Goal: Information Seeking & Learning: Learn about a topic

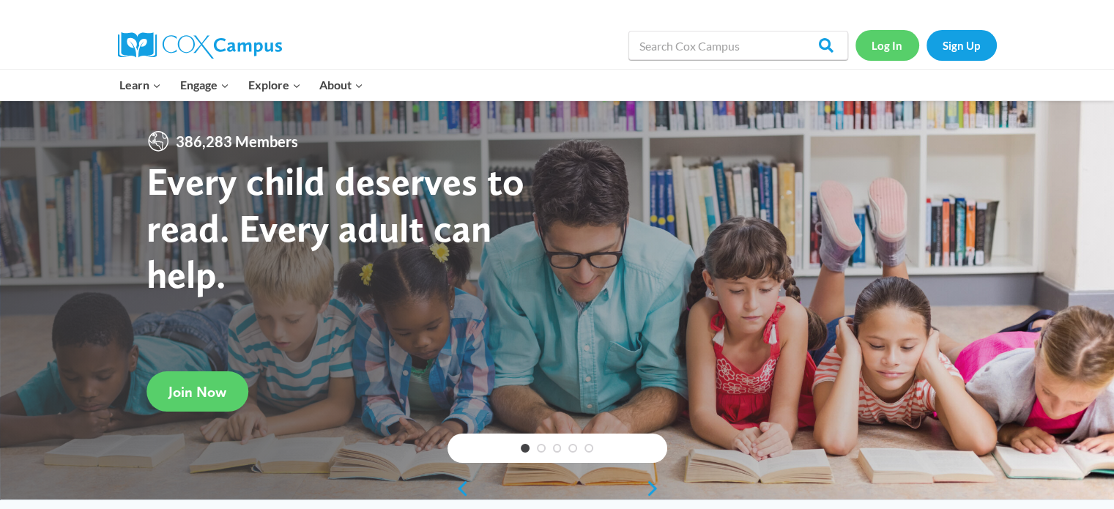
click at [879, 46] on link "Log In" at bounding box center [887, 45] width 64 height 30
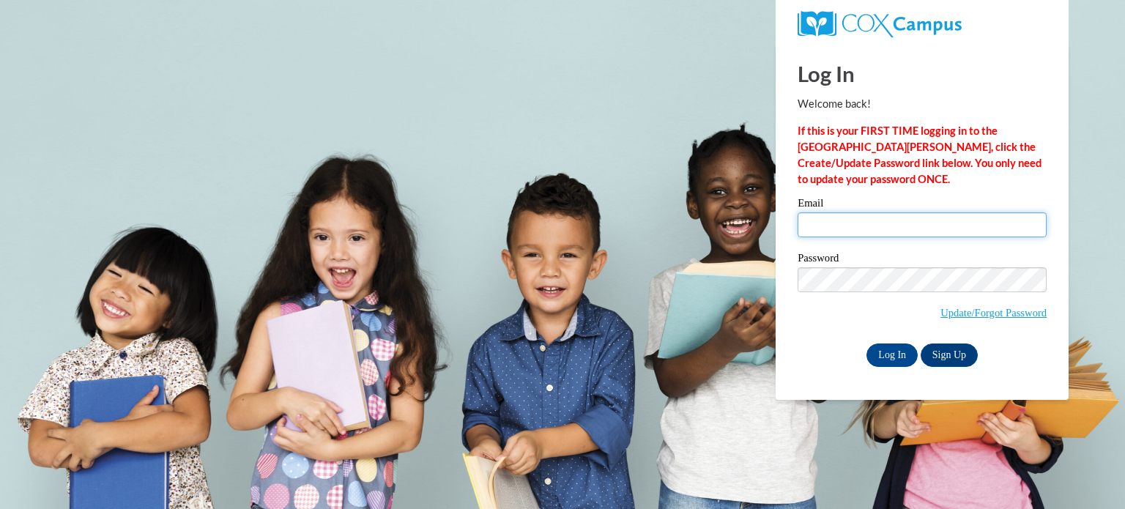
click at [884, 219] on input "Email" at bounding box center [922, 224] width 249 height 25
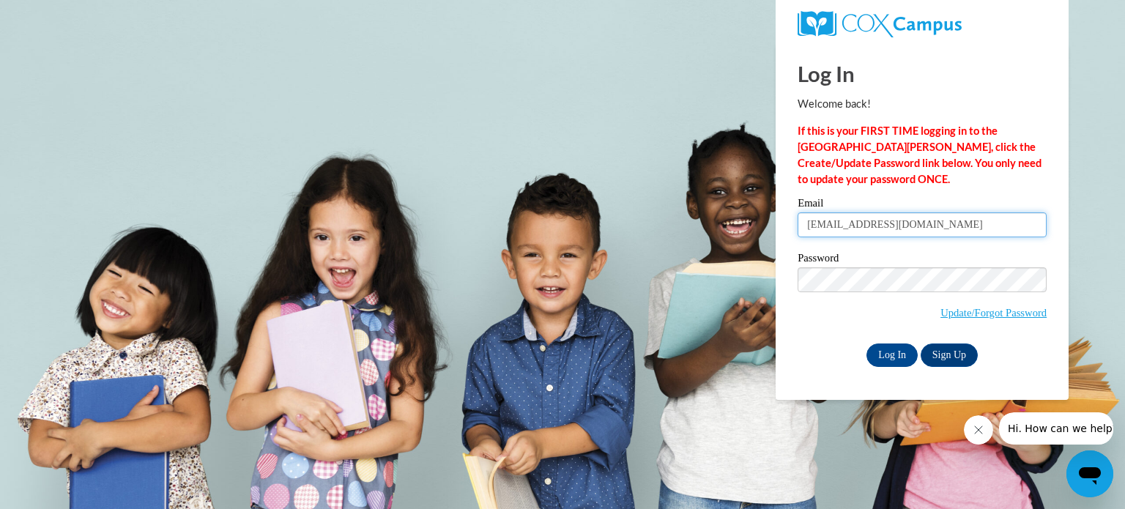
type input "jtjenkins2004@yahoo.com"
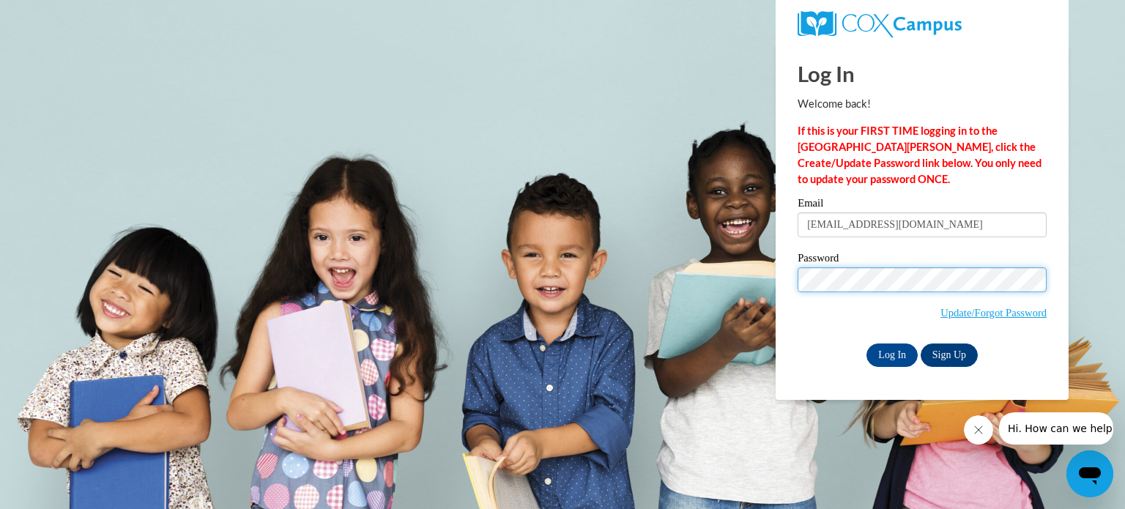
click at [866, 343] on input "Log In" at bounding box center [891, 354] width 51 height 23
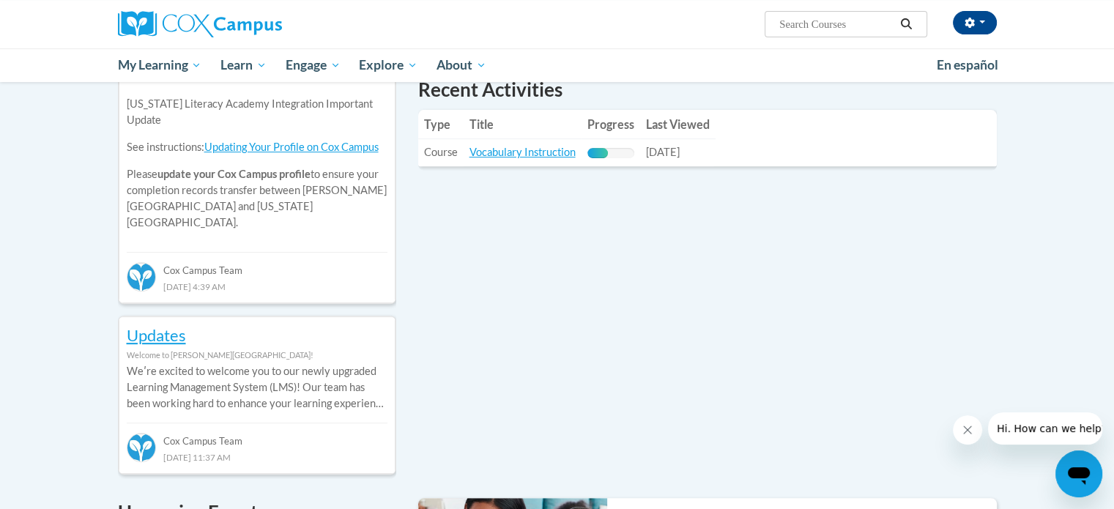
scroll to position [519, 0]
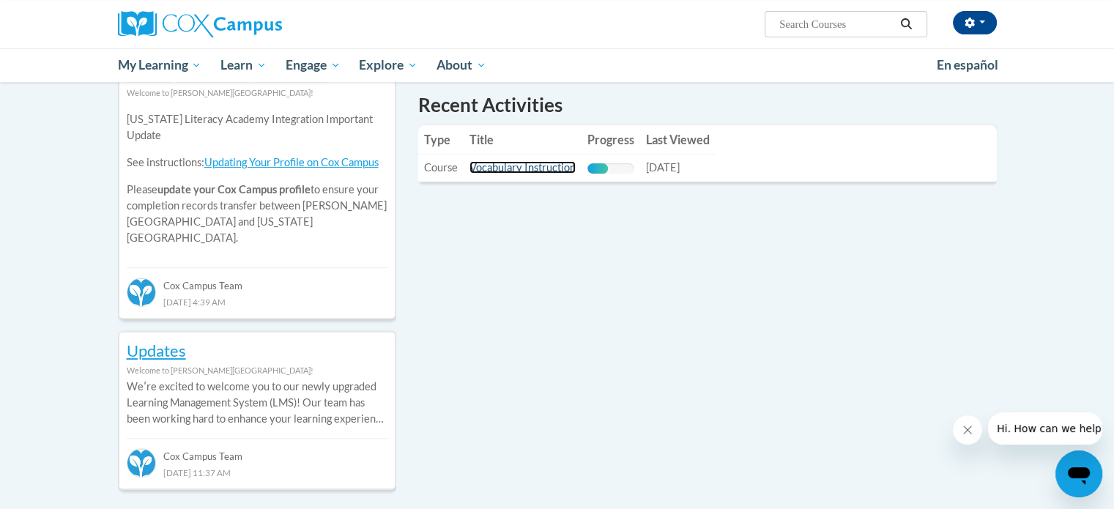
click at [534, 169] on link "Vocabulary Instruction" at bounding box center [522, 167] width 106 height 12
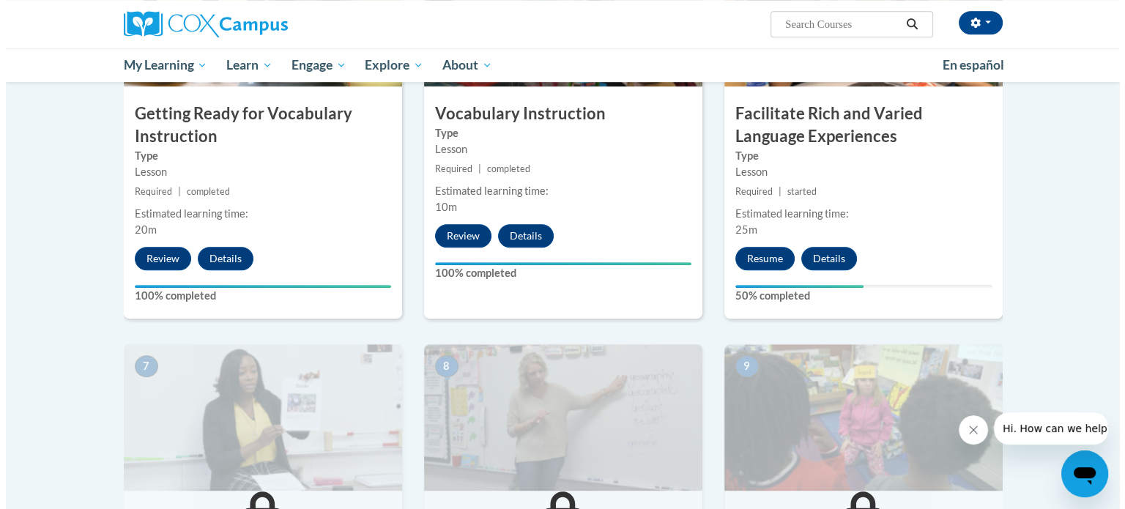
scroll to position [946, 0]
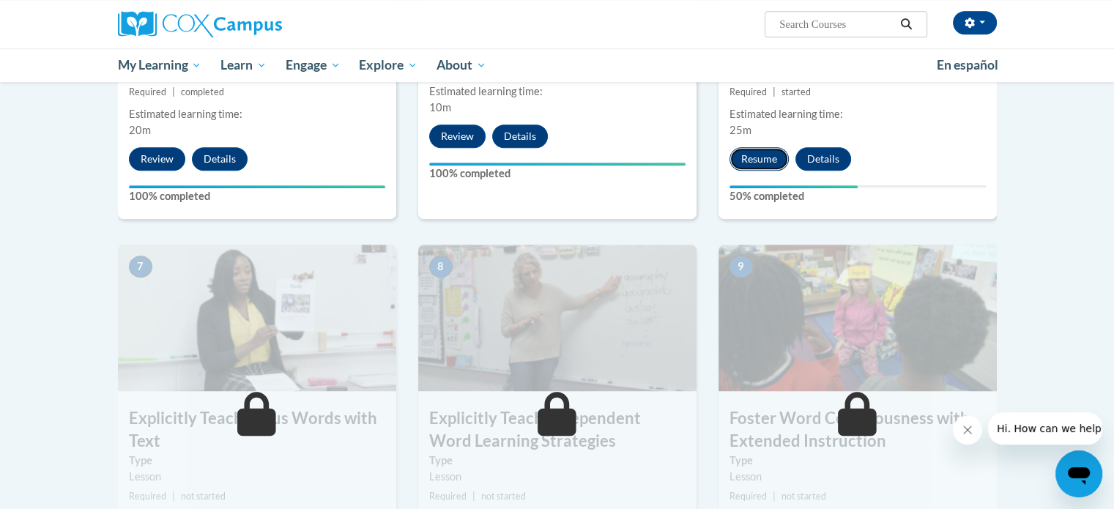
click at [754, 162] on button "Resume" at bounding box center [758, 158] width 59 height 23
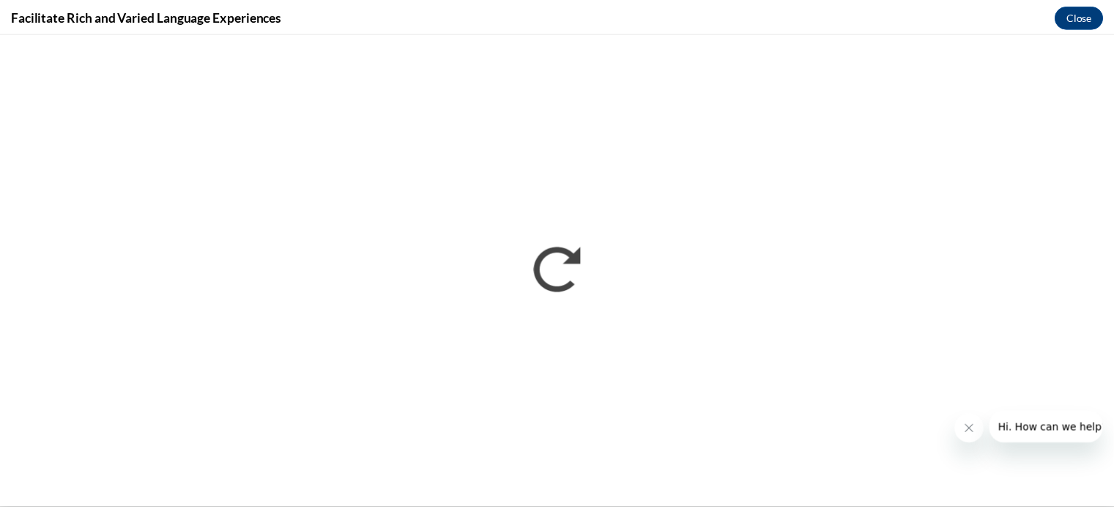
scroll to position [0, 0]
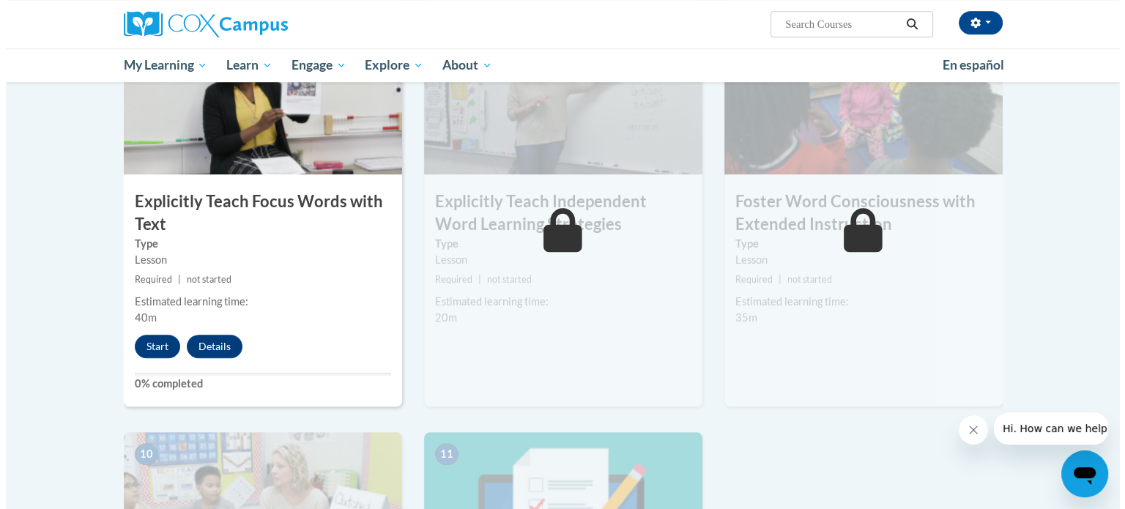
scroll to position [1171, 0]
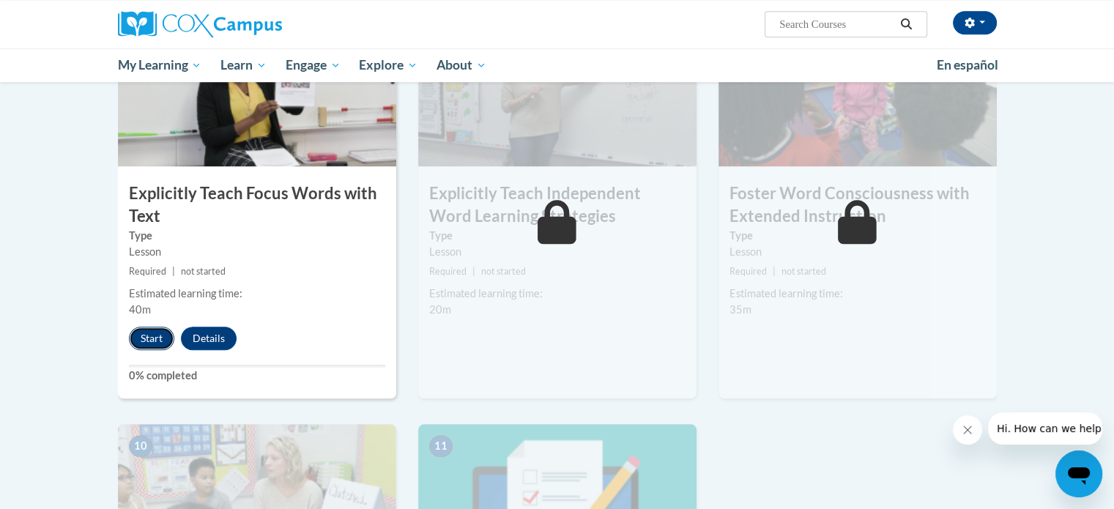
click at [155, 335] on button "Start" at bounding box center [151, 338] width 45 height 23
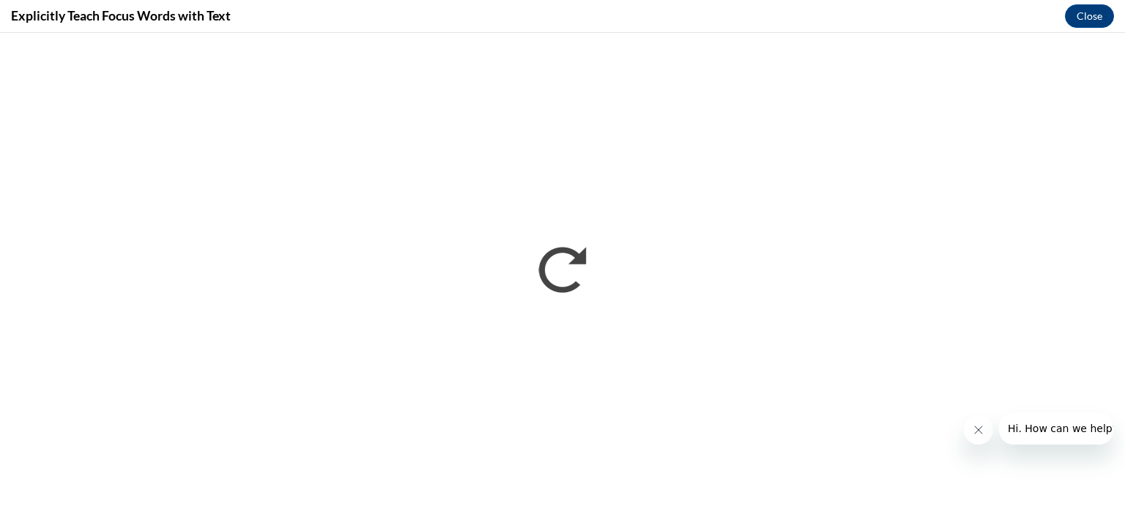
scroll to position [0, 0]
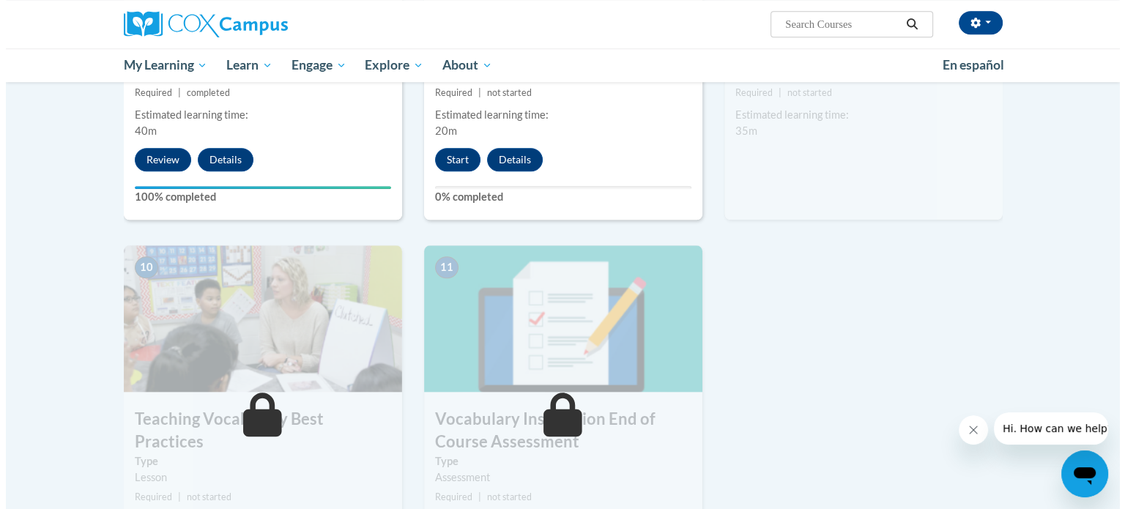
scroll to position [1192, 0]
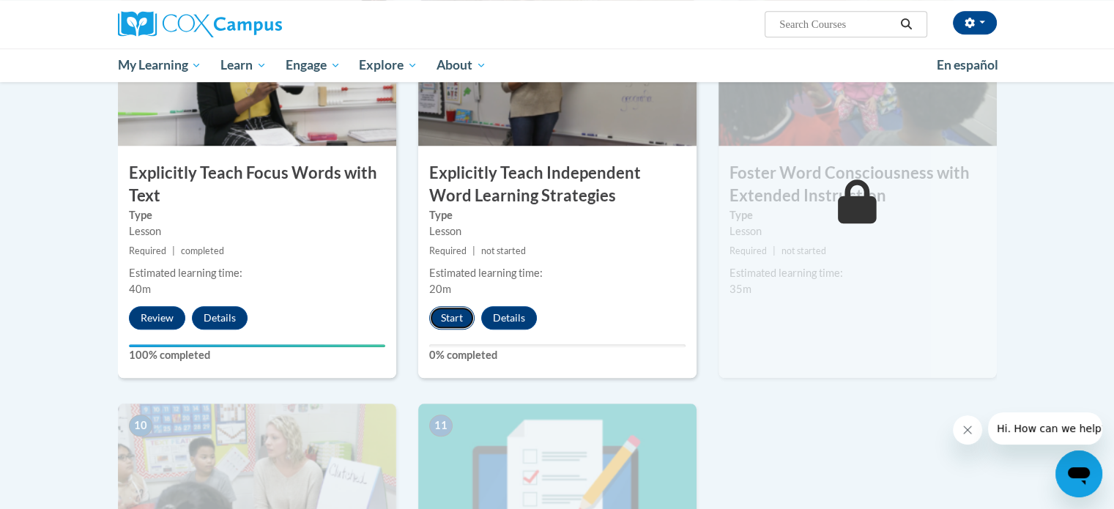
click at [455, 313] on button "Start" at bounding box center [451, 317] width 45 height 23
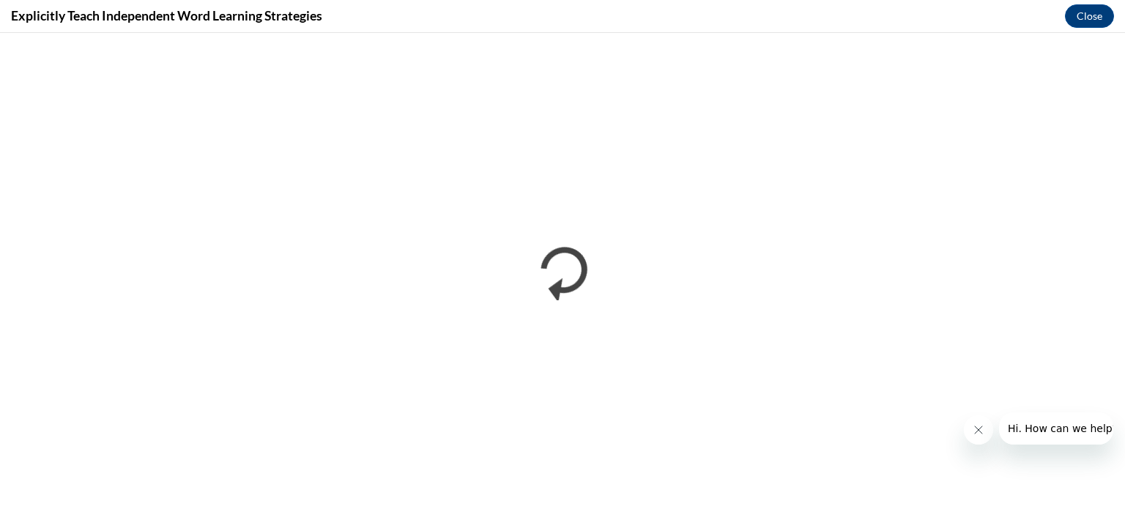
scroll to position [0, 0]
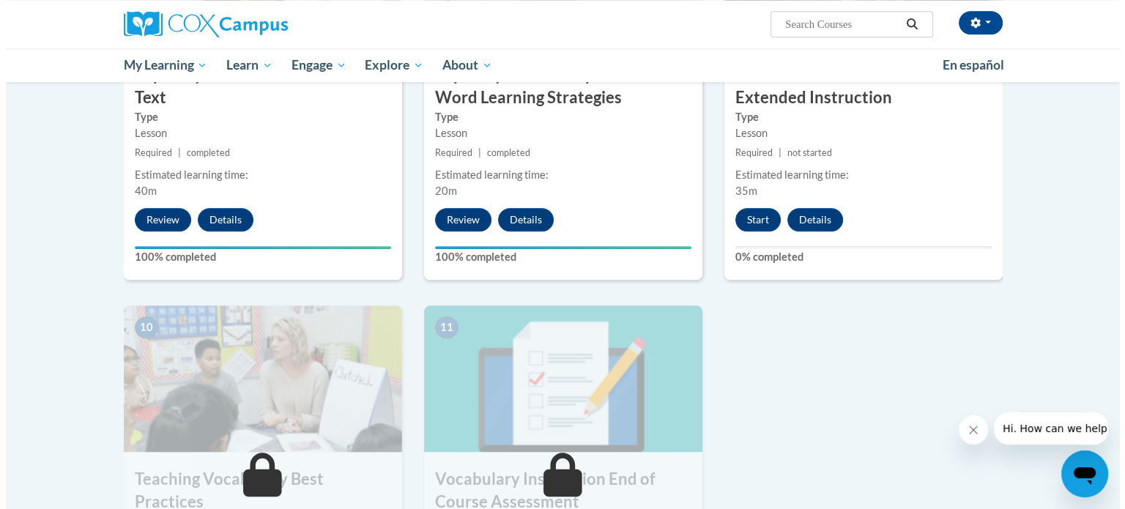
scroll to position [1295, 0]
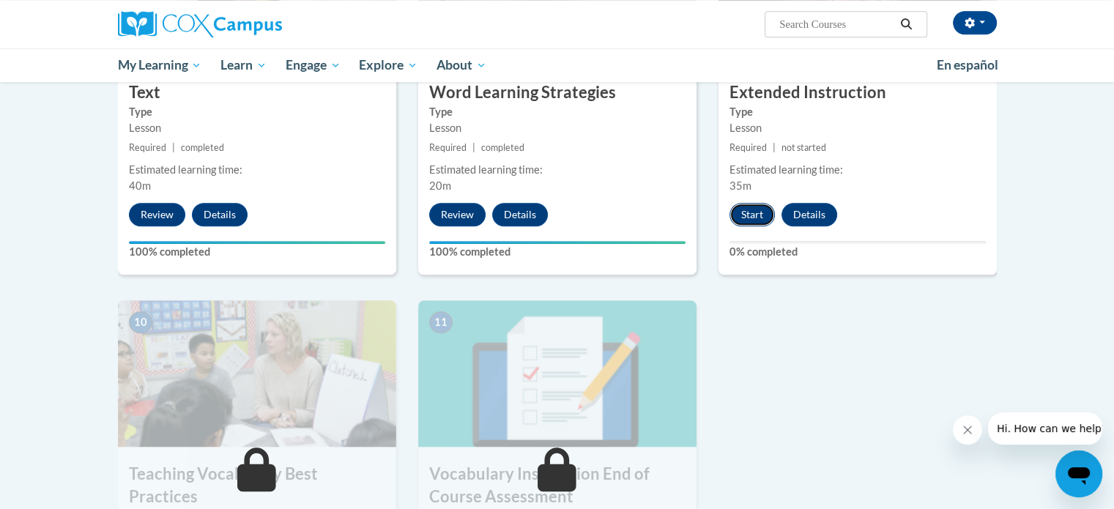
click at [744, 212] on button "Start" at bounding box center [751, 214] width 45 height 23
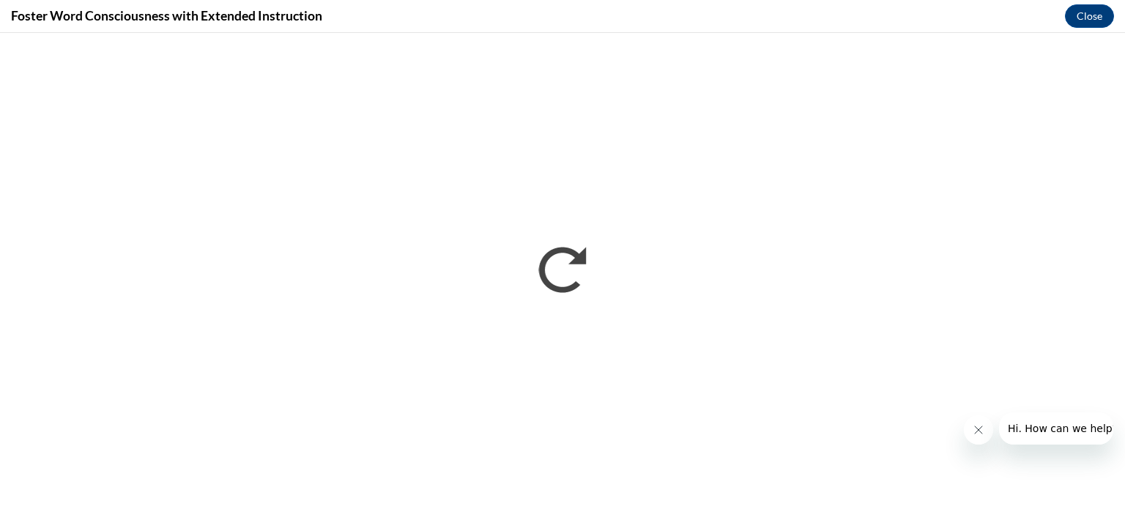
scroll to position [0, 0]
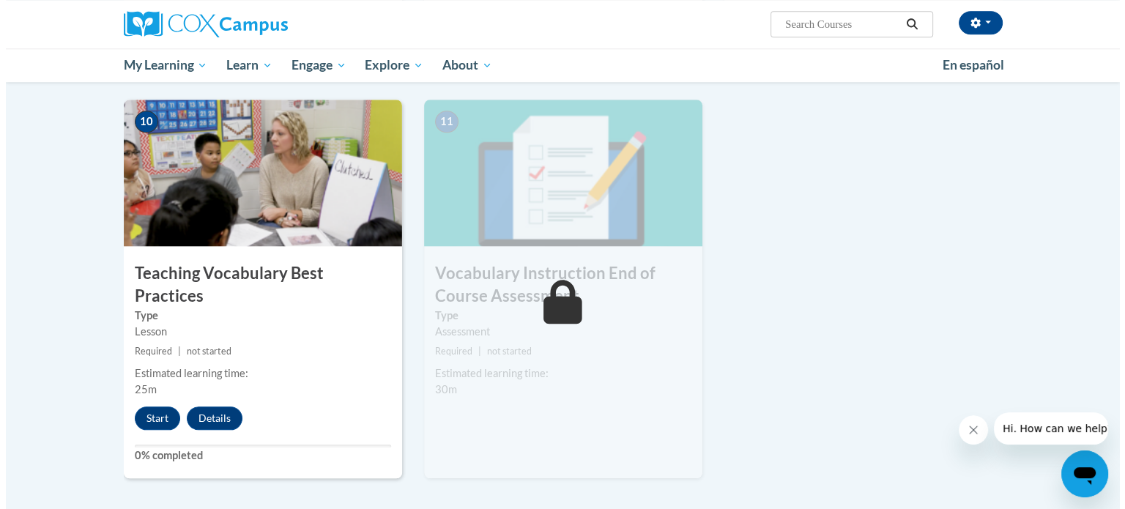
scroll to position [1520, 0]
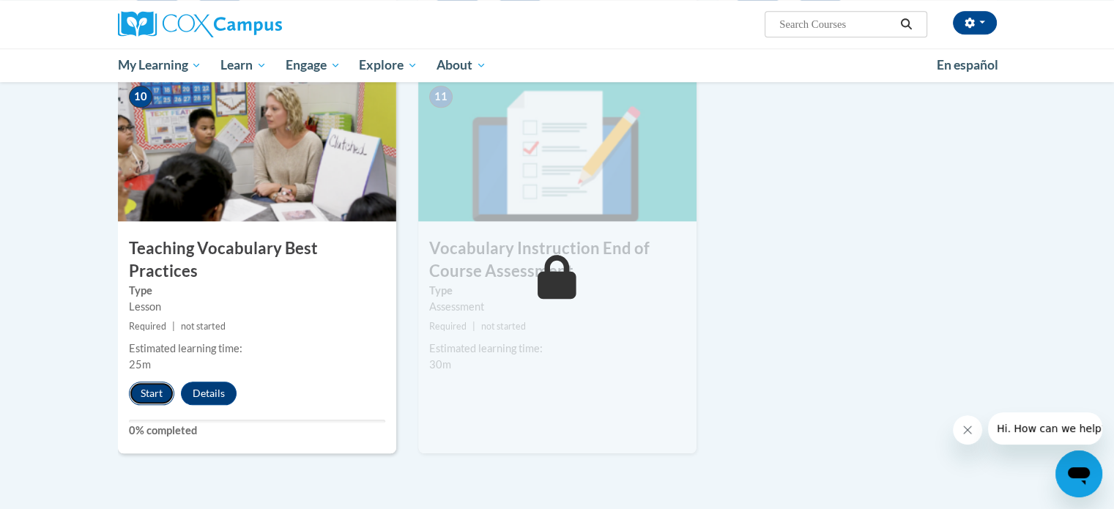
click at [149, 382] on button "Start" at bounding box center [151, 393] width 45 height 23
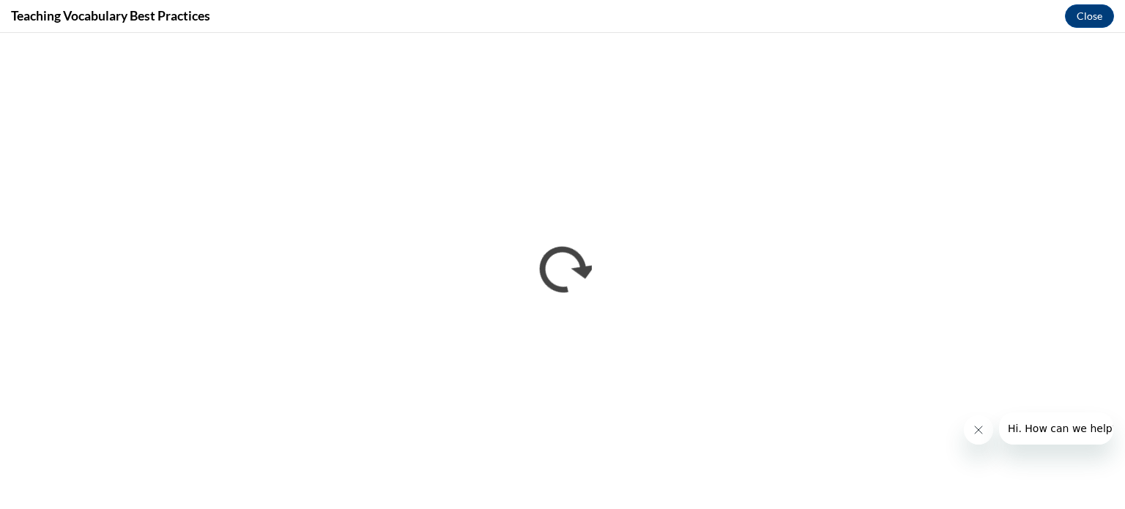
scroll to position [0, 0]
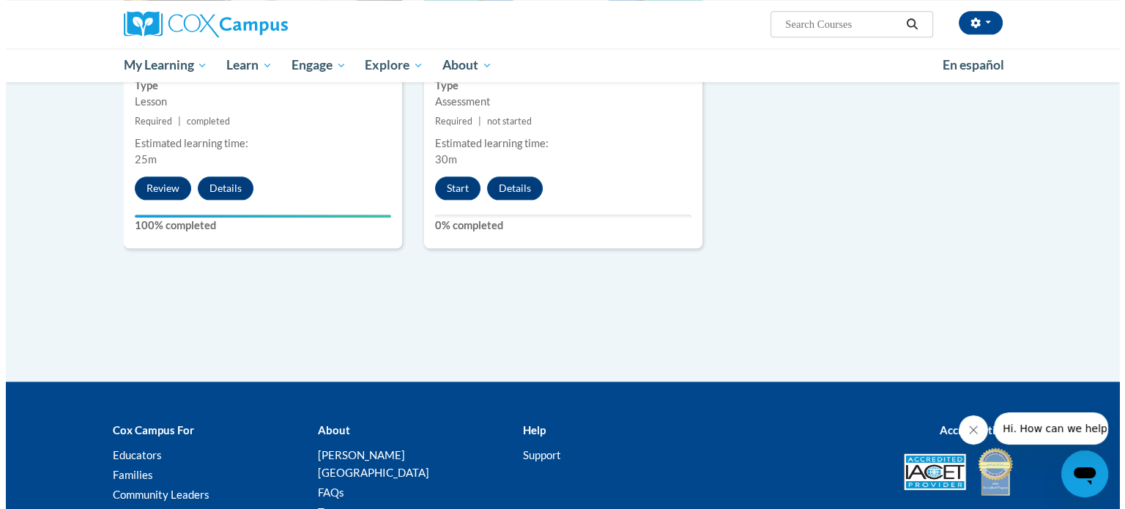
scroll to position [1740, 0]
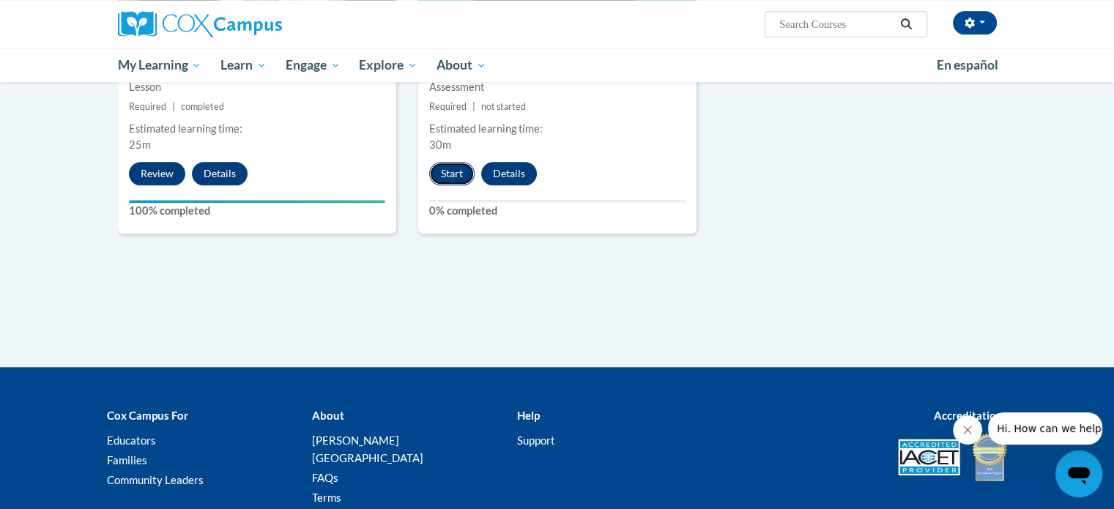
click at [450, 175] on button "Start" at bounding box center [451, 173] width 45 height 23
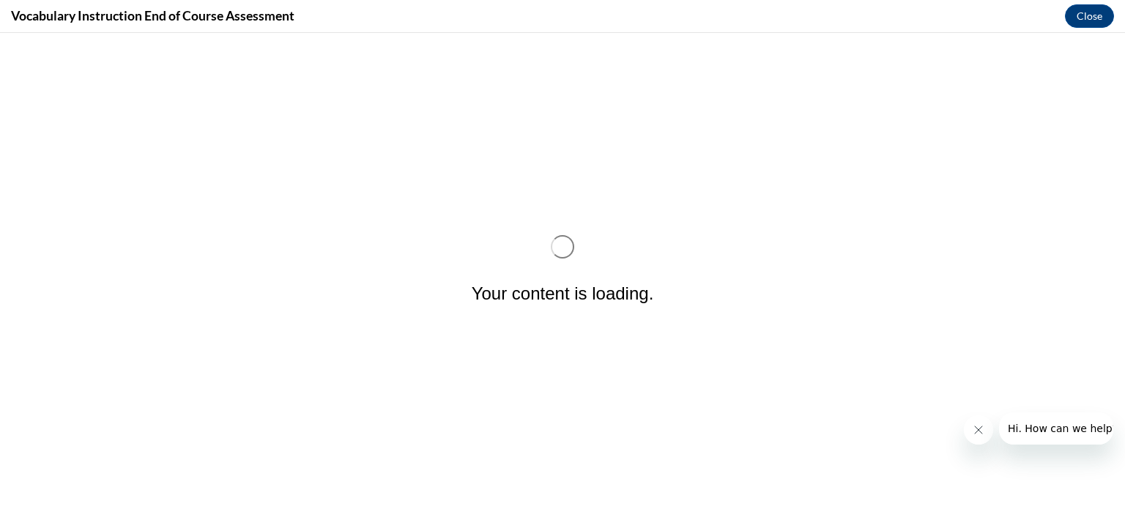
scroll to position [0, 0]
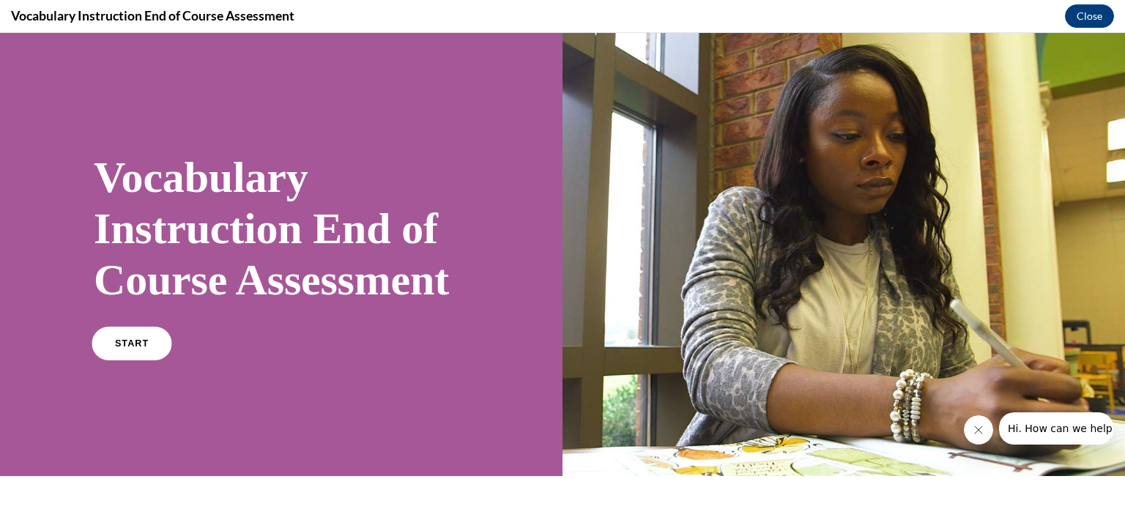
click at [129, 360] on link "START" at bounding box center [132, 344] width 80 height 34
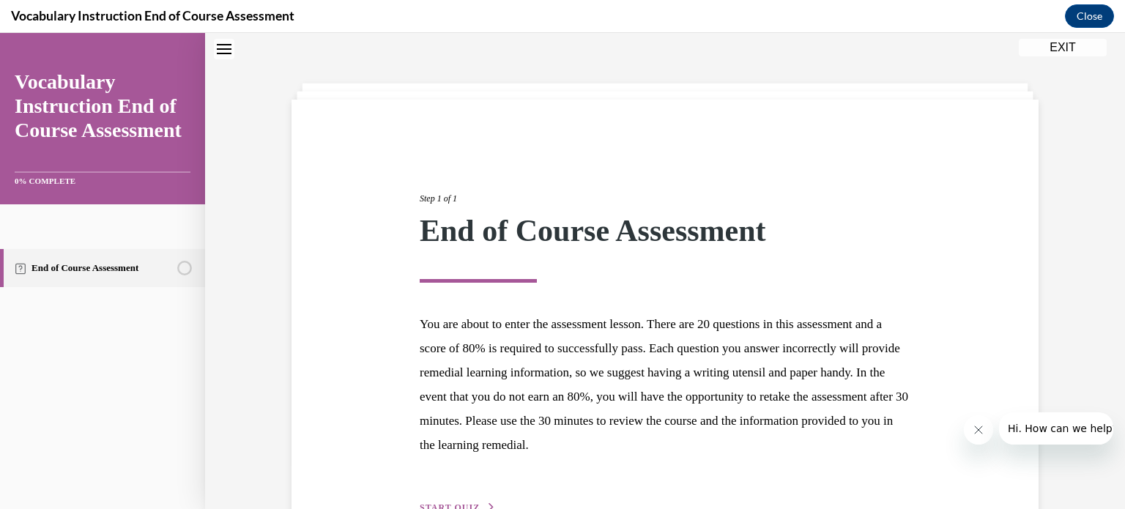
scroll to position [138, 0]
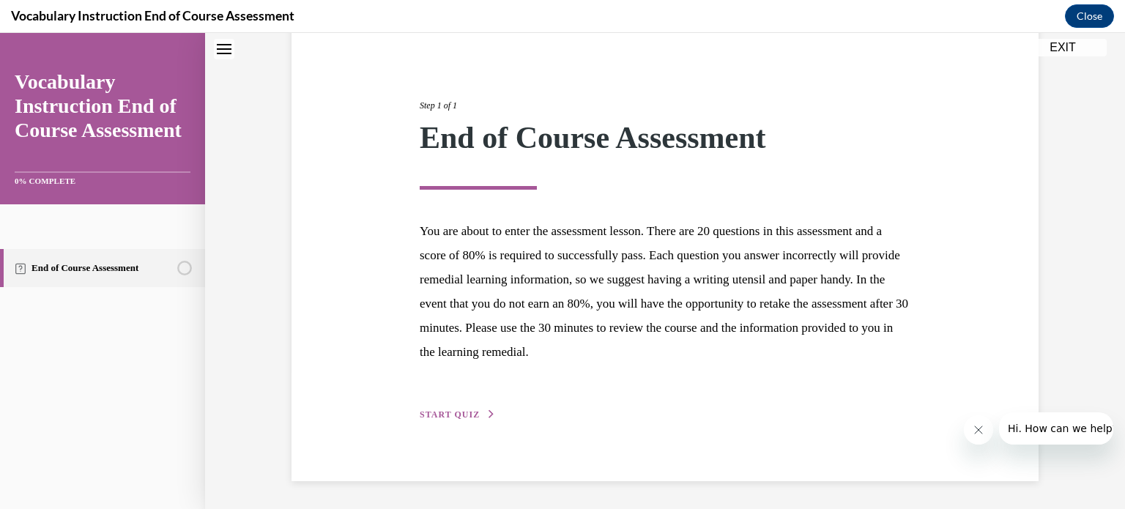
click at [439, 429] on div "Step 1 of 1 End of Course Assessment You are about to enter the assessment less…" at bounding box center [664, 244] width 747 height 475
click at [439, 421] on div "Step 1 of 1 End of Course Assessment You are about to enter the assessment less…" at bounding box center [665, 243] width 513 height 357
click at [439, 412] on span "START QUIZ" at bounding box center [450, 414] width 60 height 10
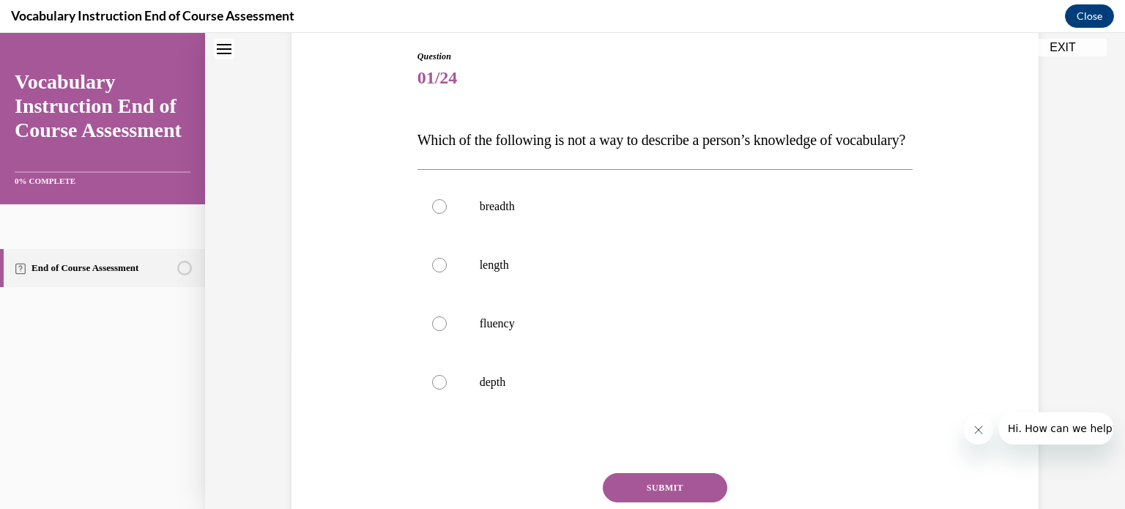
scroll to position [151, 0]
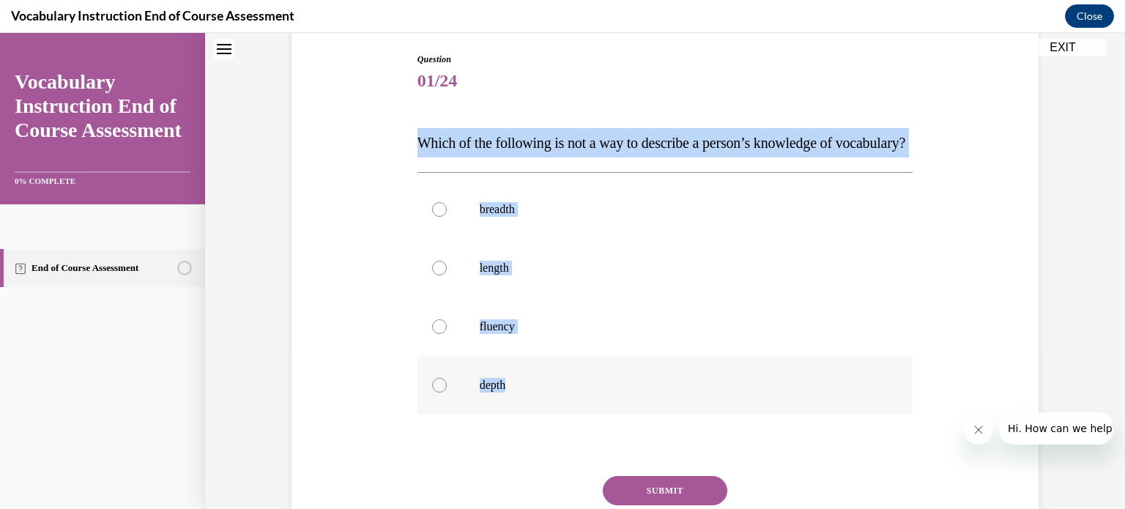
drag, startPoint x: 380, startPoint y: 127, endPoint x: 656, endPoint y: 406, distance: 392.6
click at [656, 406] on div "Question 01/24 Which of the following is not a way to describe a person’s knowl…" at bounding box center [665, 302] width 754 height 587
copy div "Which of the following is not a way to describe a person’s knowledge of vocabul…"
click at [496, 275] on p "length" at bounding box center [678, 268] width 397 height 15
click at [447, 275] on input "length" at bounding box center [439, 268] width 15 height 15
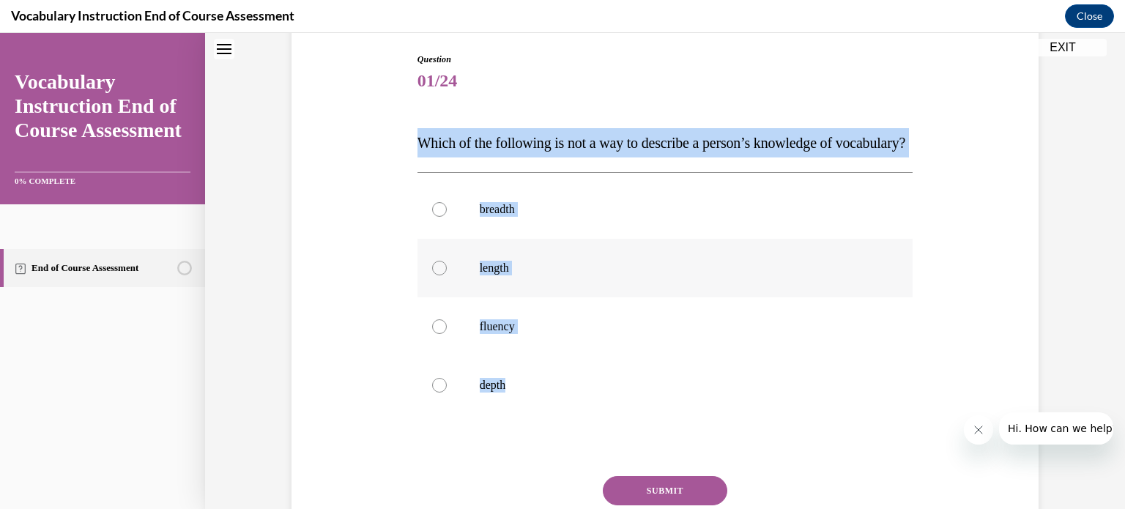
radio input "true"
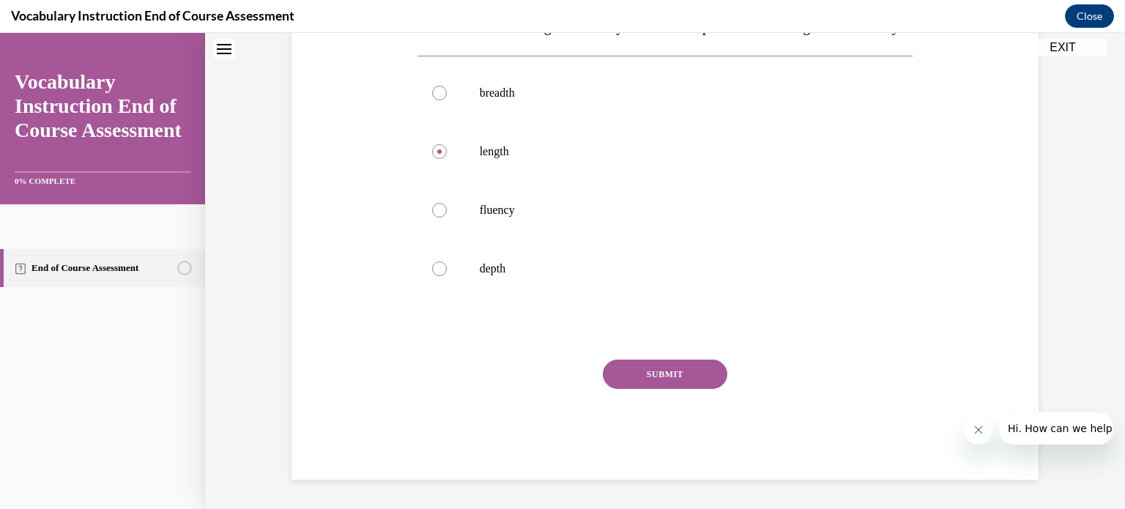
click at [705, 378] on button "SUBMIT" at bounding box center [665, 374] width 125 height 29
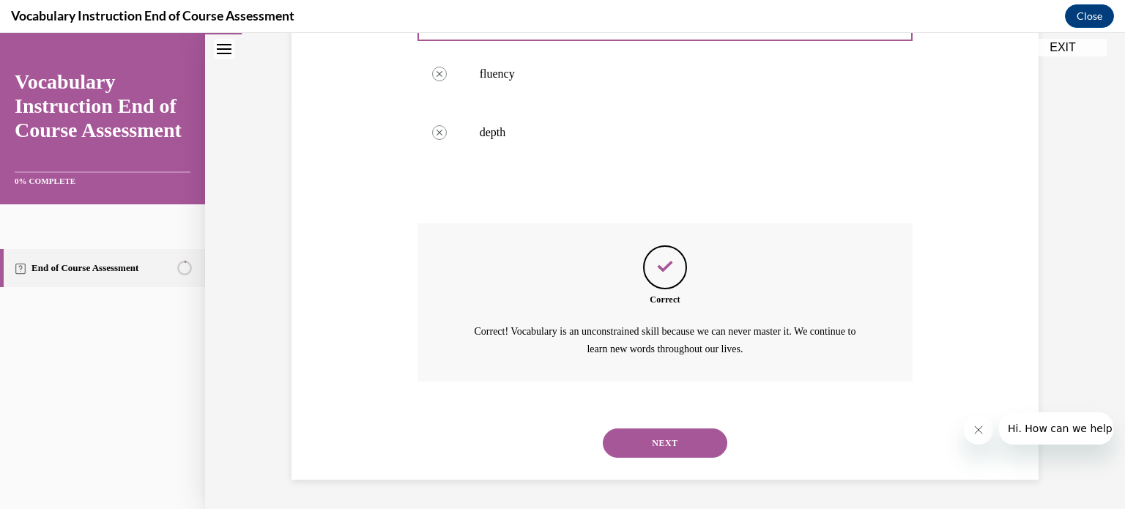
scroll to position [432, 0]
click at [687, 440] on button "NEXT" at bounding box center [665, 442] width 125 height 29
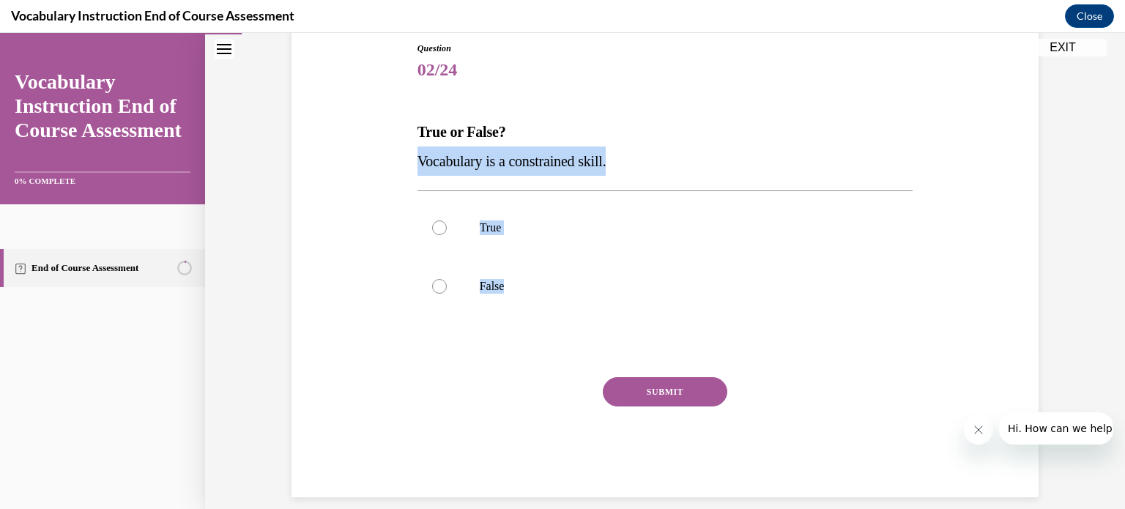
drag, startPoint x: 409, startPoint y: 162, endPoint x: 557, endPoint y: 331, distance: 225.2
click at [557, 331] on div "Question 02/24 True or False? Vocabulary is a constrained skill. True False Inc…" at bounding box center [665, 259] width 503 height 478
copy div "Vocabulary is a constrained skill. True False"
click at [460, 275] on label "False" at bounding box center [665, 286] width 496 height 59
click at [447, 279] on input "False" at bounding box center [439, 286] width 15 height 15
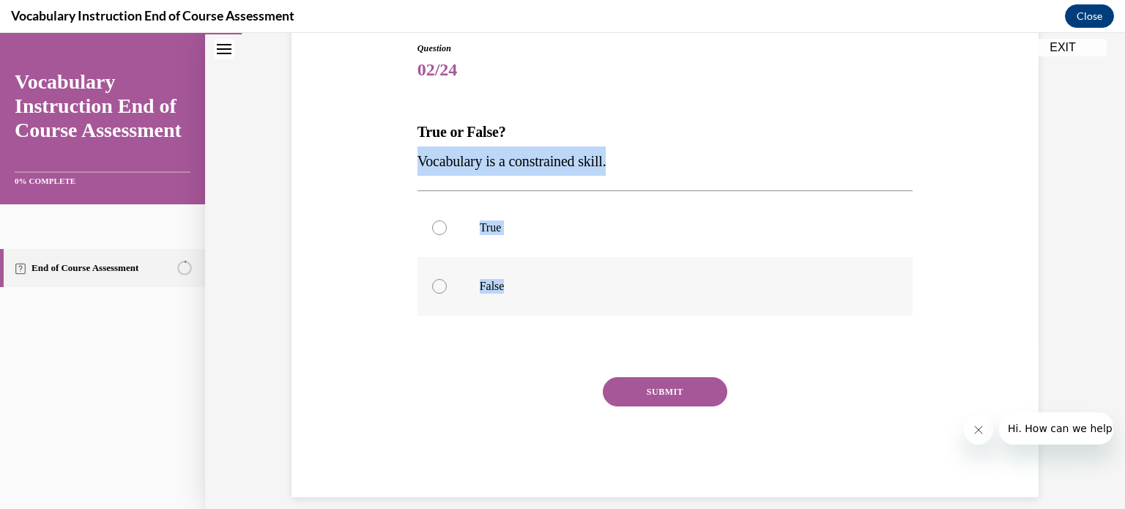
radio input "true"
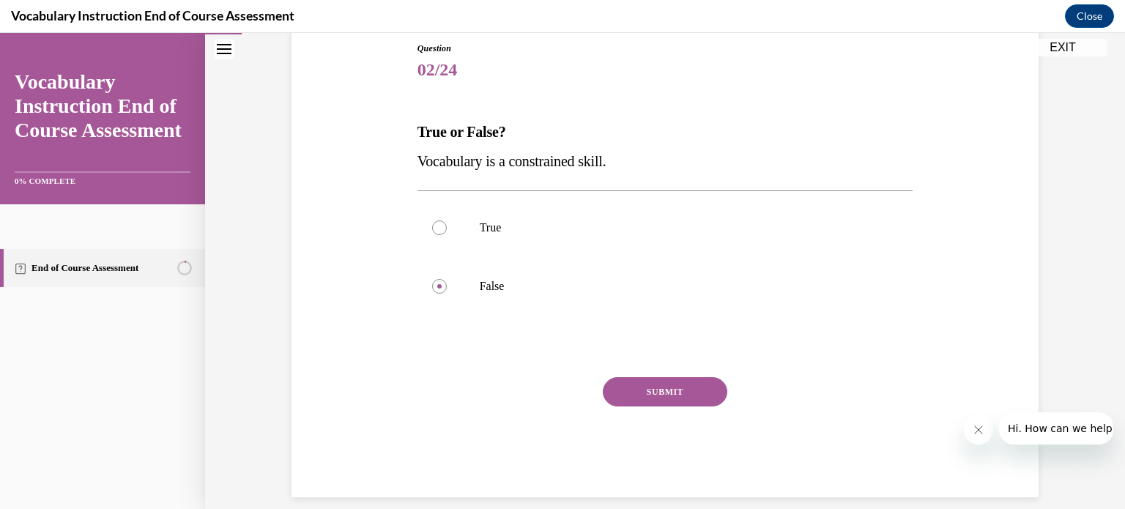
click at [636, 399] on button "SUBMIT" at bounding box center [665, 391] width 125 height 29
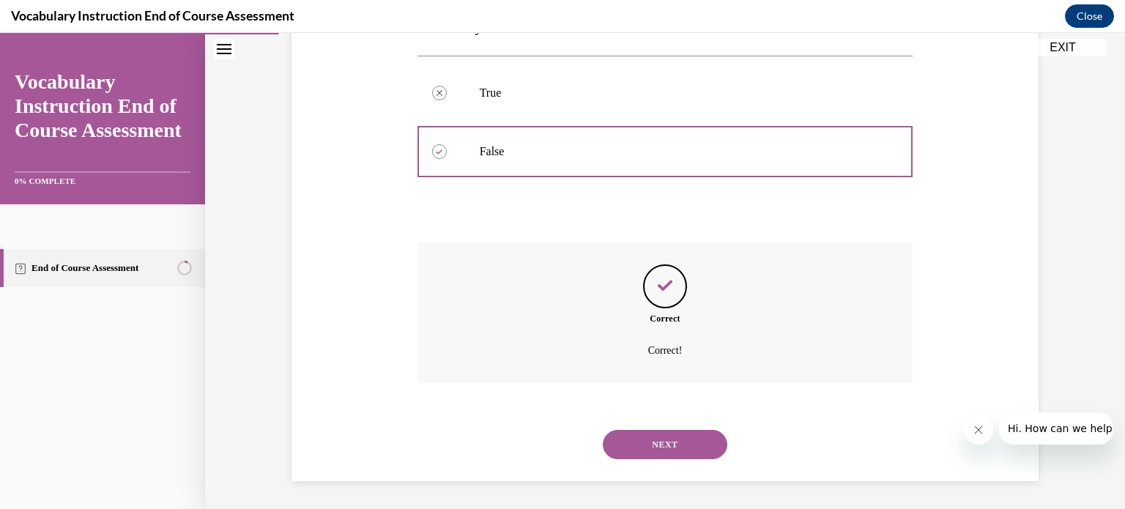
scroll to position [297, 0]
click at [666, 439] on button "NEXT" at bounding box center [665, 443] width 125 height 29
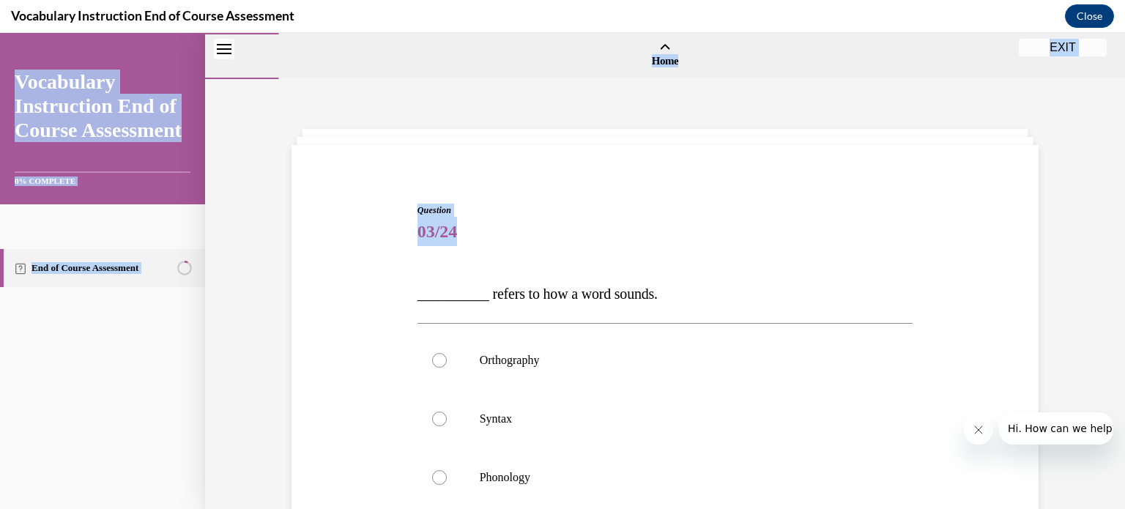
scroll to position [208, 0]
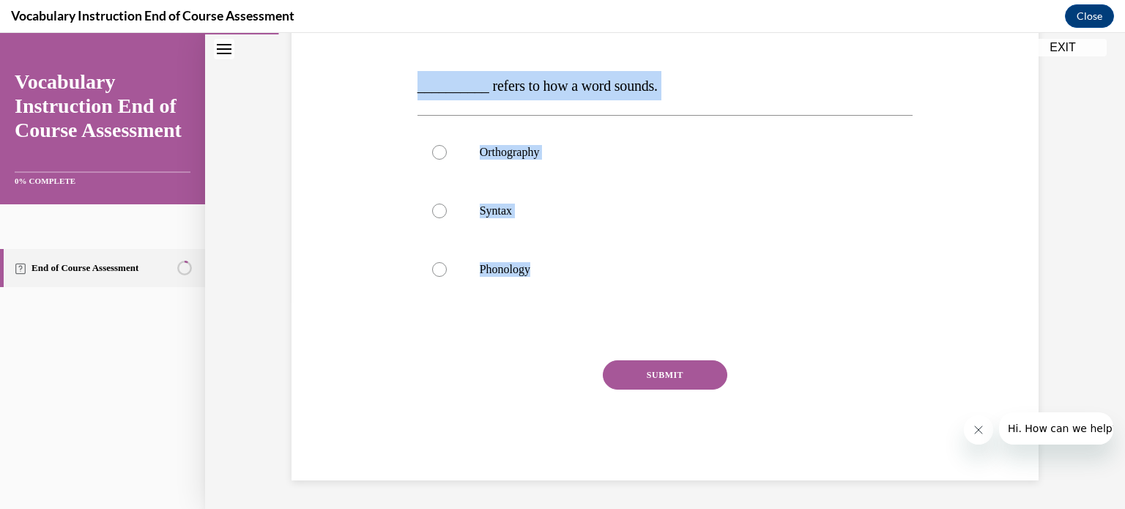
drag, startPoint x: 405, startPoint y: 287, endPoint x: 686, endPoint y: 310, distance: 281.4
click at [686, 310] on div "Question 03/24 __________ refers to how a word sounds. Orthography Syntax Phono…" at bounding box center [665, 216] width 754 height 529
copy div "__________ refers to how a word sounds. Orthography Syntax Phonology"
click at [481, 271] on p "Phonology" at bounding box center [678, 269] width 397 height 15
click at [447, 271] on input "Phonology" at bounding box center [439, 269] width 15 height 15
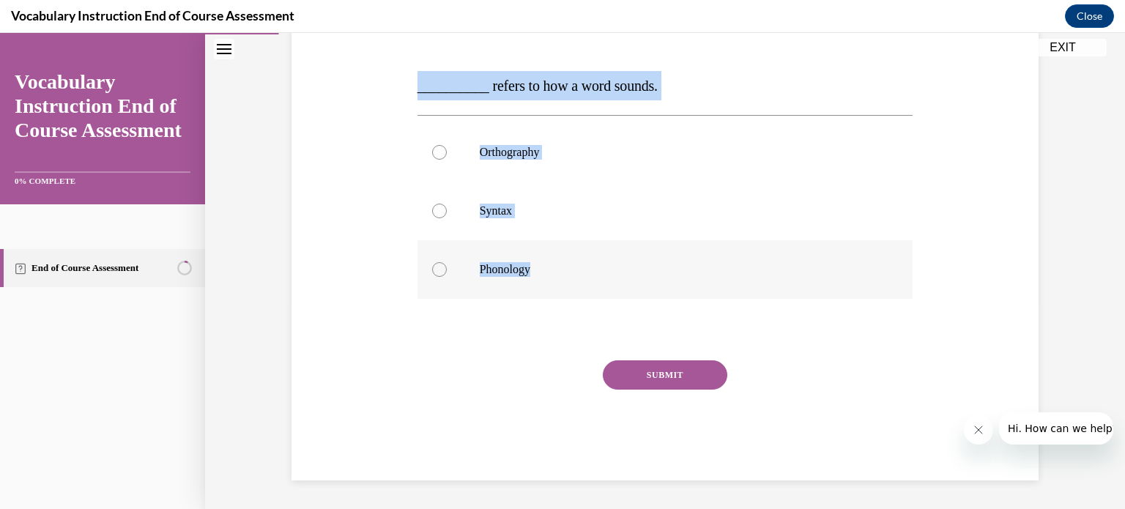
radio input "true"
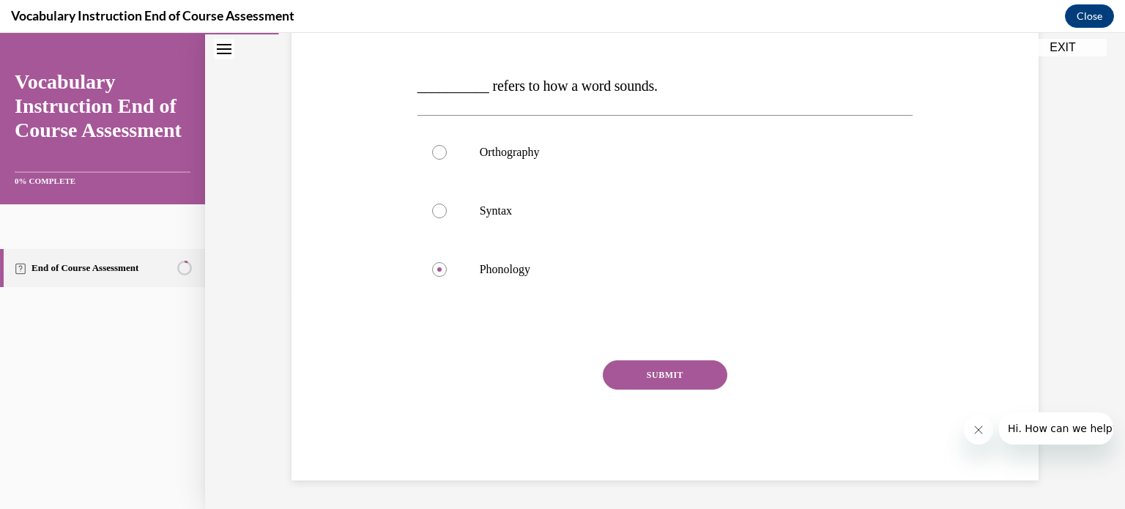
click at [618, 374] on button "SUBMIT" at bounding box center [665, 374] width 125 height 29
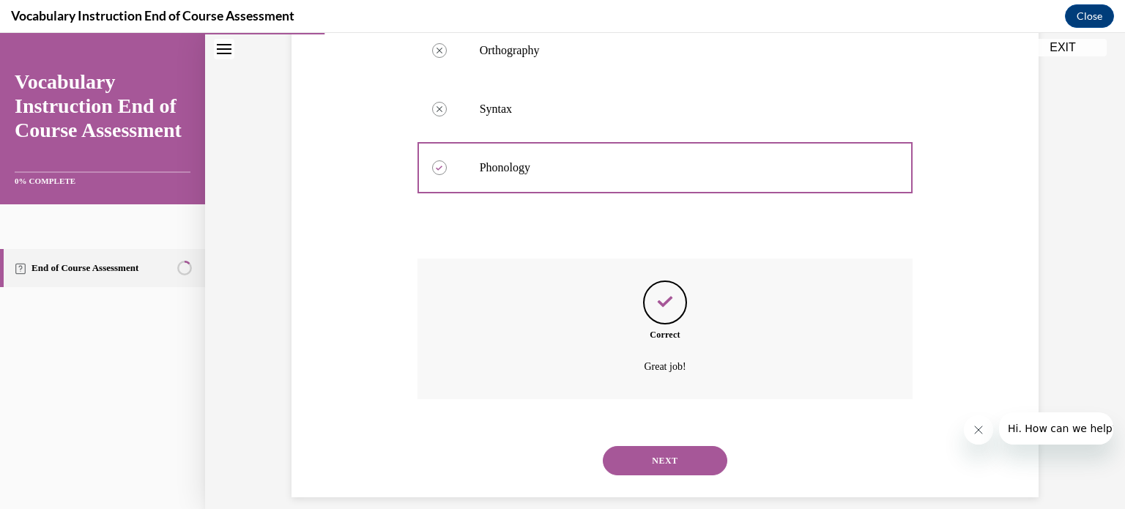
scroll to position [327, 0]
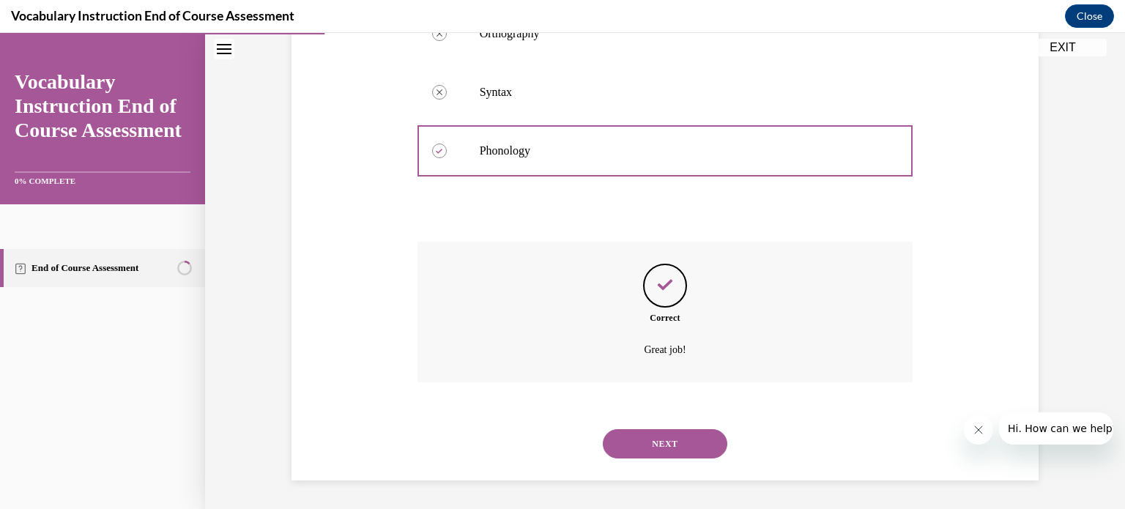
click at [664, 445] on button "NEXT" at bounding box center [665, 443] width 125 height 29
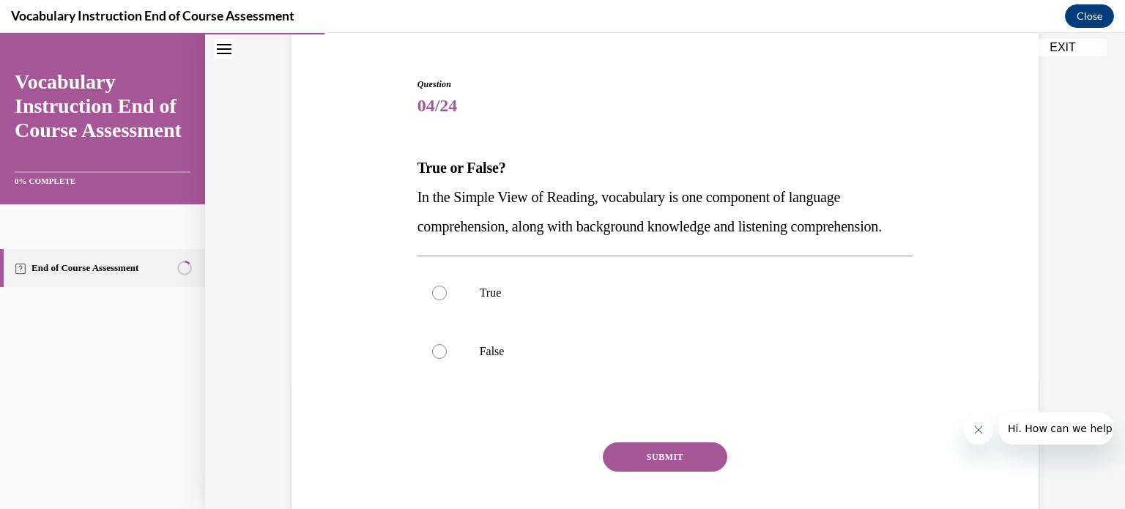
scroll to position [132, 0]
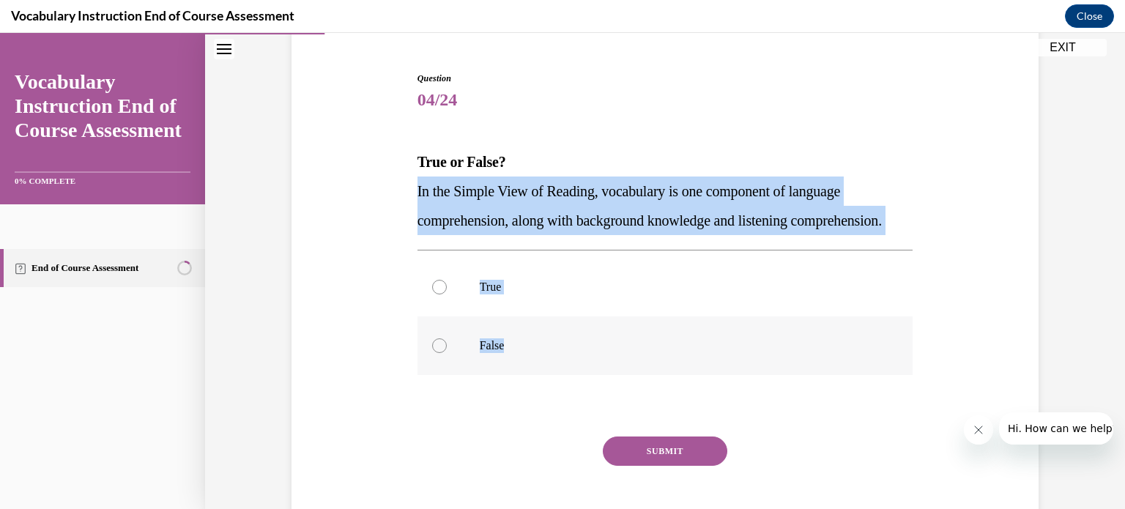
drag, startPoint x: 403, startPoint y: 187, endPoint x: 572, endPoint y: 380, distance: 256.4
click at [572, 380] on div "Question 04/24 True or False? In the Simple View of Reading, vocabulary is one …" at bounding box center [665, 292] width 754 height 529
copy div "In the Simple View of Reading, vocabulary is one component of language comprehe…"
click at [434, 353] on div at bounding box center [439, 345] width 15 height 15
click at [434, 353] on input "False" at bounding box center [439, 345] width 15 height 15
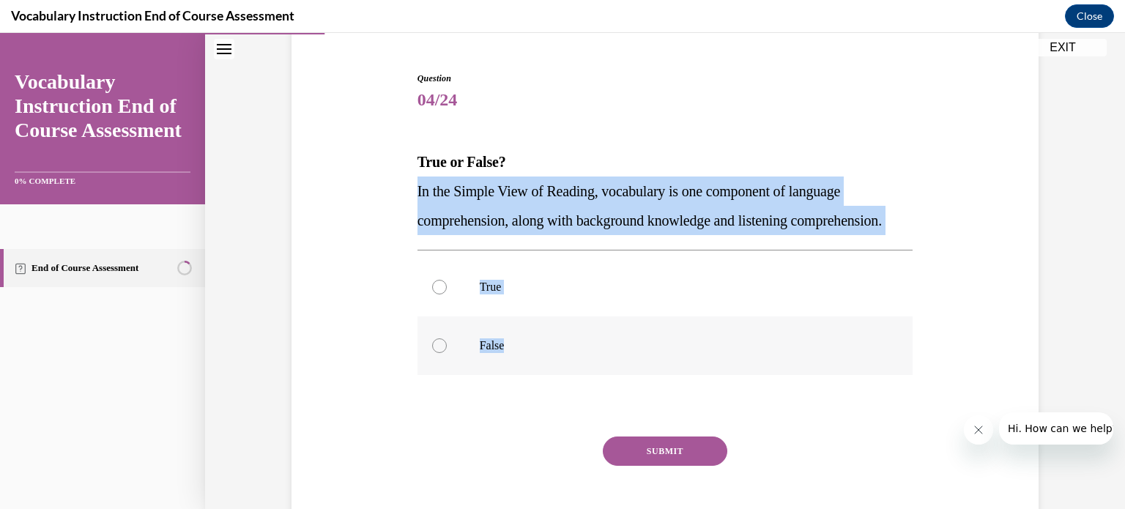
radio input "true"
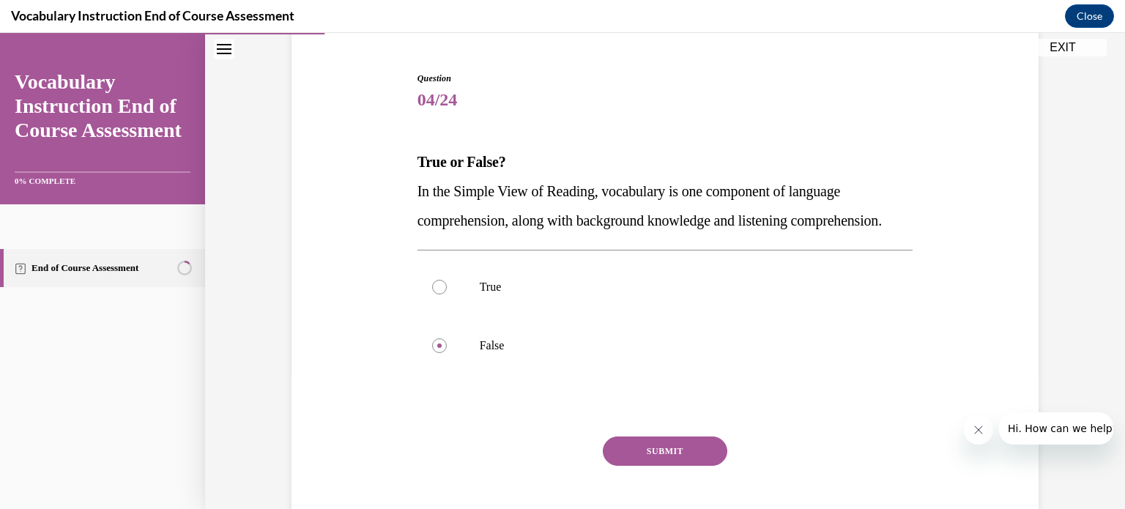
click at [661, 466] on button "SUBMIT" at bounding box center [665, 451] width 125 height 29
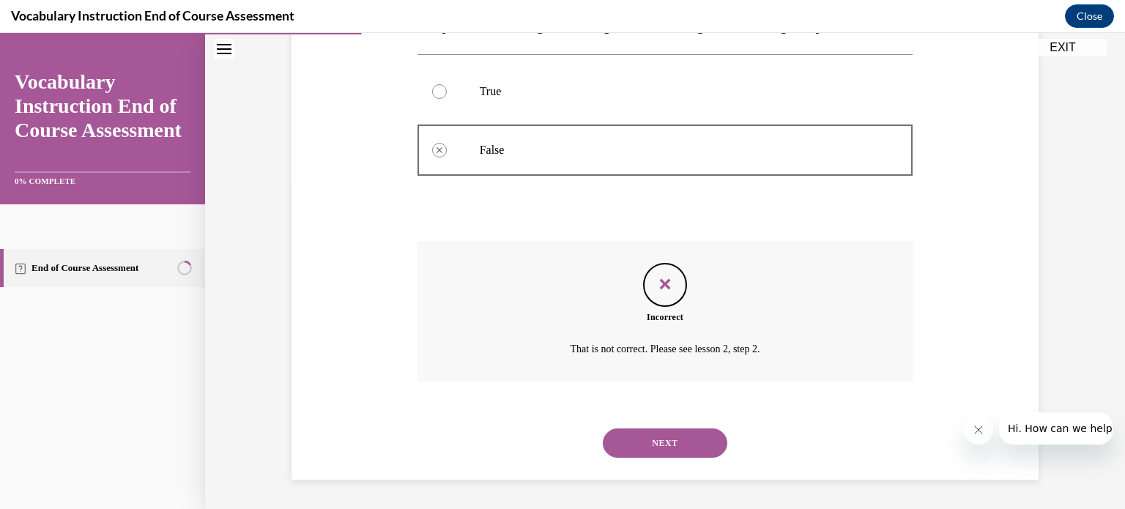
scroll to position [356, 0]
click at [641, 447] on button "NEXT" at bounding box center [665, 442] width 125 height 29
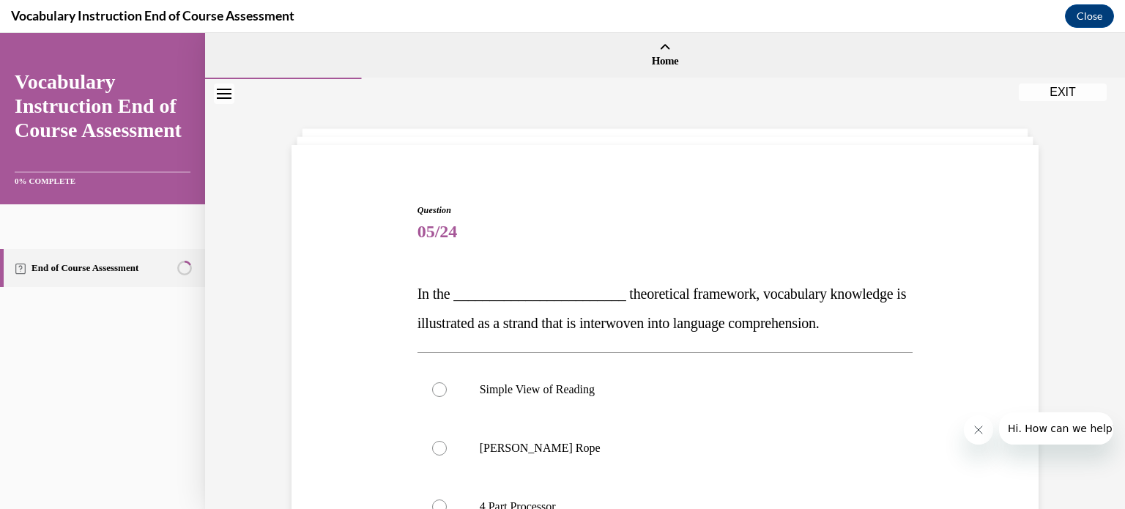
scroll to position [130, 0]
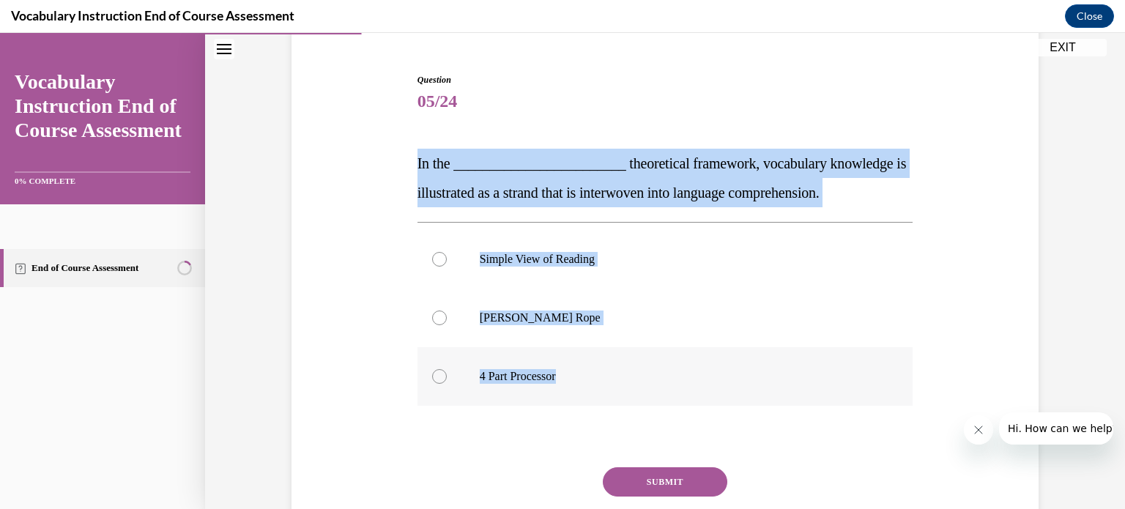
drag, startPoint x: 390, startPoint y: 157, endPoint x: 659, endPoint y: 398, distance: 361.0
click at [659, 398] on div "Question 05/24 In the ________________________ theoretical framework, vocabular…" at bounding box center [665, 308] width 754 height 558
copy div "In the ________________________ theoretical framework, vocabulary knowledge is …"
click at [453, 312] on label "Scarborough's Rope" at bounding box center [665, 318] width 496 height 59
click at [447, 312] on input "Scarborough's Rope" at bounding box center [439, 318] width 15 height 15
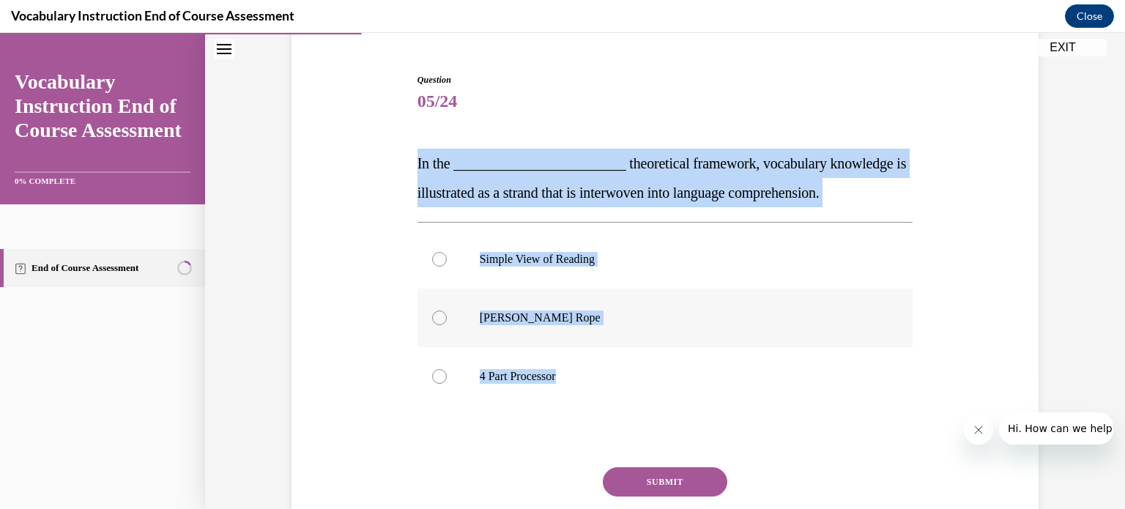
radio input "true"
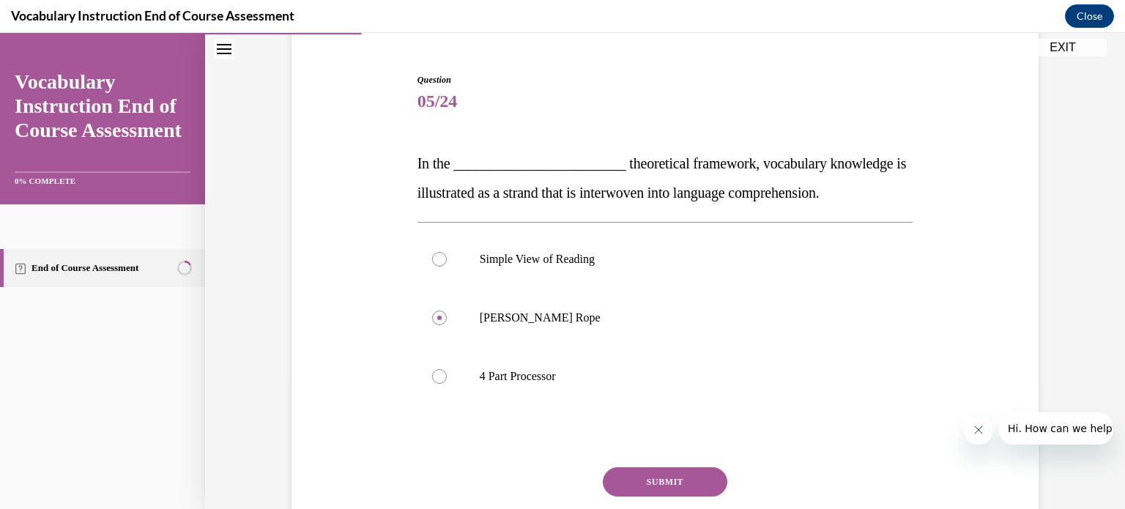
click at [641, 475] on button "SUBMIT" at bounding box center [665, 481] width 125 height 29
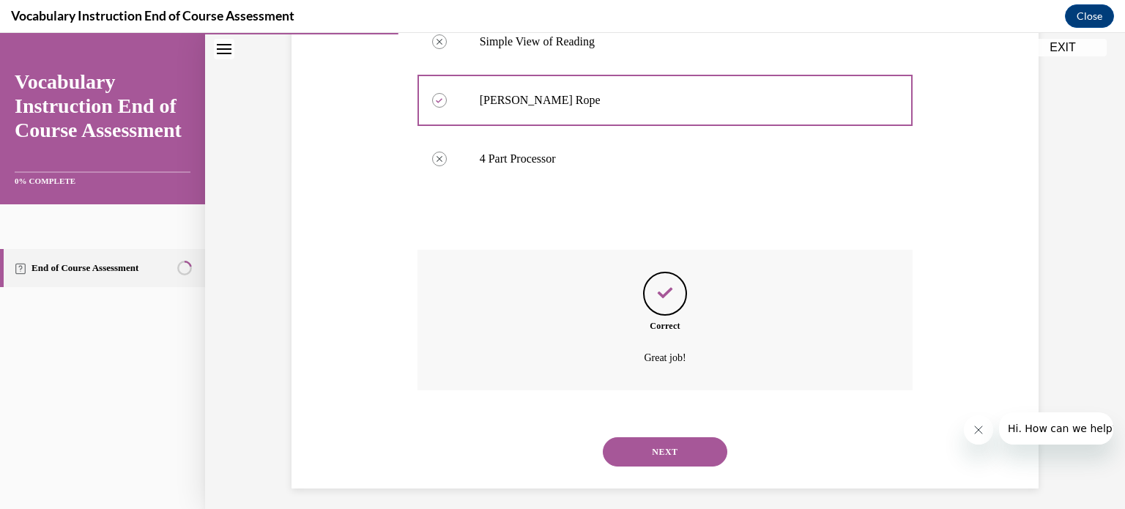
scroll to position [356, 0]
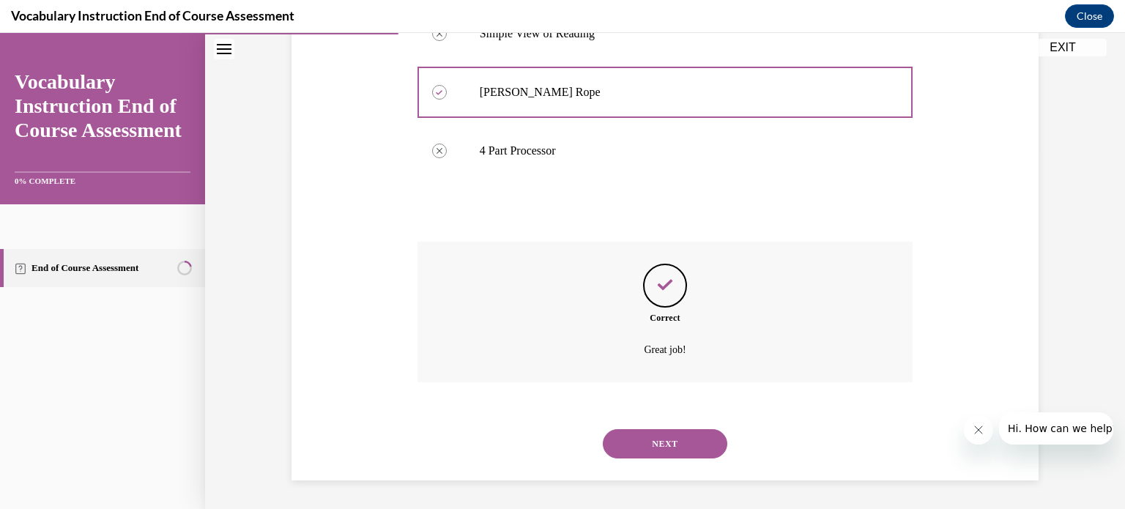
click at [642, 439] on button "NEXT" at bounding box center [665, 443] width 125 height 29
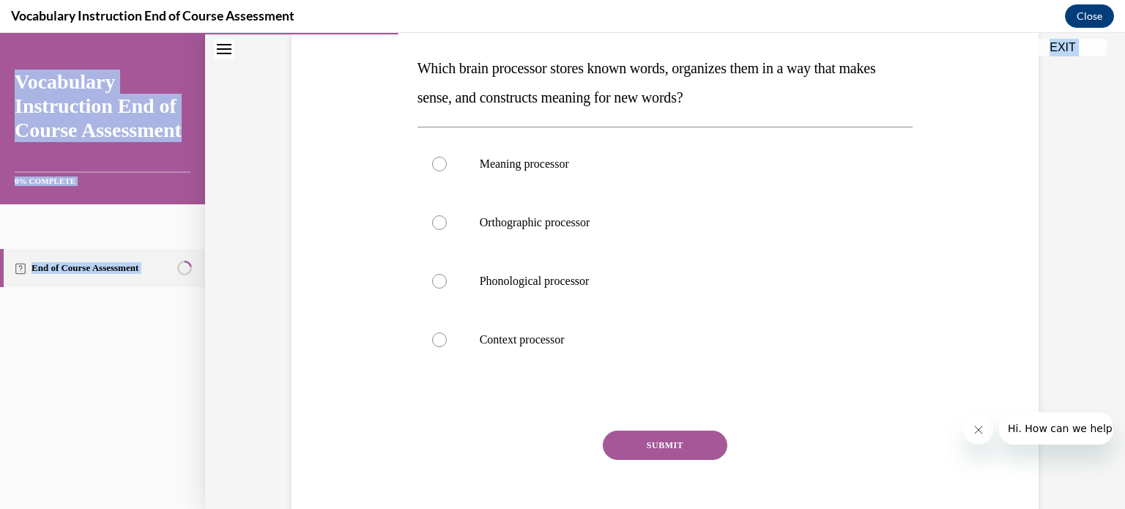
scroll to position [279, 0]
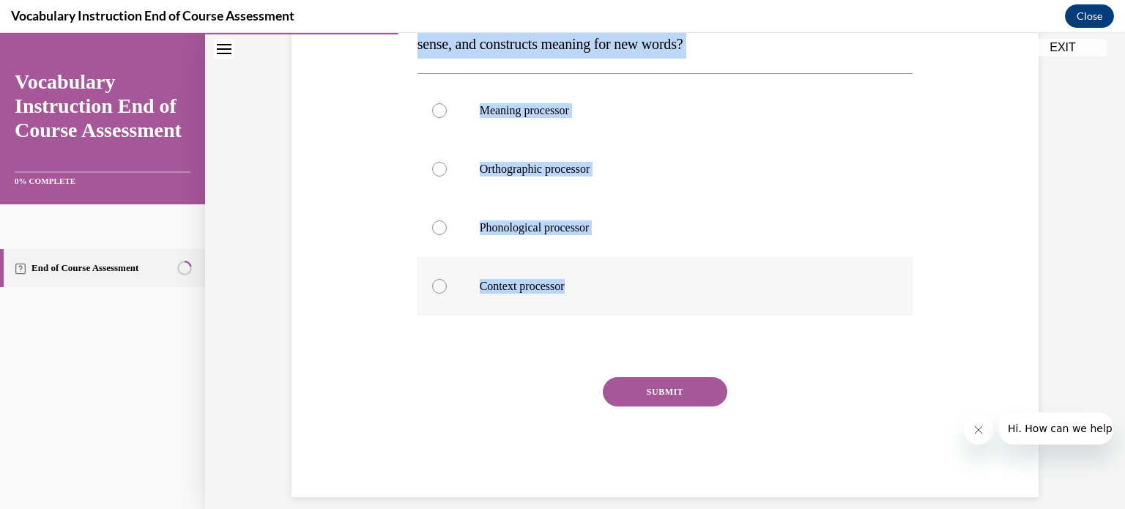
drag, startPoint x: 406, startPoint y: 283, endPoint x: 704, endPoint y: 289, distance: 298.1
click at [704, 289] on div "Question 06/24 Which brain processor stores known words, organizes them in a wa…" at bounding box center [665, 189] width 754 height 617
copy div "Which brain processor stores known words, organizes them in a way that makes se…"
click at [460, 123] on label "Meaning processor" at bounding box center [665, 110] width 496 height 59
click at [447, 118] on input "Meaning processor" at bounding box center [439, 110] width 15 height 15
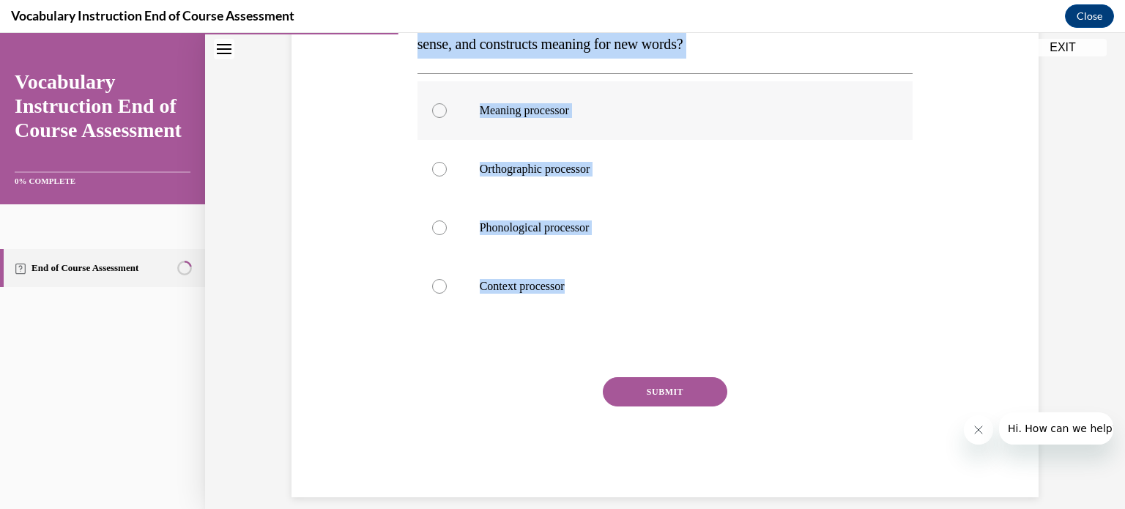
radio input "true"
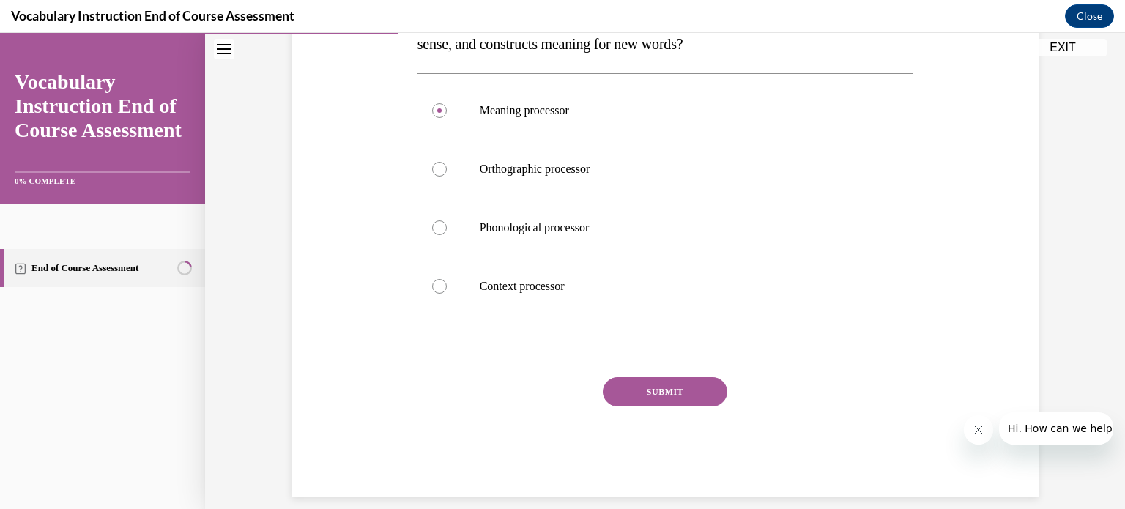
click at [627, 390] on button "SUBMIT" at bounding box center [665, 391] width 125 height 29
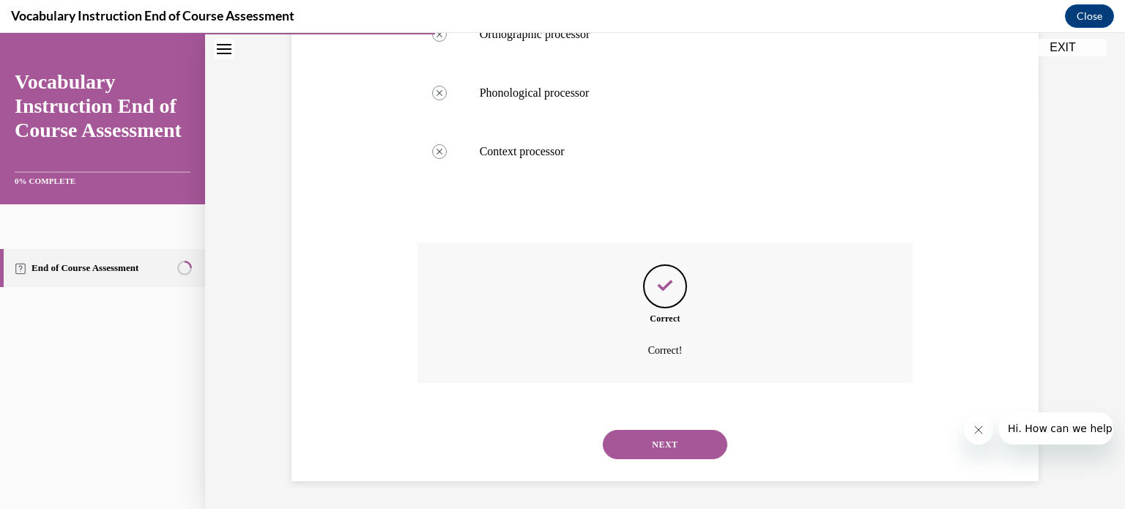
scroll to position [415, 0]
click at [662, 433] on button "NEXT" at bounding box center [665, 443] width 125 height 29
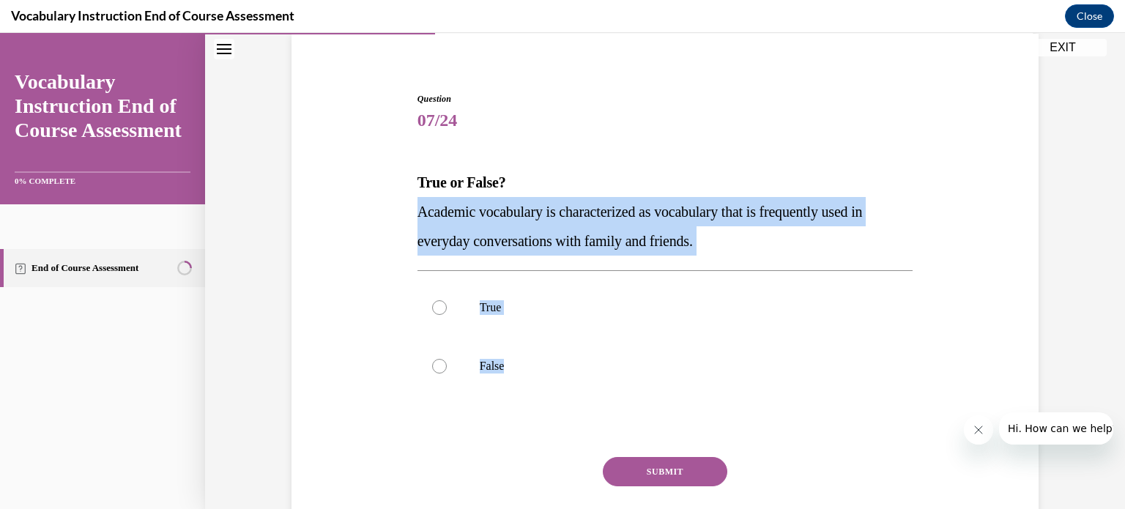
scroll to position [208, 0]
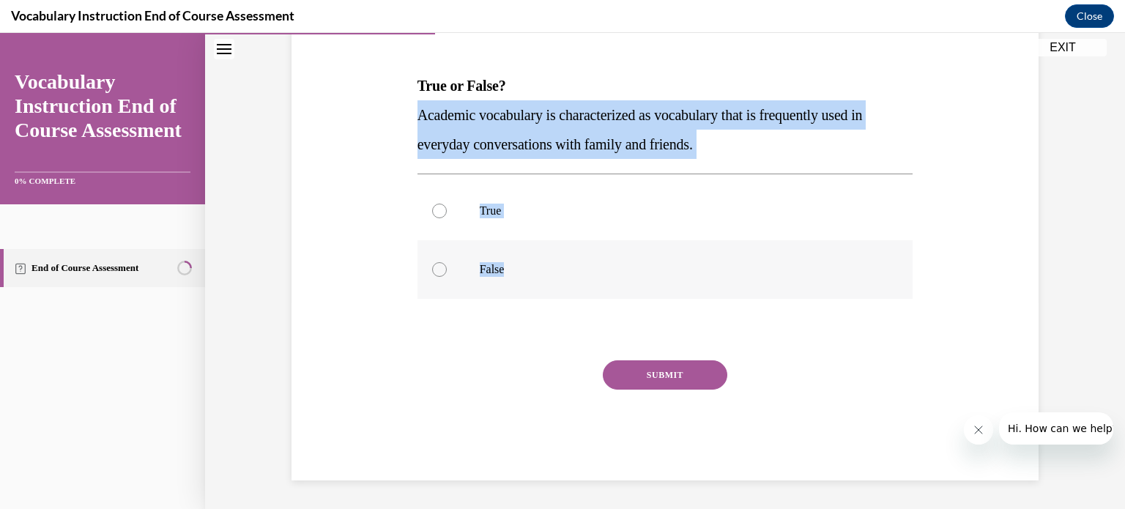
drag, startPoint x: 401, startPoint y: 322, endPoint x: 685, endPoint y: 297, distance: 284.6
click at [685, 297] on div "Question 07/24 True or False? Academic vocabulary is characterized as vocabular…" at bounding box center [665, 216] width 754 height 529
copy div "Academic vocabulary is characterized as vocabulary that is frequently used in e…"
click at [474, 286] on label "False" at bounding box center [665, 269] width 496 height 59
click at [447, 277] on input "False" at bounding box center [439, 269] width 15 height 15
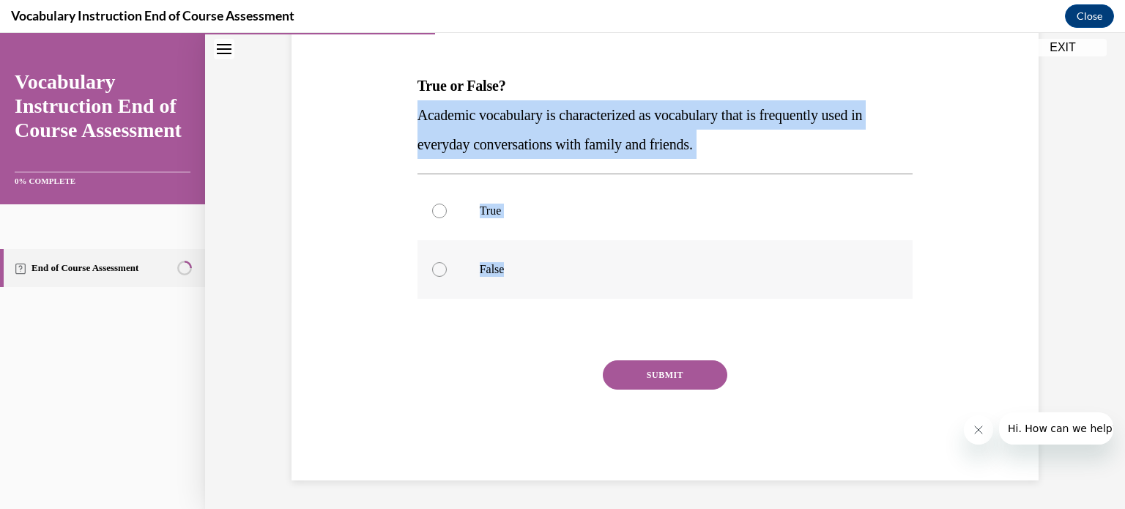
radio input "true"
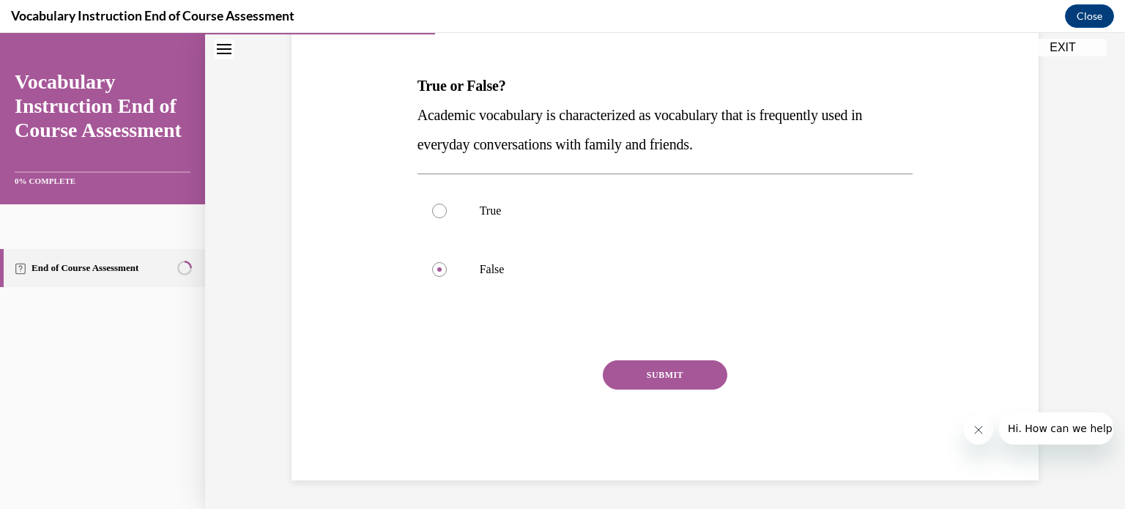
click at [679, 379] on button "SUBMIT" at bounding box center [665, 374] width 125 height 29
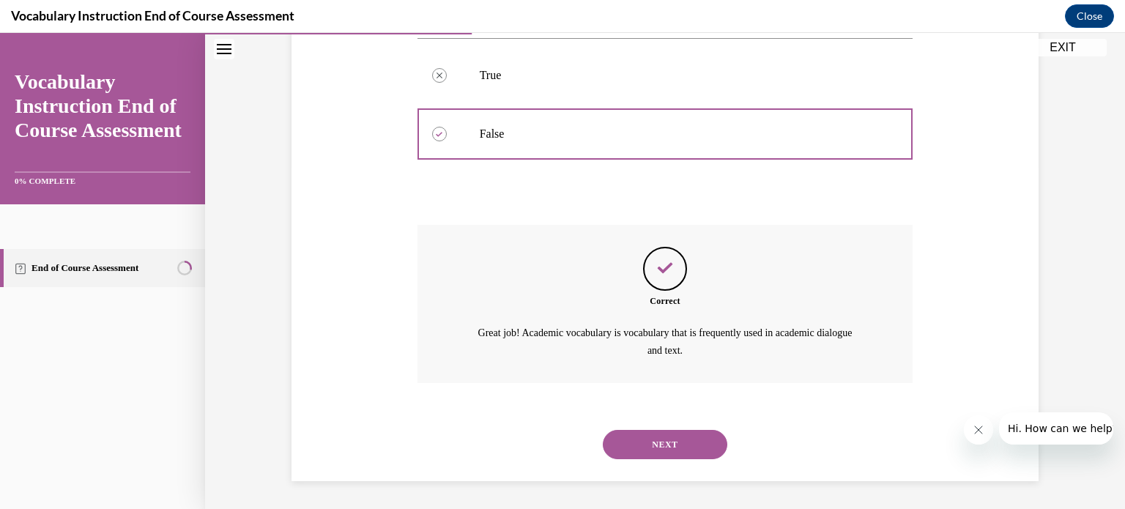
scroll to position [344, 0]
click at [650, 433] on button "NEXT" at bounding box center [665, 443] width 125 height 29
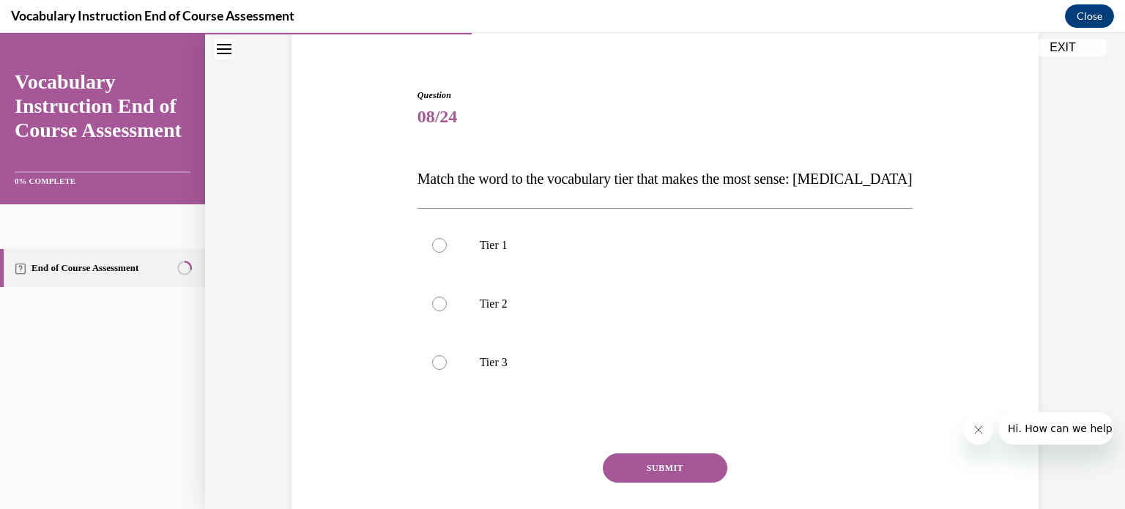
scroll to position [117, 0]
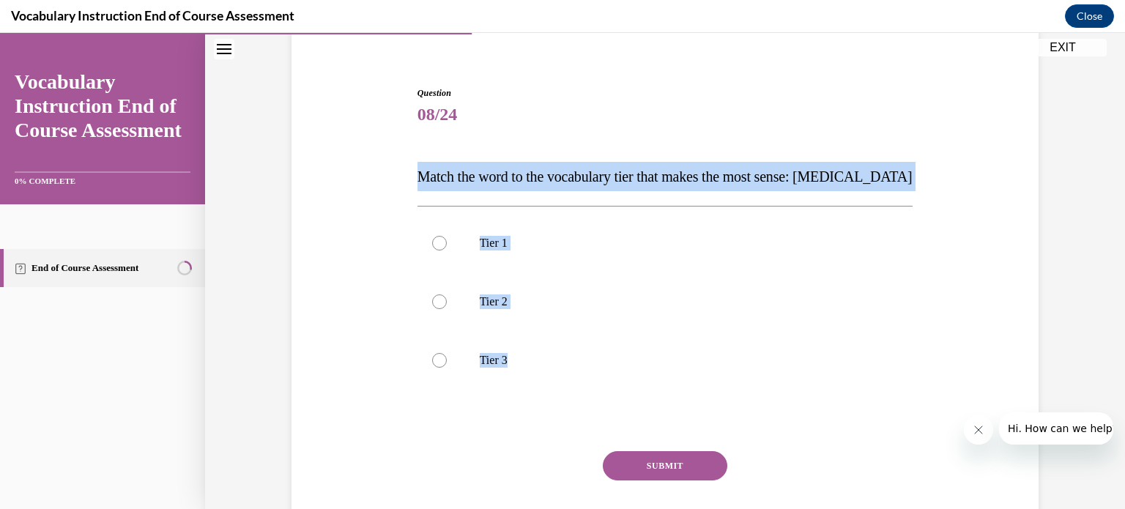
drag, startPoint x: 398, startPoint y: 181, endPoint x: 678, endPoint y: 398, distance: 354.5
click at [678, 398] on div "Question 08/24 Match the word to the vocabulary tier that makes the most sense:…" at bounding box center [665, 306] width 754 height 529
copy div "Match the word to the vocabulary tier that makes the most sense: anaphylaxis Ti…"
click at [442, 368] on label "Tier 3" at bounding box center [665, 360] width 496 height 59
click at [442, 368] on input "Tier 3" at bounding box center [439, 360] width 15 height 15
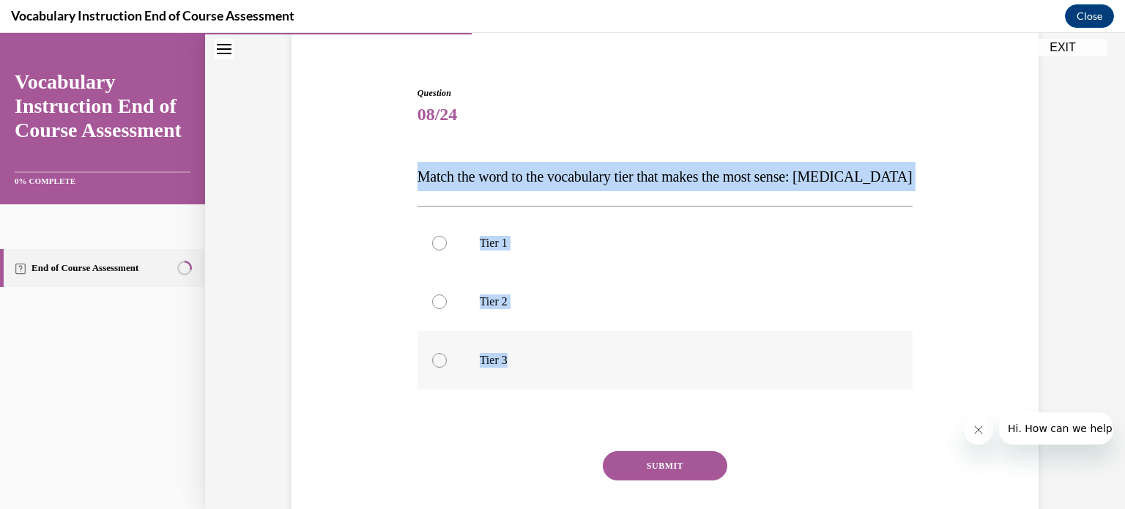
radio input "true"
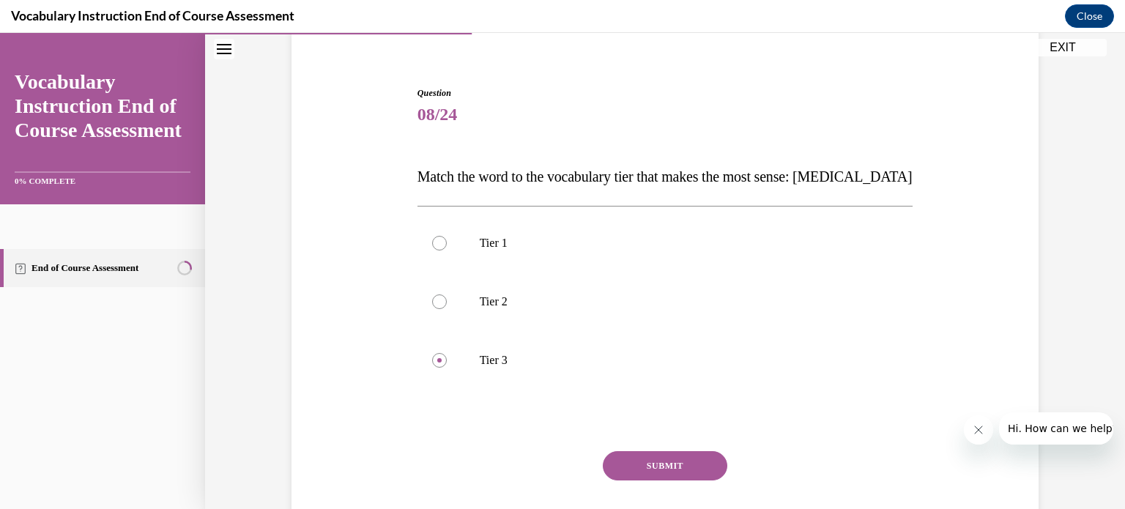
click at [676, 465] on button "SUBMIT" at bounding box center [665, 465] width 125 height 29
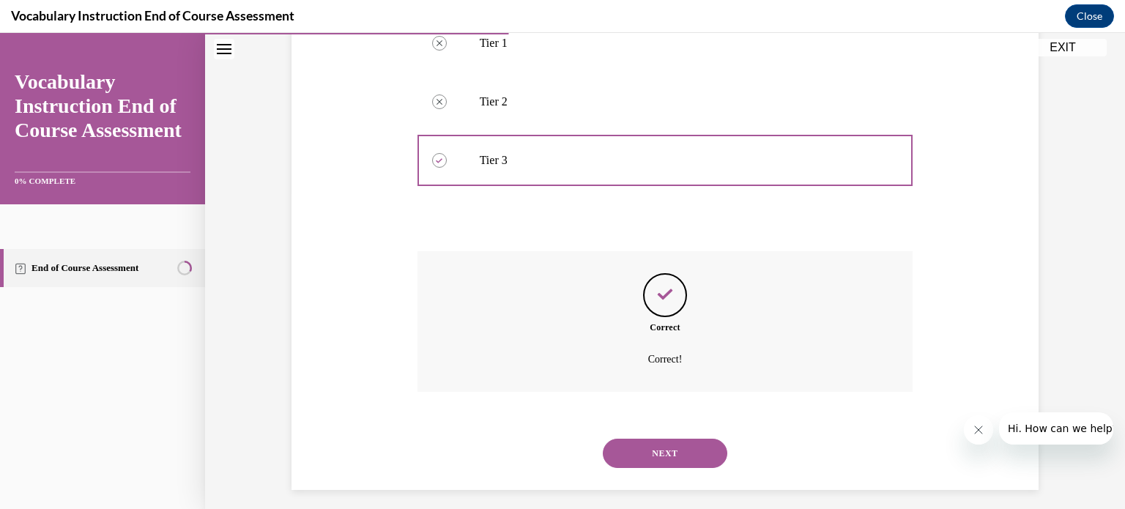
scroll to position [327, 0]
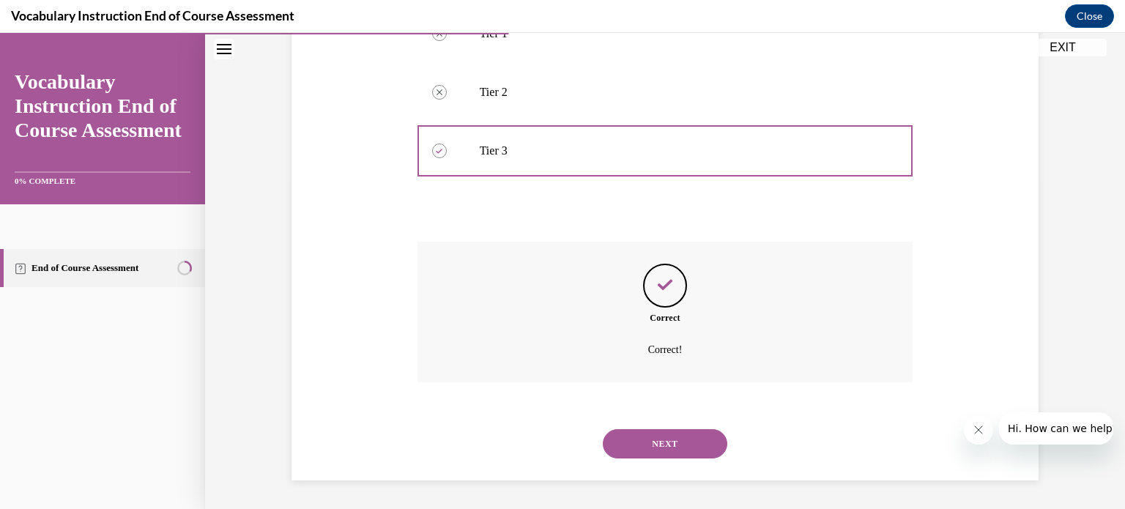
click at [694, 448] on button "NEXT" at bounding box center [665, 443] width 125 height 29
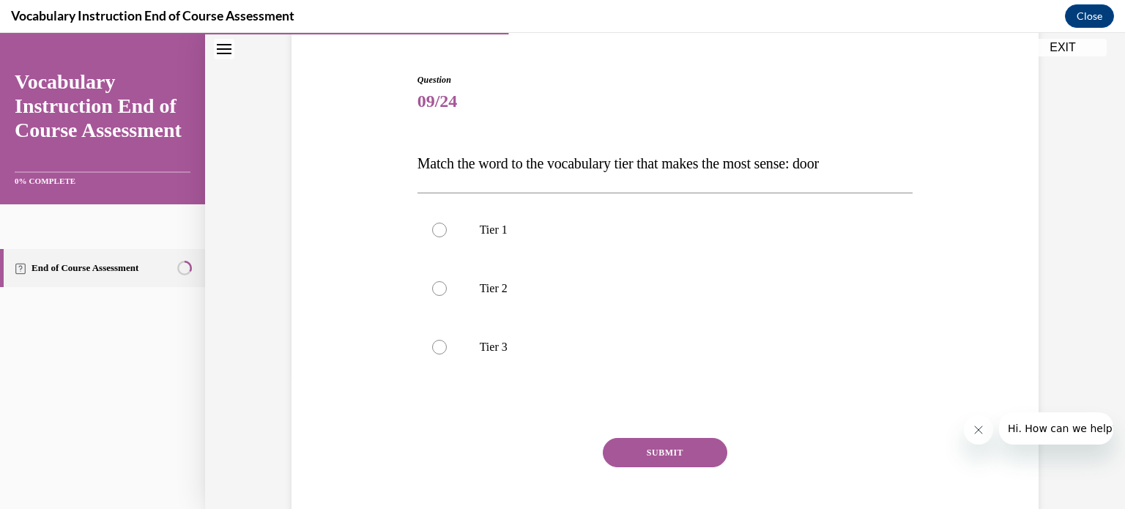
scroll to position [131, 0]
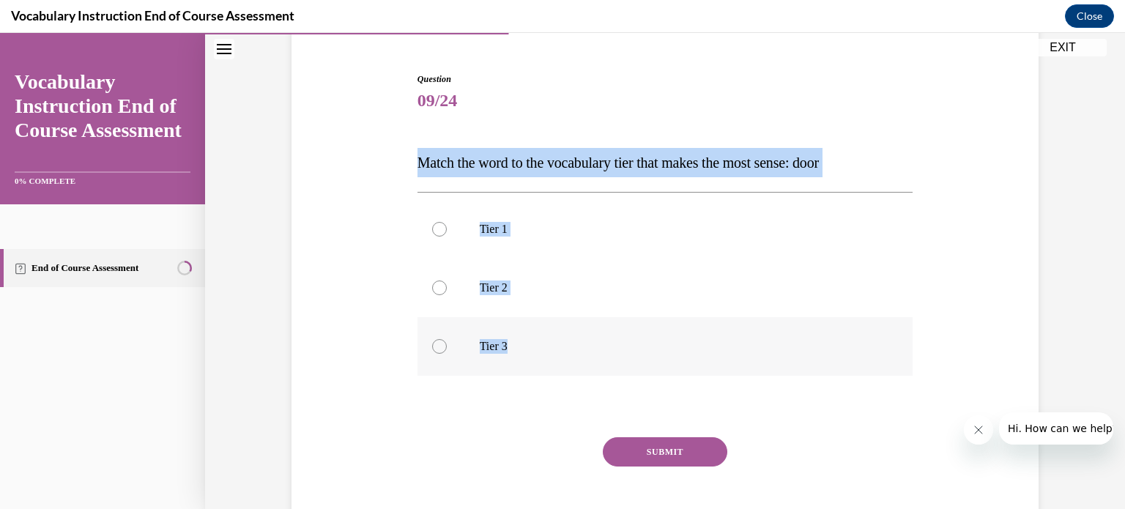
drag, startPoint x: 393, startPoint y: 165, endPoint x: 627, endPoint y: 357, distance: 302.9
click at [627, 357] on div "Question 09/24 Match the word to the vocabulary tier that makes the most sense:…" at bounding box center [665, 293] width 754 height 529
copy div "Match the word to the vocabulary tier that makes the most sense: door Tier 1 Ti…"
click at [460, 230] on label "Tier 1" at bounding box center [665, 229] width 496 height 59
click at [447, 230] on input "Tier 1" at bounding box center [439, 229] width 15 height 15
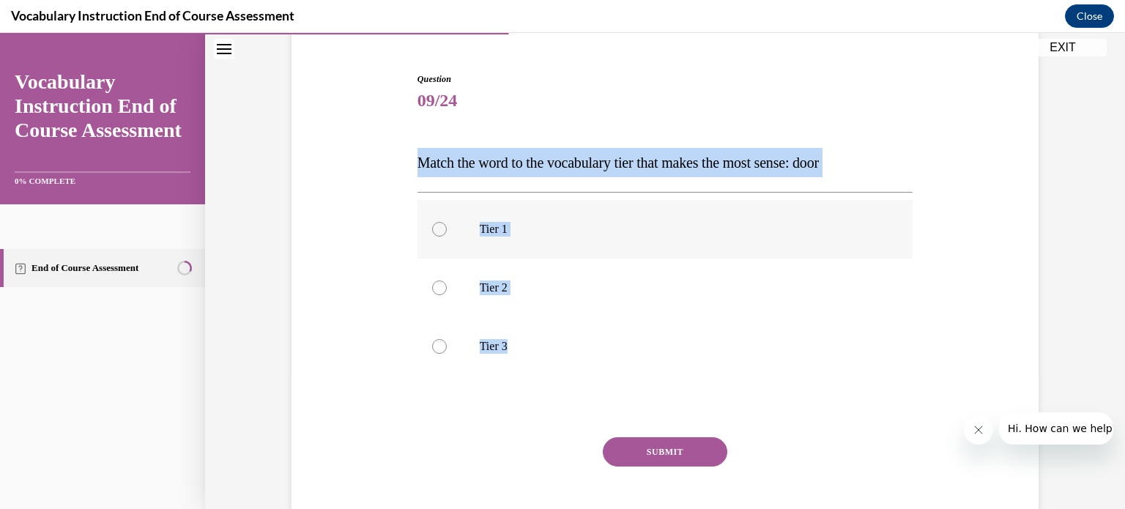
radio input "true"
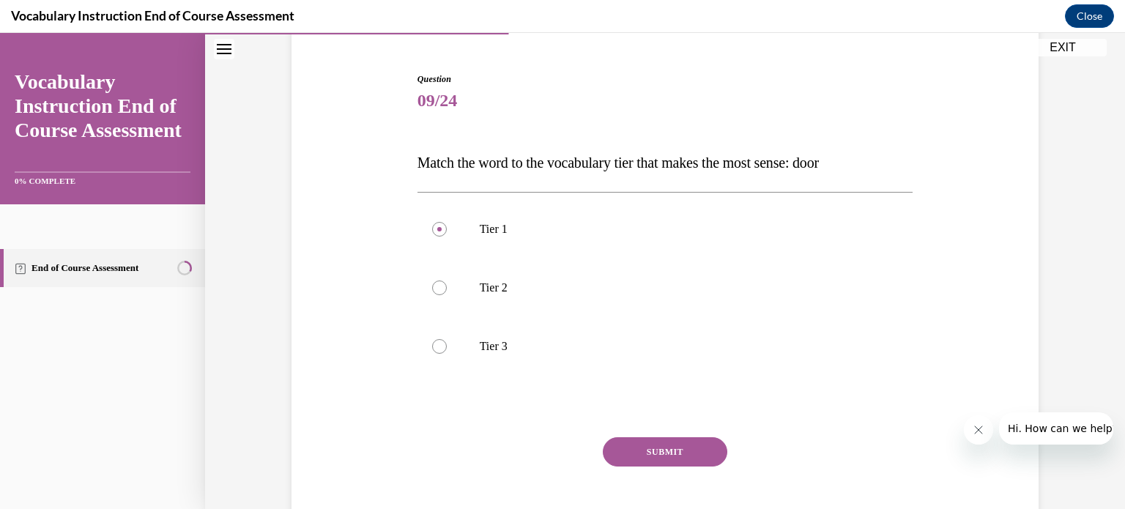
click at [661, 445] on button "SUBMIT" at bounding box center [665, 451] width 125 height 29
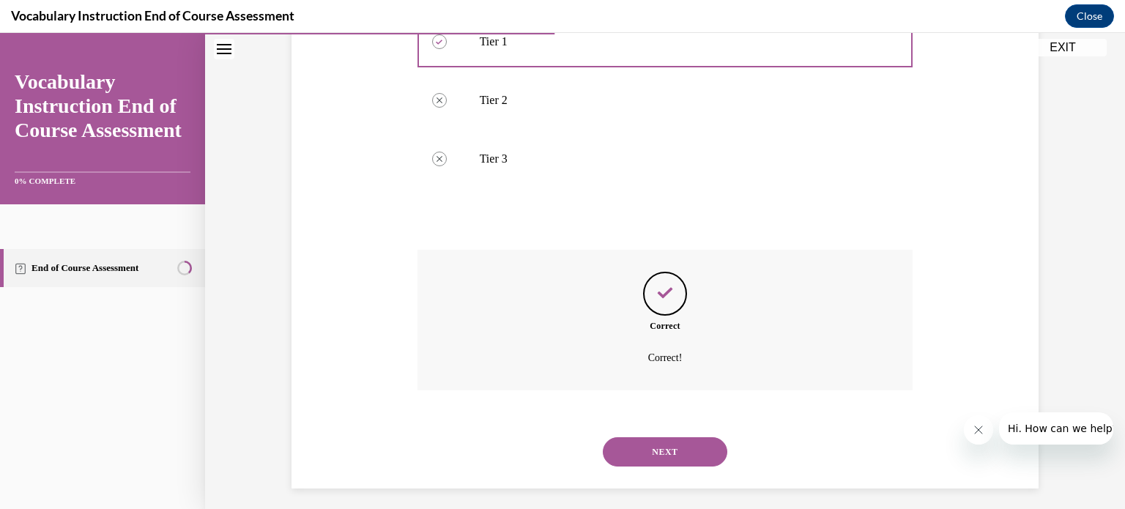
scroll to position [327, 0]
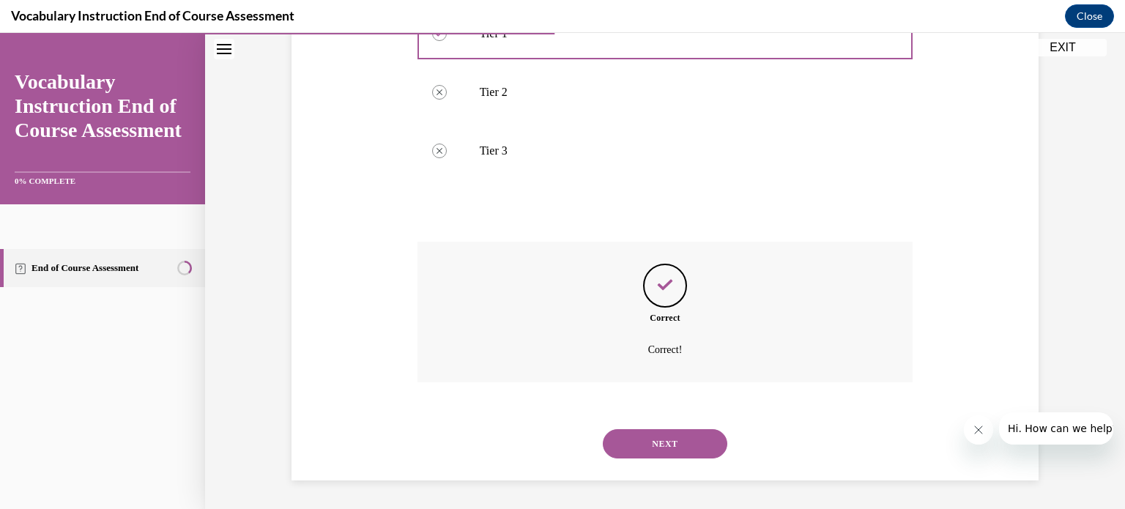
click at [650, 439] on button "NEXT" at bounding box center [665, 443] width 125 height 29
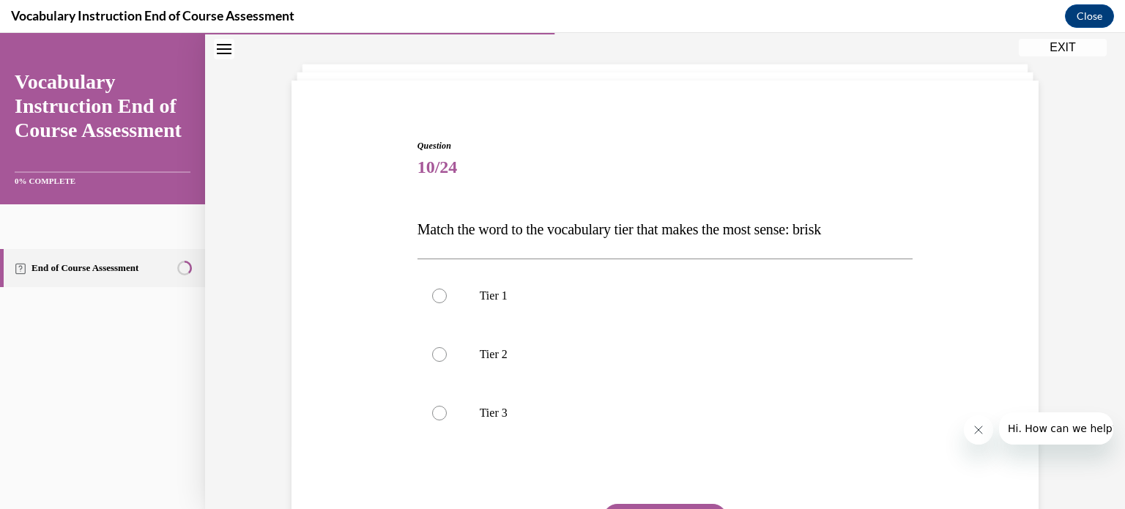
scroll to position [69, 0]
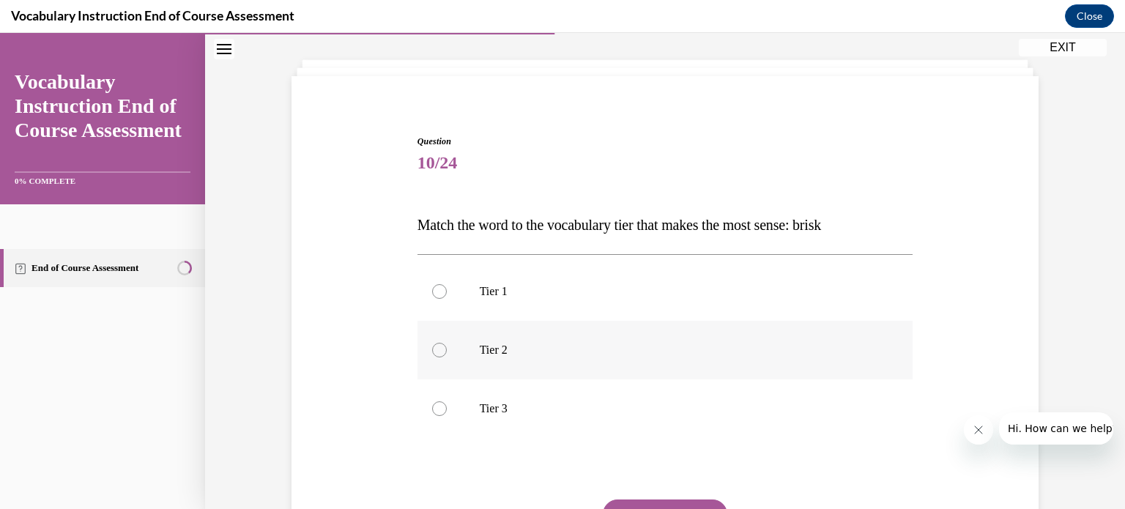
click at [614, 358] on label "Tier 2" at bounding box center [665, 350] width 496 height 59
click at [447, 357] on input "Tier 2" at bounding box center [439, 350] width 15 height 15
radio input "true"
click at [657, 500] on button "SUBMIT" at bounding box center [665, 513] width 125 height 29
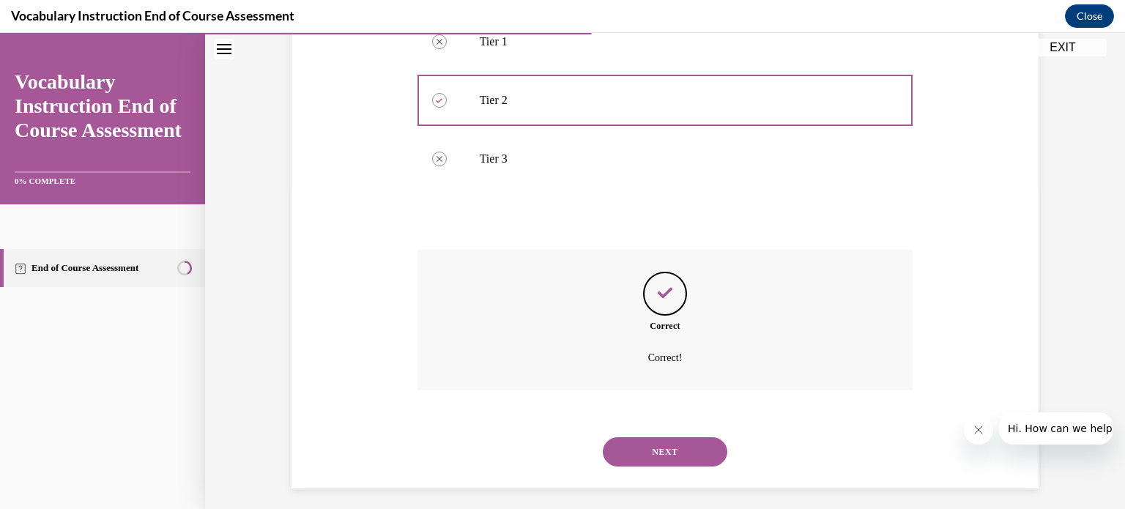
scroll to position [327, 0]
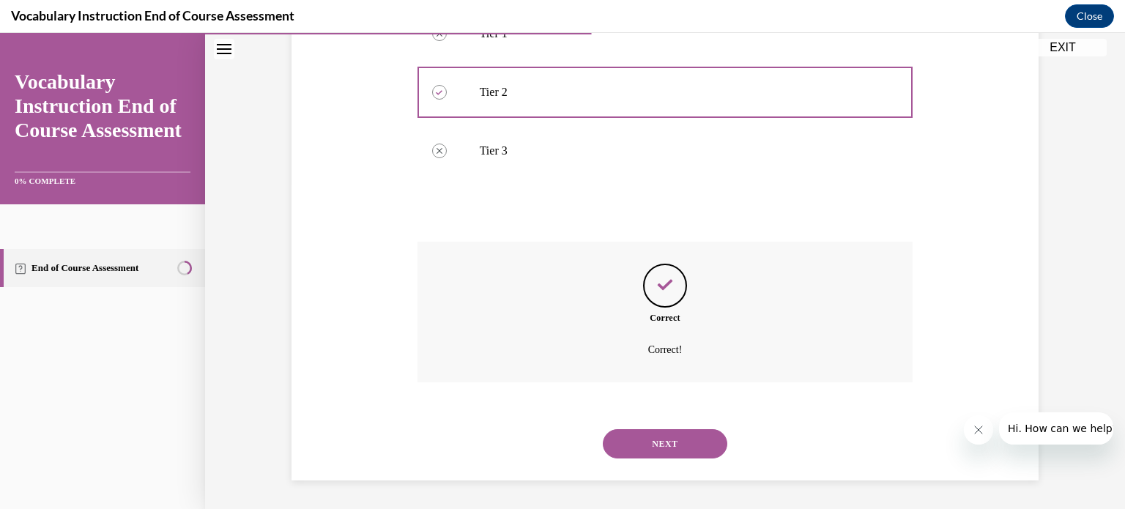
click at [641, 446] on button "NEXT" at bounding box center [665, 443] width 125 height 29
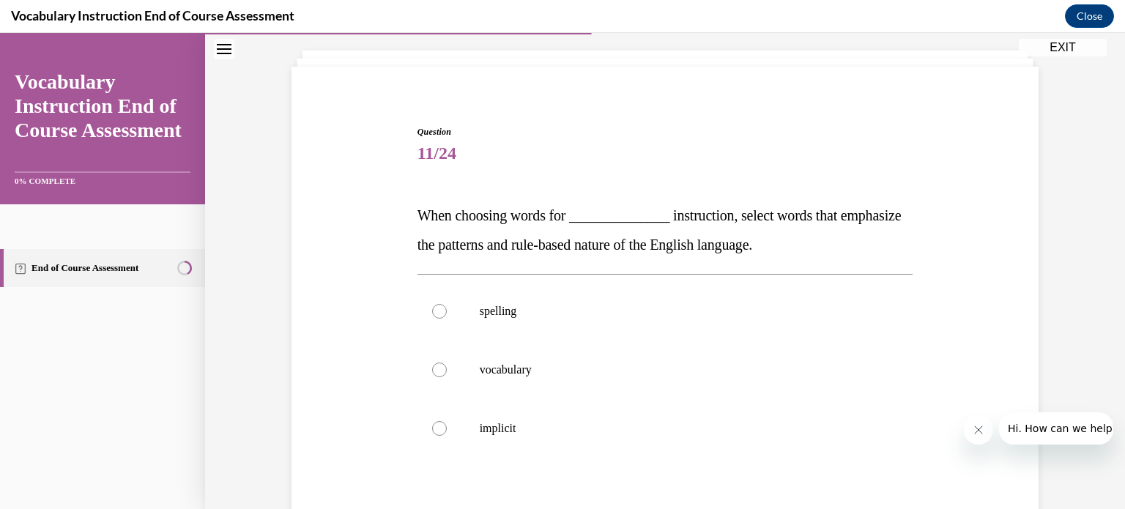
scroll to position [103, 0]
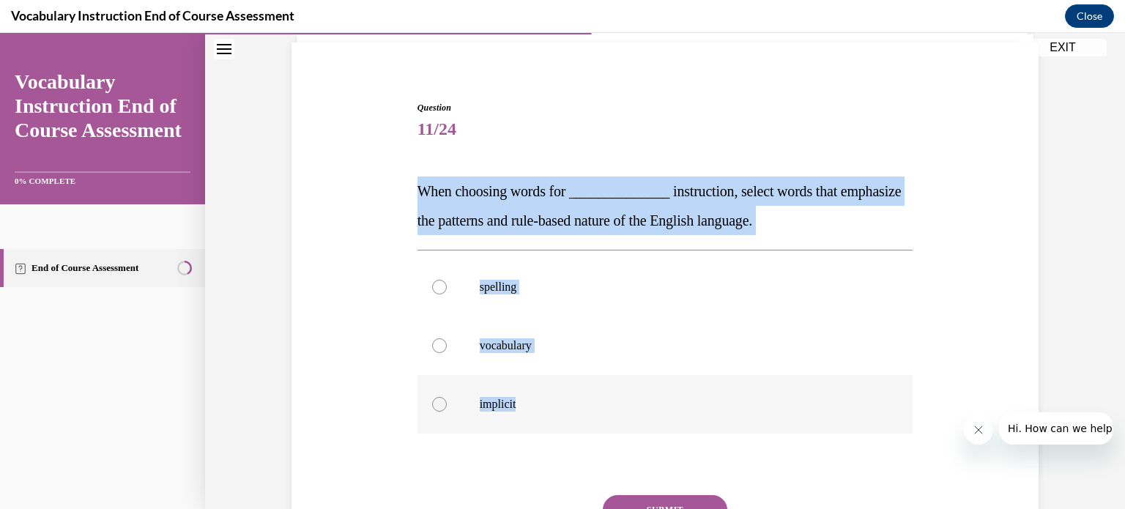
drag, startPoint x: 404, startPoint y: 190, endPoint x: 602, endPoint y: 396, distance: 285.4
click at [602, 396] on div "Question 11/24 When choosing words for ______________ instruction, select words…" at bounding box center [665, 336] width 754 height 558
copy div "When choosing words for ______________ instruction, select words that emphasize…"
click at [505, 301] on label "spelling" at bounding box center [665, 287] width 496 height 59
click at [447, 294] on input "spelling" at bounding box center [439, 287] width 15 height 15
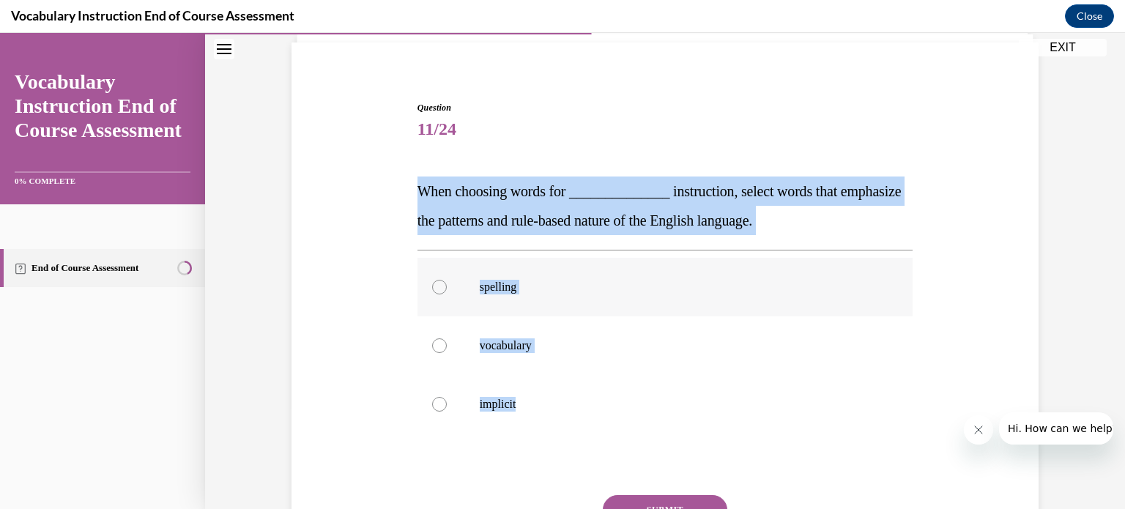
radio input "true"
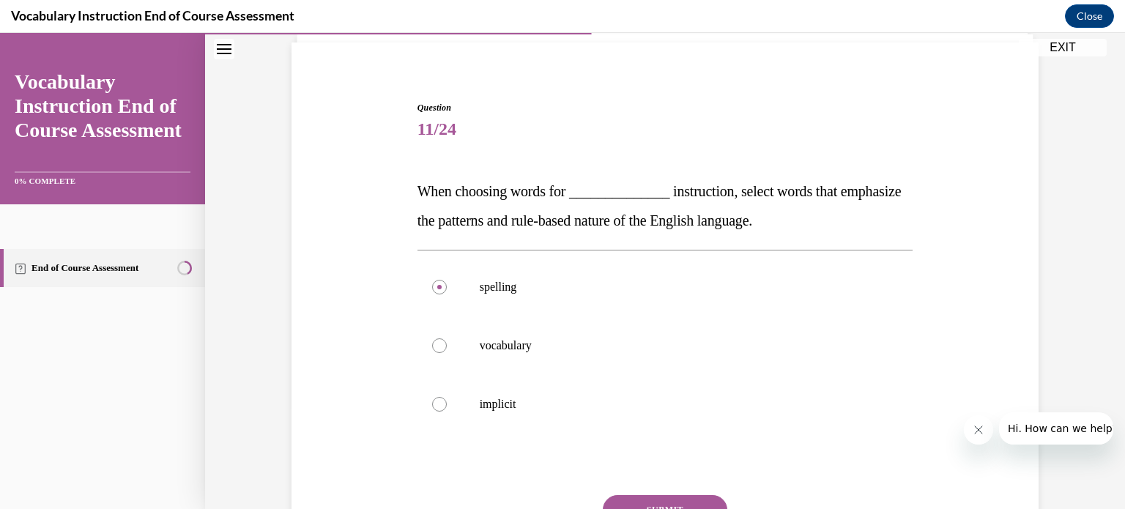
click at [625, 501] on button "SUBMIT" at bounding box center [665, 509] width 125 height 29
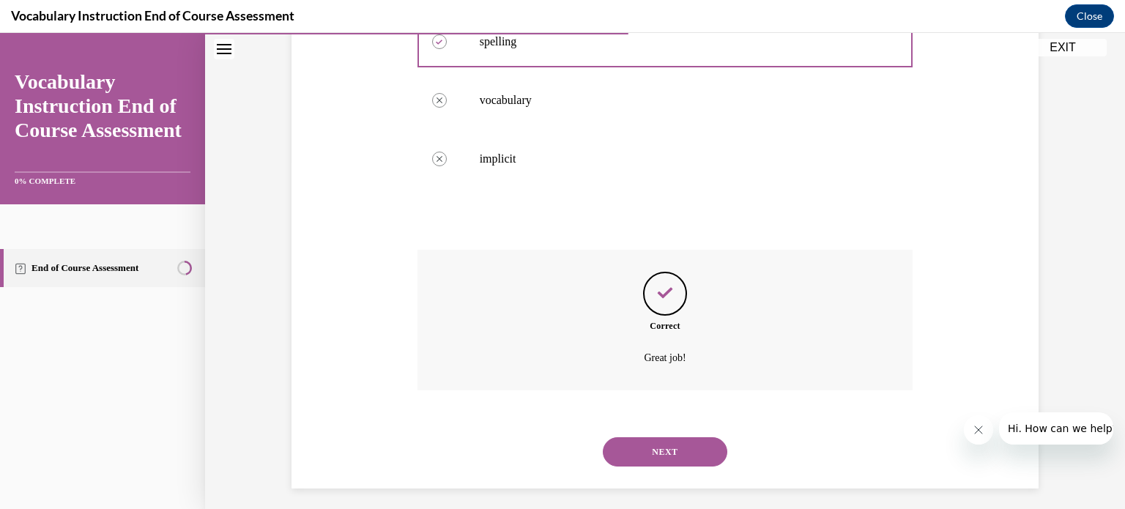
scroll to position [356, 0]
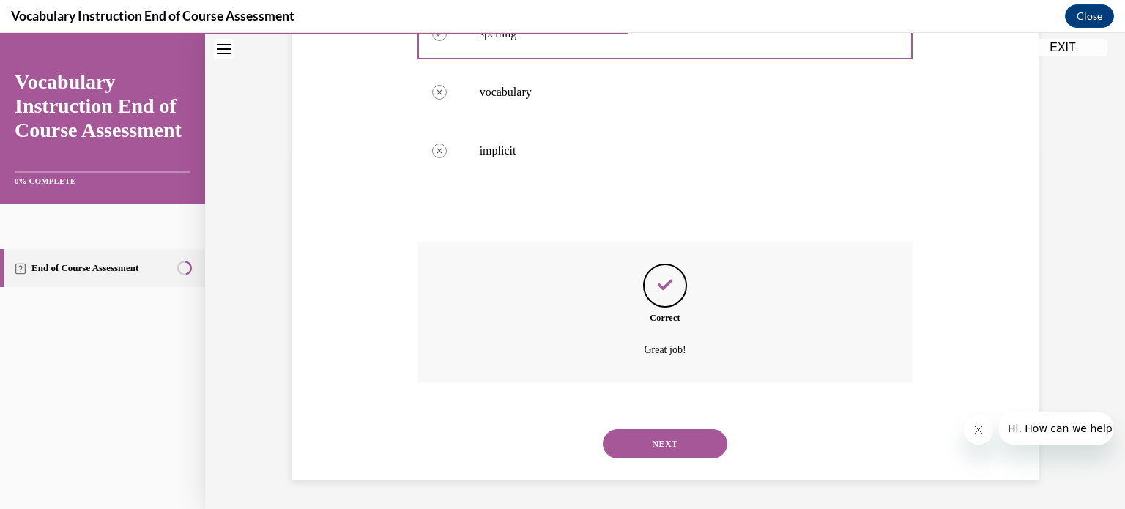
click at [654, 447] on button "NEXT" at bounding box center [665, 443] width 125 height 29
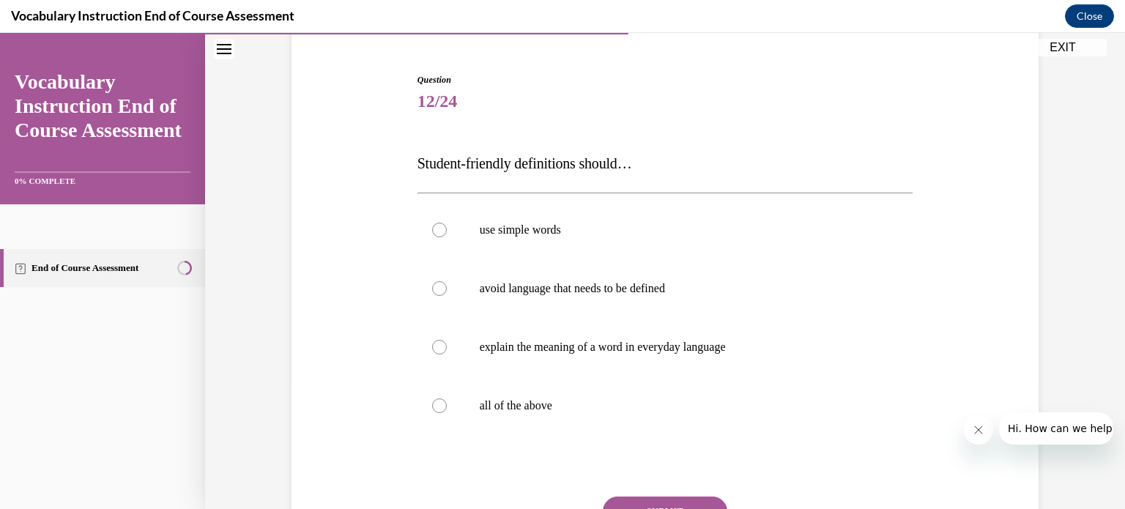
scroll to position [135, 0]
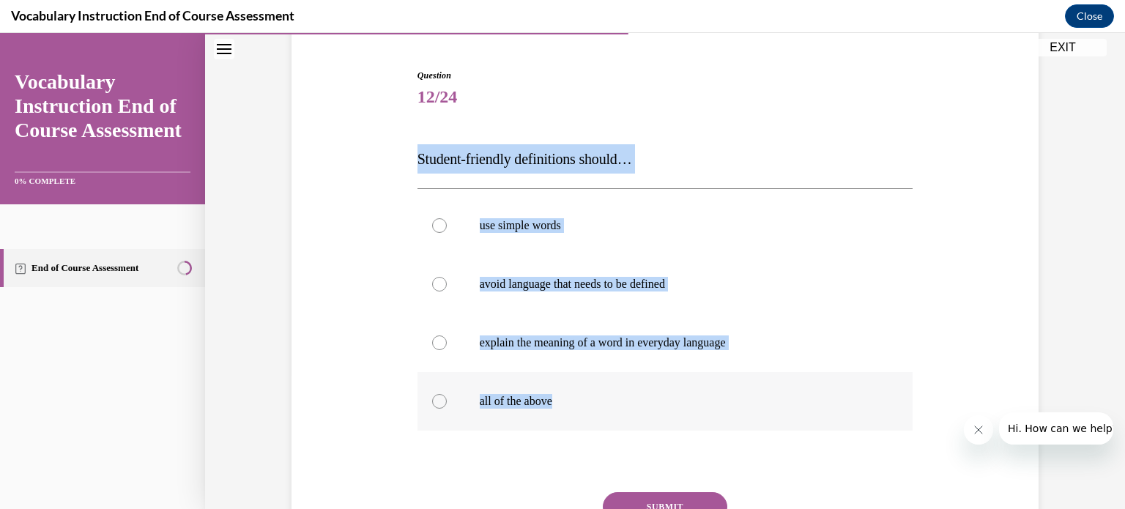
drag, startPoint x: 402, startPoint y: 152, endPoint x: 659, endPoint y: 401, distance: 357.4
click at [659, 401] on div "Question 12/24 Student-friendly definitions should… use simple words avoid lang…" at bounding box center [665, 318] width 754 height 587
click at [579, 406] on p "all of the above" at bounding box center [678, 401] width 397 height 15
click at [447, 406] on input "all of the above" at bounding box center [439, 401] width 15 height 15
radio input "true"
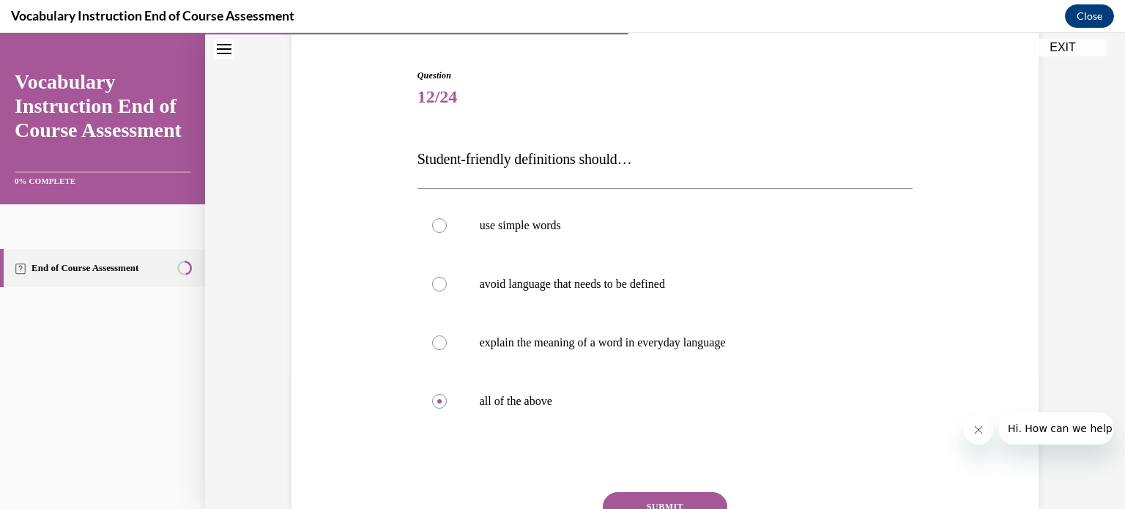
click at [663, 500] on button "SUBMIT" at bounding box center [665, 506] width 125 height 29
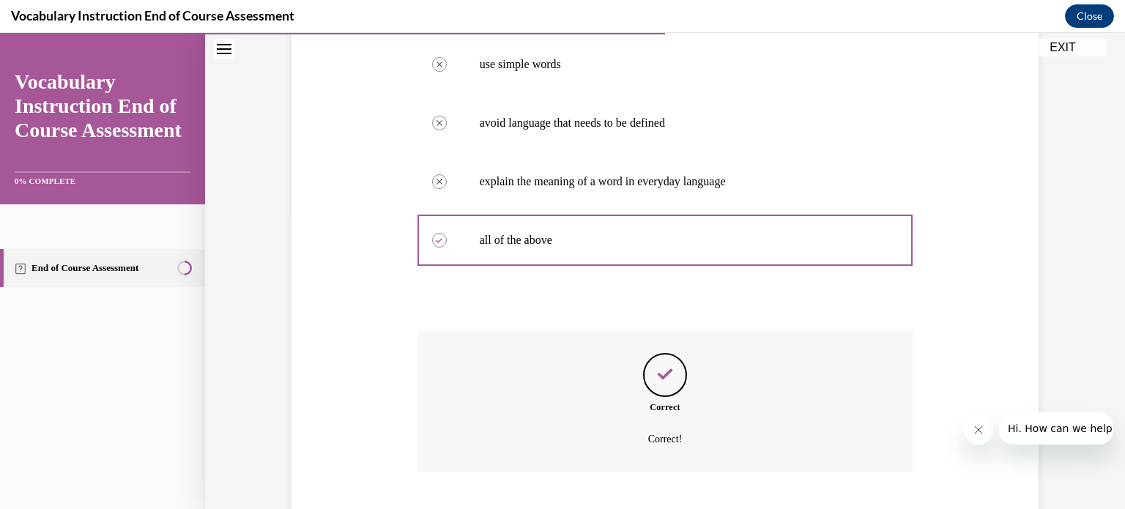
scroll to position [385, 0]
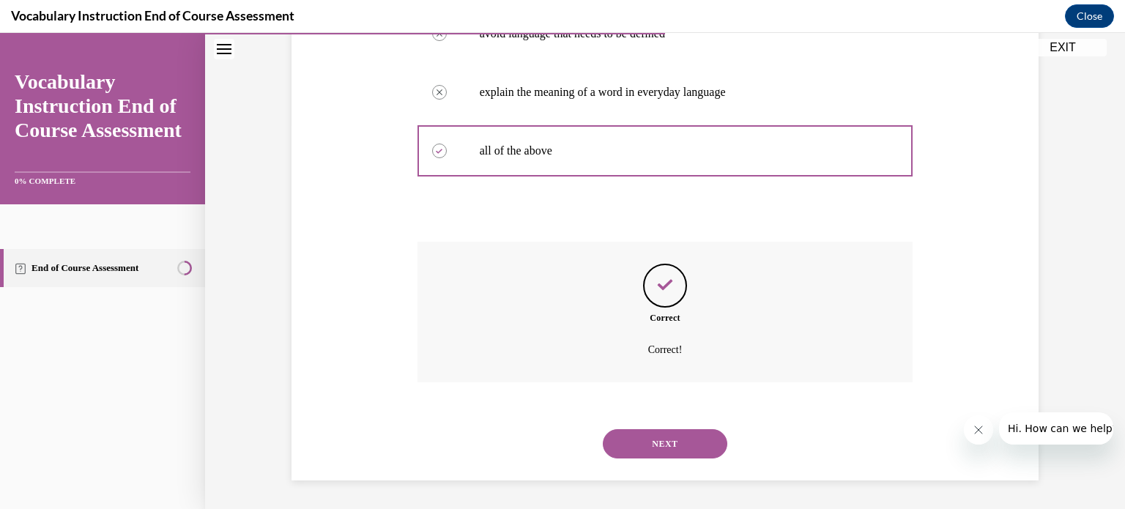
click at [660, 431] on button "NEXT" at bounding box center [665, 443] width 125 height 29
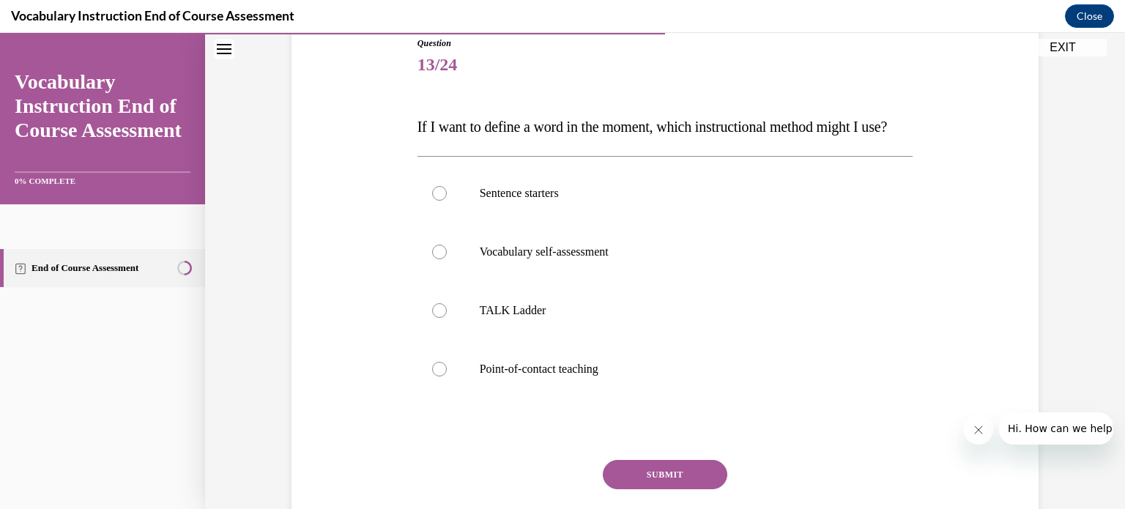
scroll to position [182, 0]
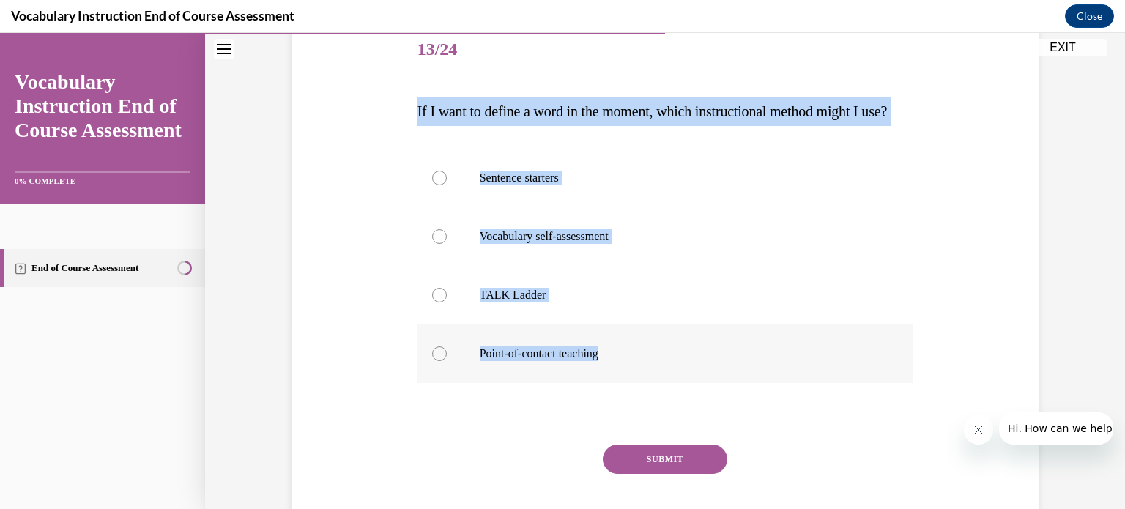
drag, startPoint x: 404, startPoint y: 108, endPoint x: 632, endPoint y: 393, distance: 364.8
click at [632, 393] on div "Question 13/24 If I want to define a word in the moment, which instructional me…" at bounding box center [665, 270] width 754 height 587
click at [532, 390] on div "Sentence starters Vocabulary self-assessment TALK Ladder Point-of-contact teach…" at bounding box center [665, 266] width 496 height 250
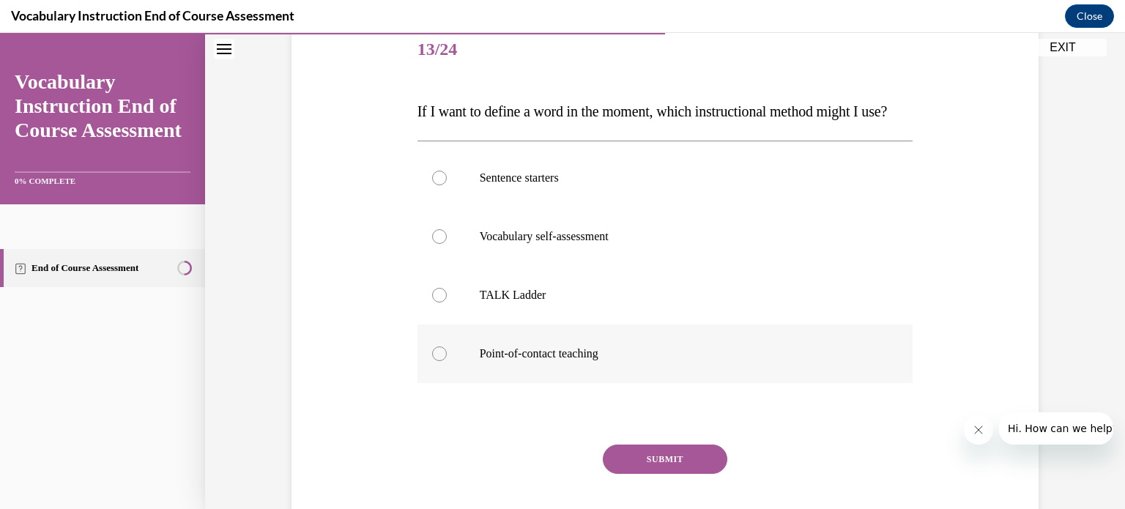
click at [516, 361] on p "Point-of-contact teaching" at bounding box center [678, 353] width 397 height 15
click at [447, 361] on input "Point-of-contact teaching" at bounding box center [439, 353] width 15 height 15
radio input "true"
click at [651, 472] on div "Question 13/24 If I want to define a word in the moment, which instructional me…" at bounding box center [665, 292] width 496 height 543
click at [654, 474] on button "SUBMIT" at bounding box center [665, 459] width 125 height 29
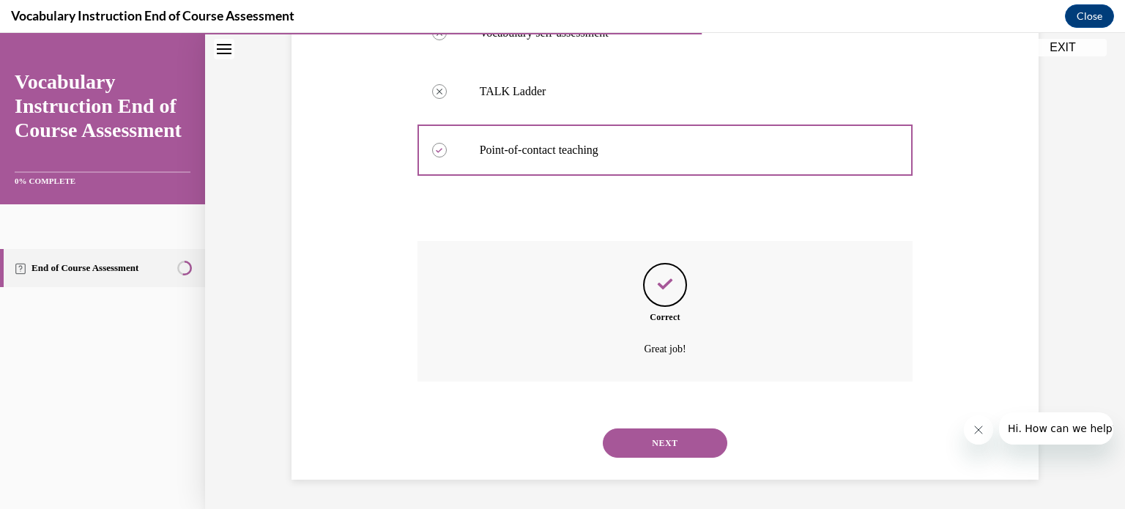
scroll to position [415, 0]
click at [635, 444] on button "NEXT" at bounding box center [665, 442] width 125 height 29
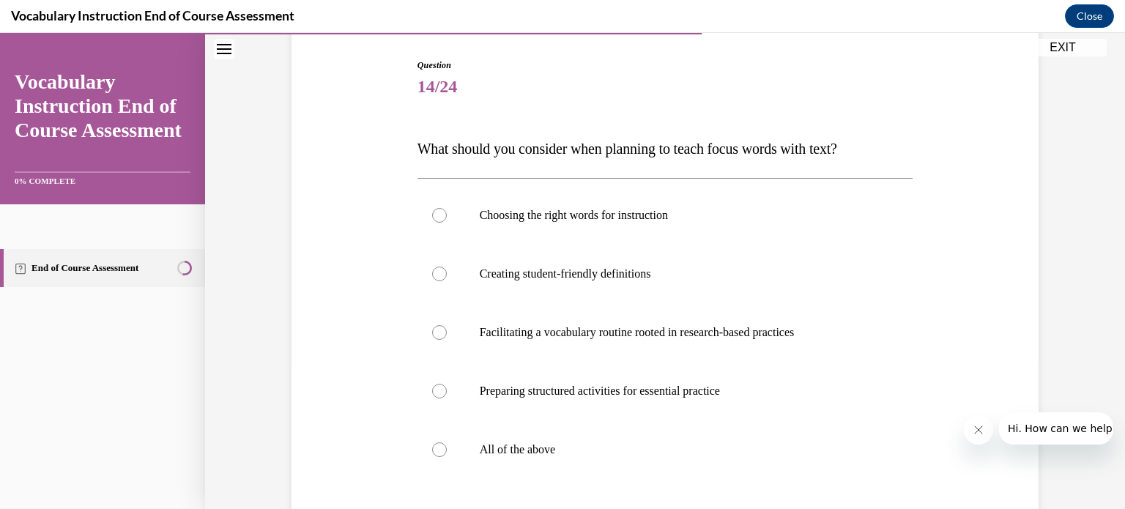
scroll to position [147, 0]
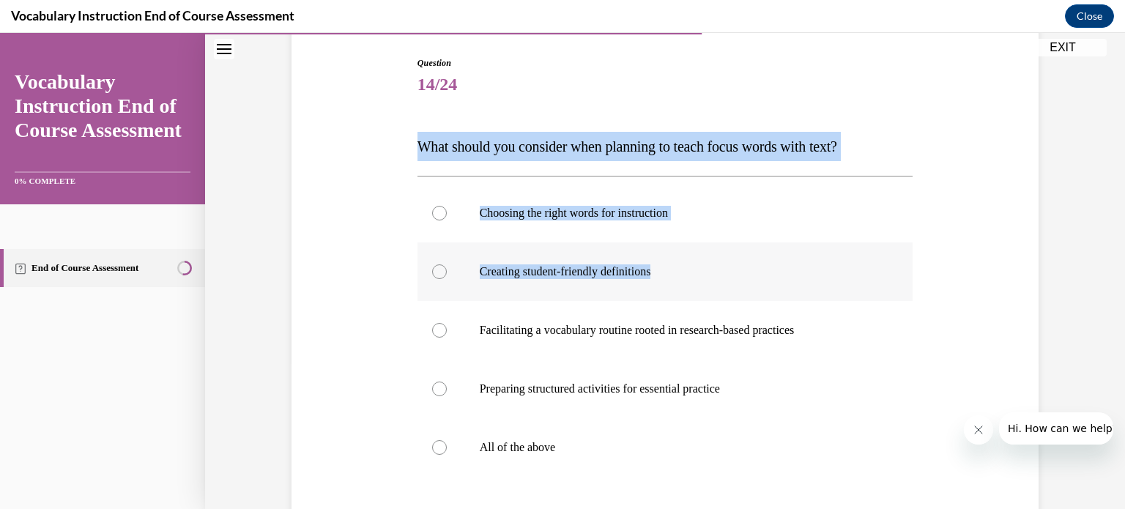
drag, startPoint x: 393, startPoint y: 135, endPoint x: 689, endPoint y: 289, distance: 334.1
click at [689, 289] on div "Question 14/24 What should you consider when planning to teach focus words with…" at bounding box center [665, 335] width 754 height 646
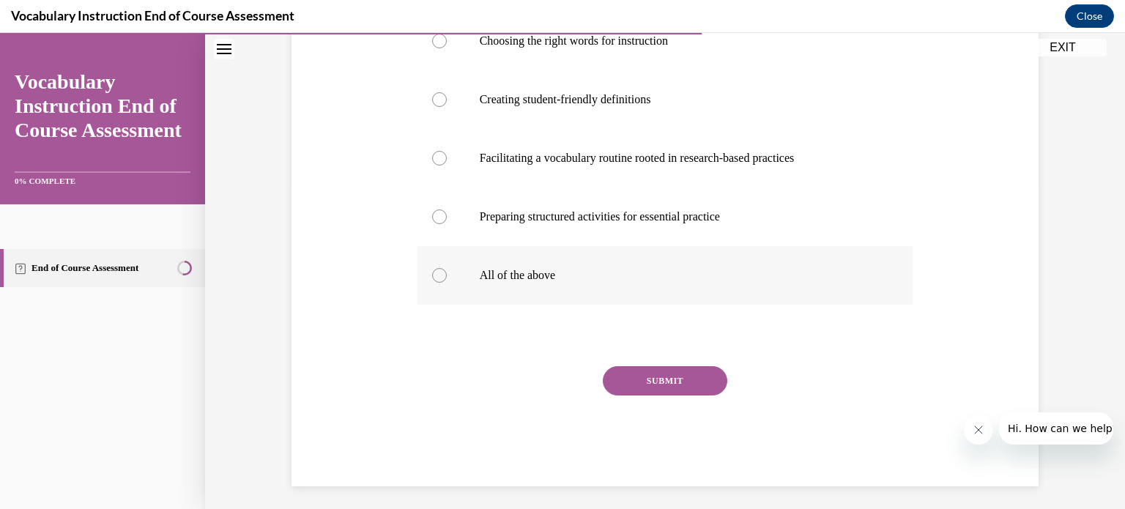
click at [621, 266] on label "All of the above" at bounding box center [665, 275] width 496 height 59
click at [447, 268] on input "All of the above" at bounding box center [439, 275] width 15 height 15
radio input "true"
click at [650, 374] on button "SUBMIT" at bounding box center [665, 380] width 125 height 29
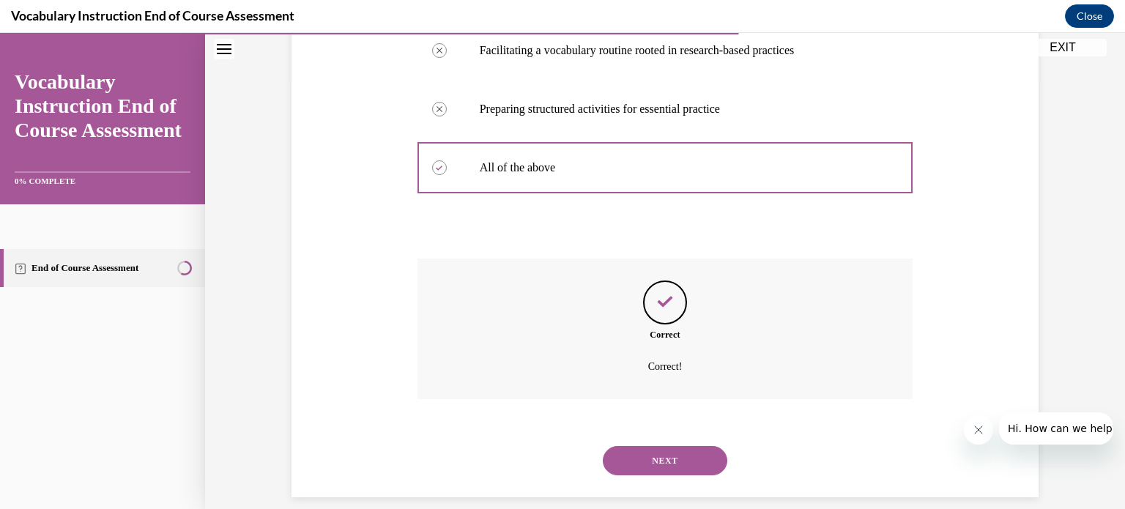
scroll to position [444, 0]
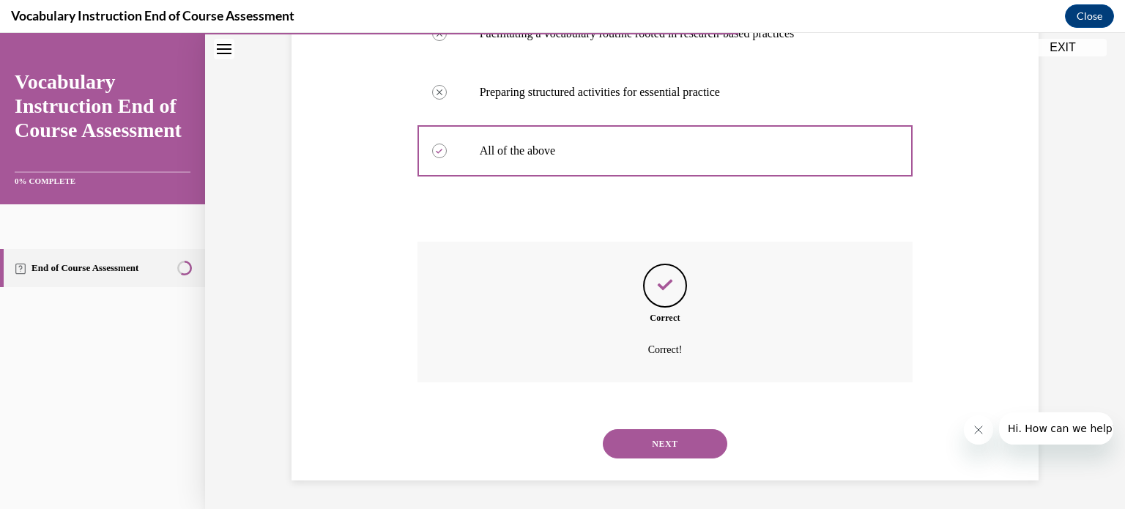
click at [658, 453] on button "NEXT" at bounding box center [665, 443] width 125 height 29
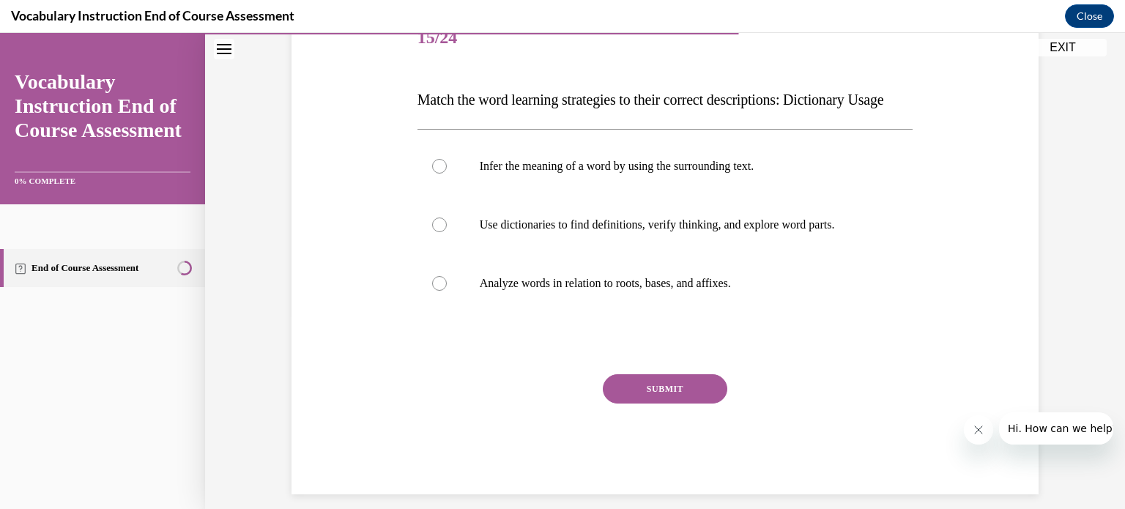
scroll to position [199, 0]
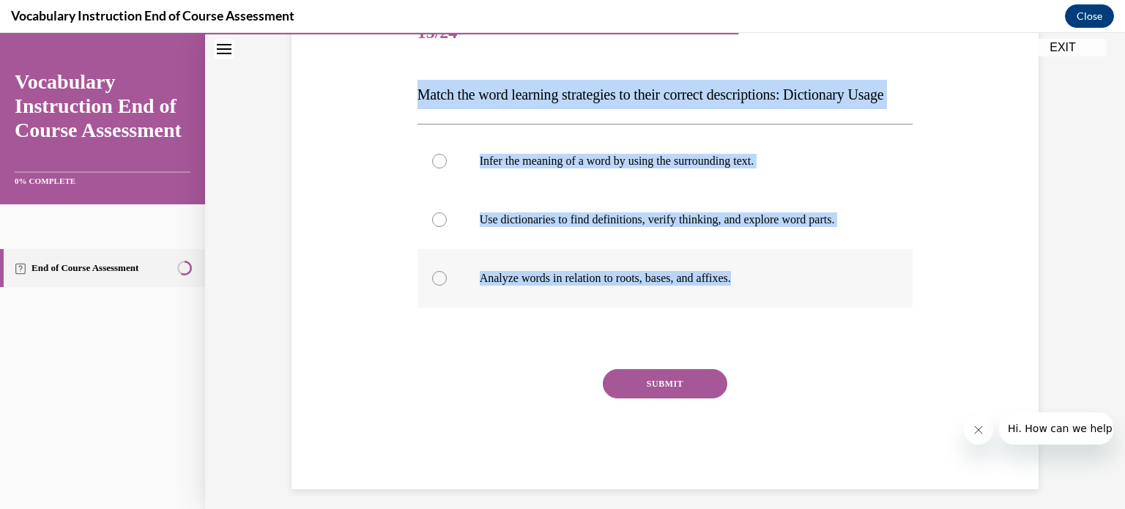
drag, startPoint x: 396, startPoint y: 81, endPoint x: 806, endPoint y: 300, distance: 464.3
click at [806, 300] on div "Question 15/24 Match the word learning strategies to their correct descriptions…" at bounding box center [665, 224] width 754 height 529
click at [631, 249] on label "Use dictionaries to find definitions, verify thinking, and explore word parts." at bounding box center [665, 219] width 496 height 59
click at [447, 227] on input "Use dictionaries to find definitions, verify thinking, and explore word parts." at bounding box center [439, 219] width 15 height 15
radio input "true"
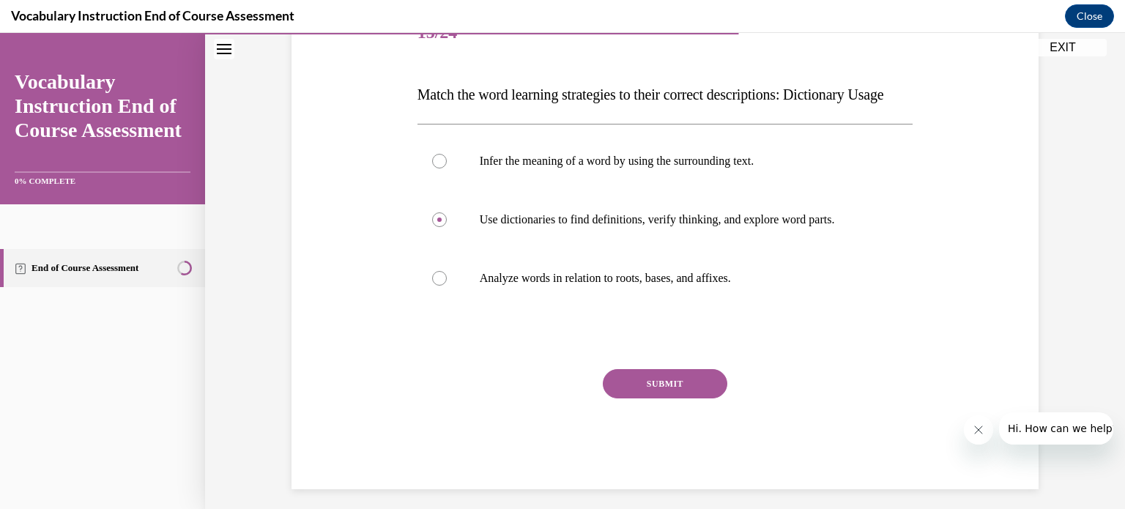
click at [667, 398] on button "SUBMIT" at bounding box center [665, 383] width 125 height 29
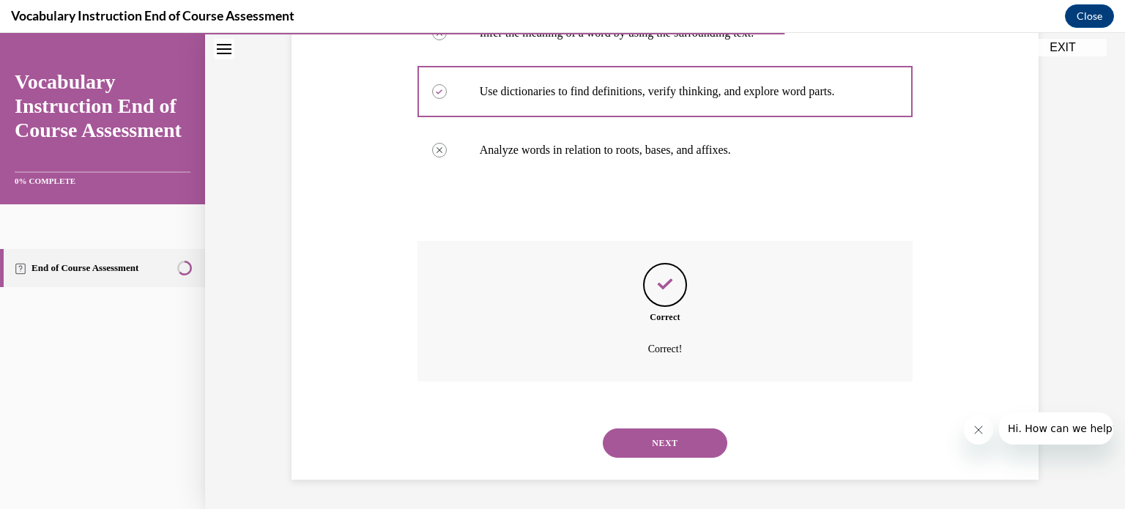
scroll to position [356, 0]
click at [663, 447] on button "NEXT" at bounding box center [665, 442] width 125 height 29
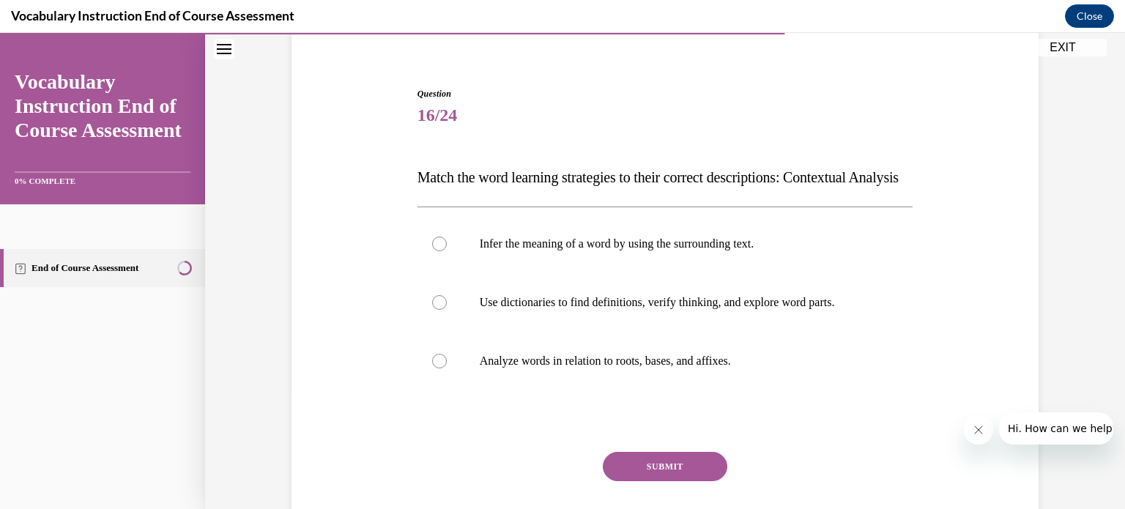
scroll to position [182, 0]
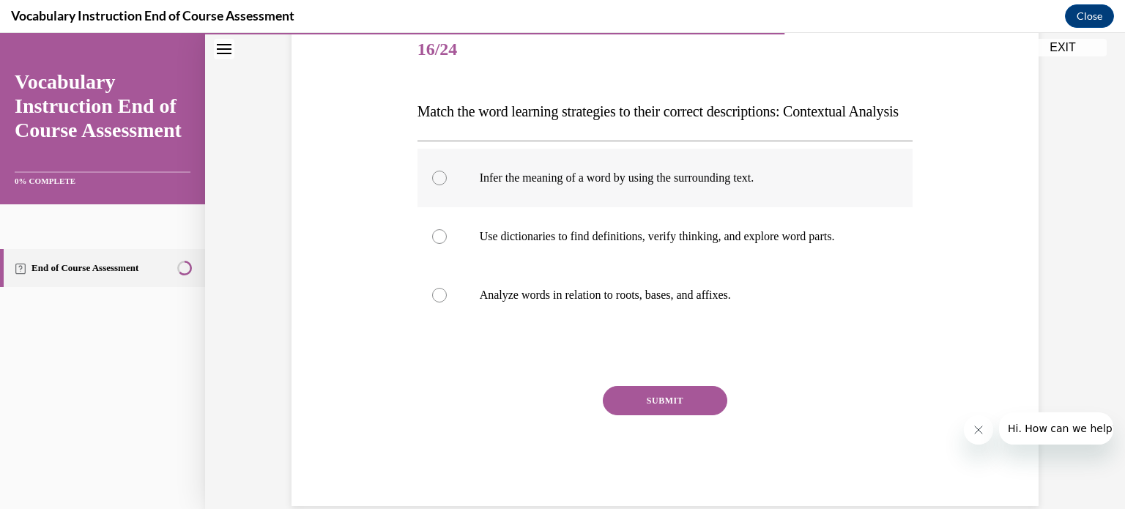
click at [604, 196] on label "Infer the meaning of a word by using the surrounding text." at bounding box center [665, 178] width 496 height 59
click at [447, 185] on input "Infer the meaning of a word by using the surrounding text." at bounding box center [439, 178] width 15 height 15
radio input "true"
click at [666, 415] on button "SUBMIT" at bounding box center [665, 400] width 125 height 29
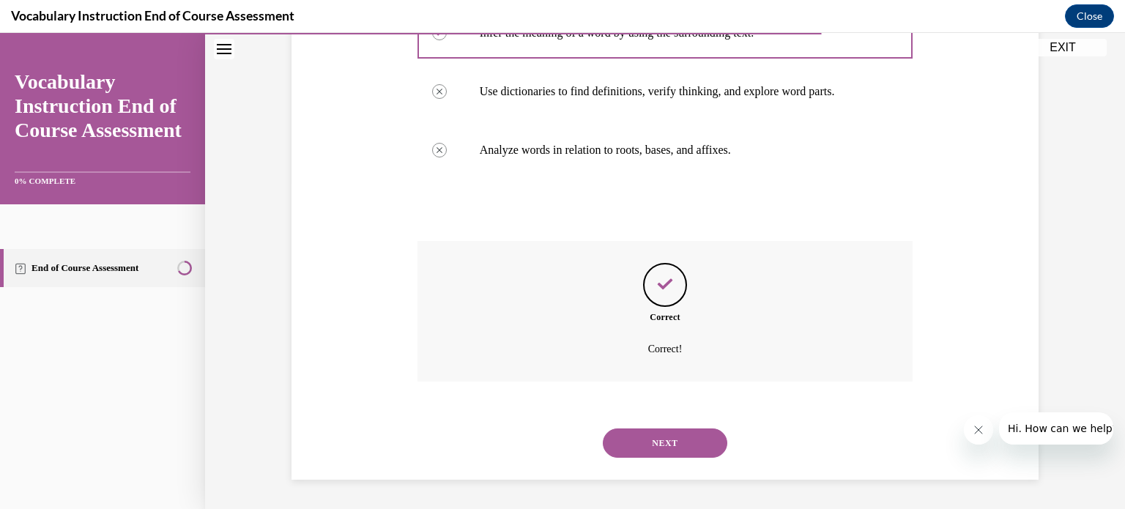
scroll to position [356, 0]
click at [645, 442] on button "NEXT" at bounding box center [665, 442] width 125 height 29
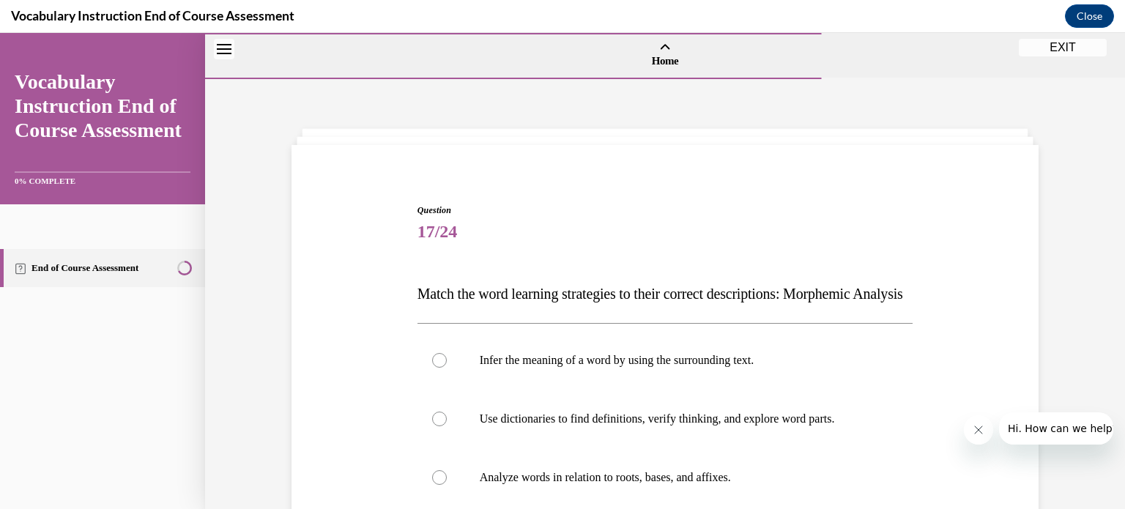
scroll to position [161, 0]
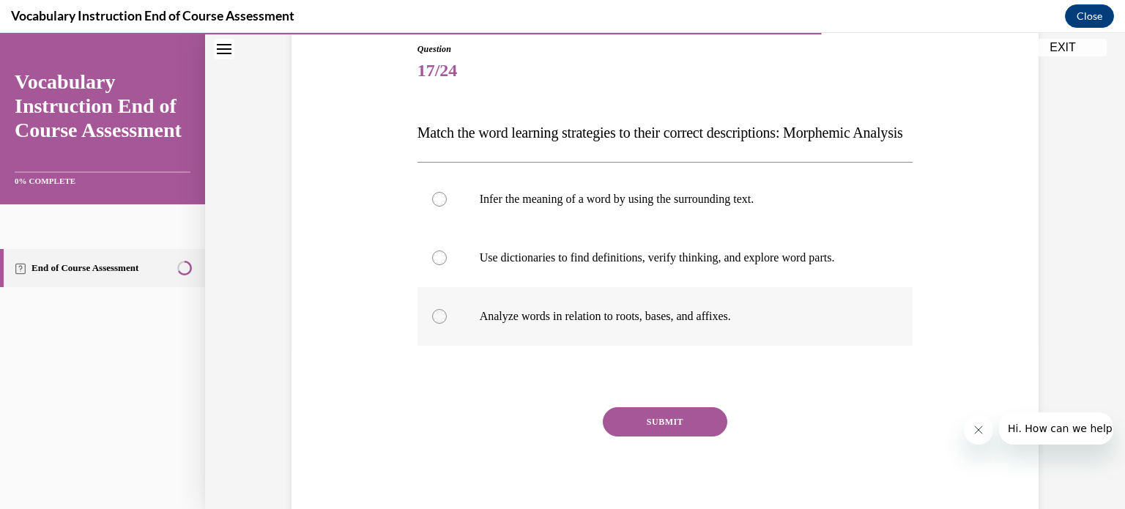
click at [641, 336] on label "Analyze words in relation to roots, bases, and affixes." at bounding box center [665, 316] width 496 height 59
click at [447, 324] on input "Analyze words in relation to roots, bases, and affixes." at bounding box center [439, 316] width 15 height 15
radio input "true"
click at [658, 437] on button "SUBMIT" at bounding box center [665, 421] width 125 height 29
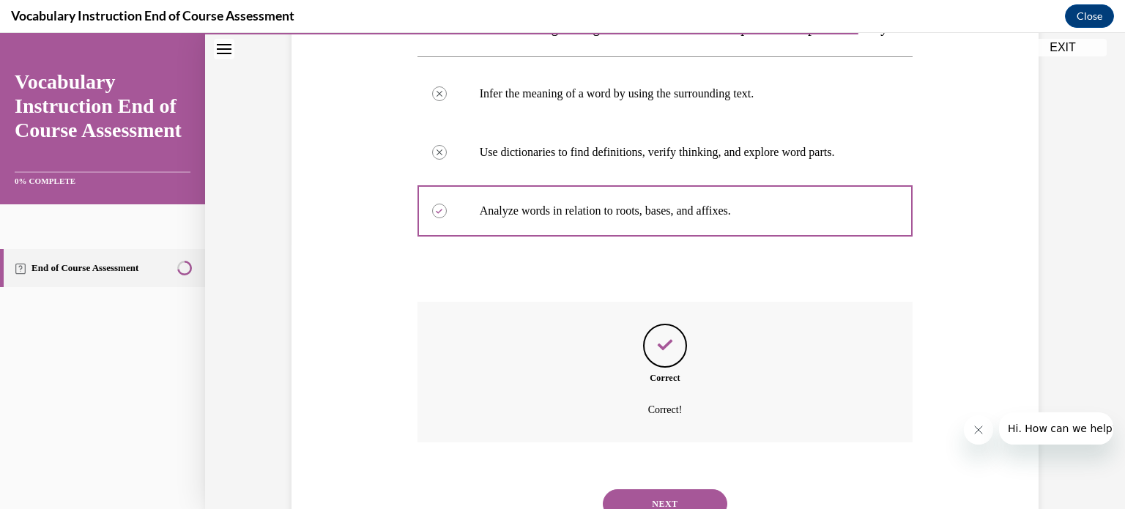
scroll to position [356, 0]
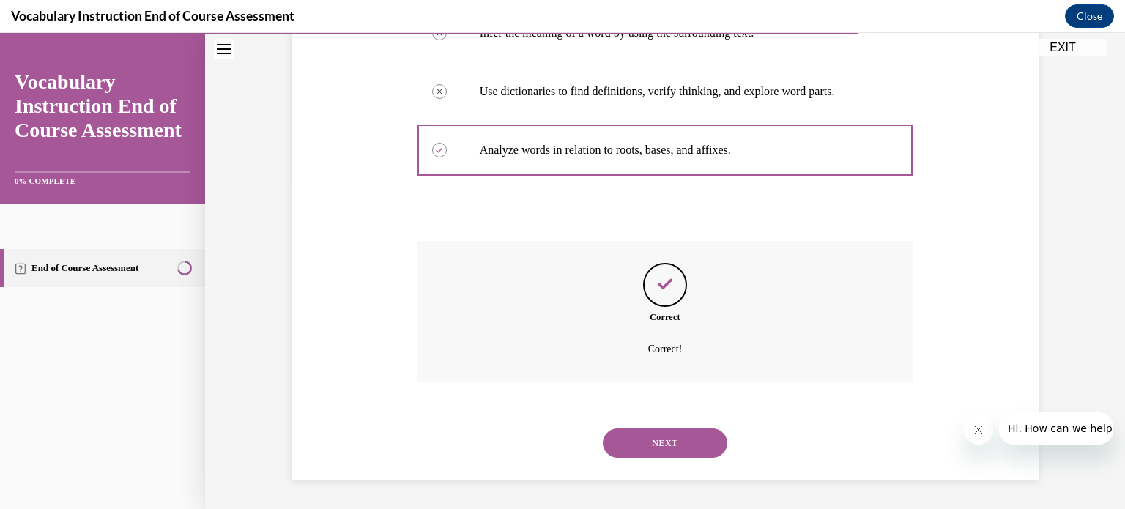
click at [654, 450] on button "NEXT" at bounding box center [665, 442] width 125 height 29
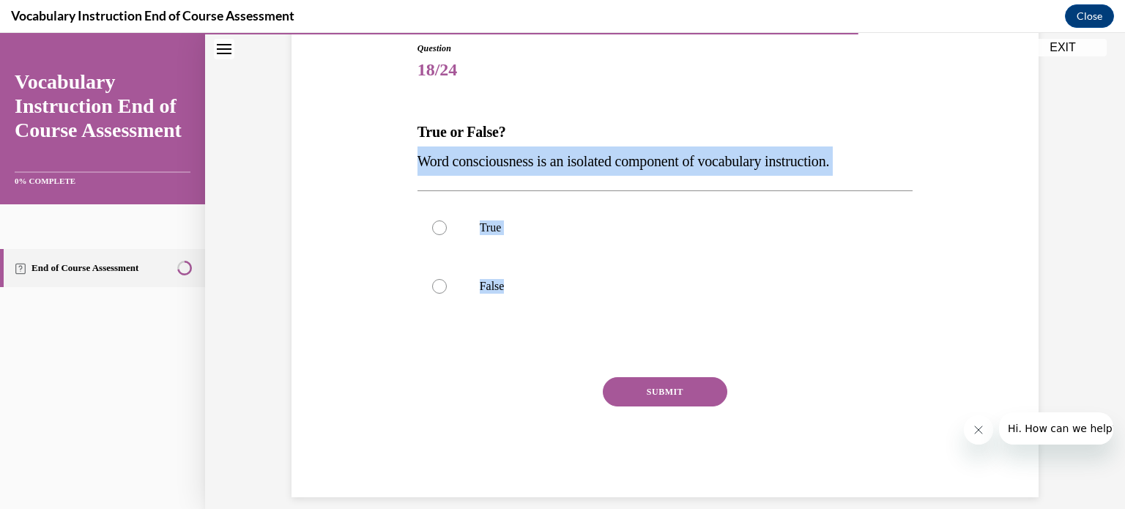
drag, startPoint x: 398, startPoint y: 163, endPoint x: 558, endPoint y: 336, distance: 235.3
click at [558, 336] on div "Question 18/24 True or False? Word consciousness is an isolated component of vo…" at bounding box center [665, 247] width 754 height 499
click at [480, 290] on p "False" at bounding box center [678, 286] width 397 height 15
click at [447, 290] on input "False" at bounding box center [439, 286] width 15 height 15
radio input "true"
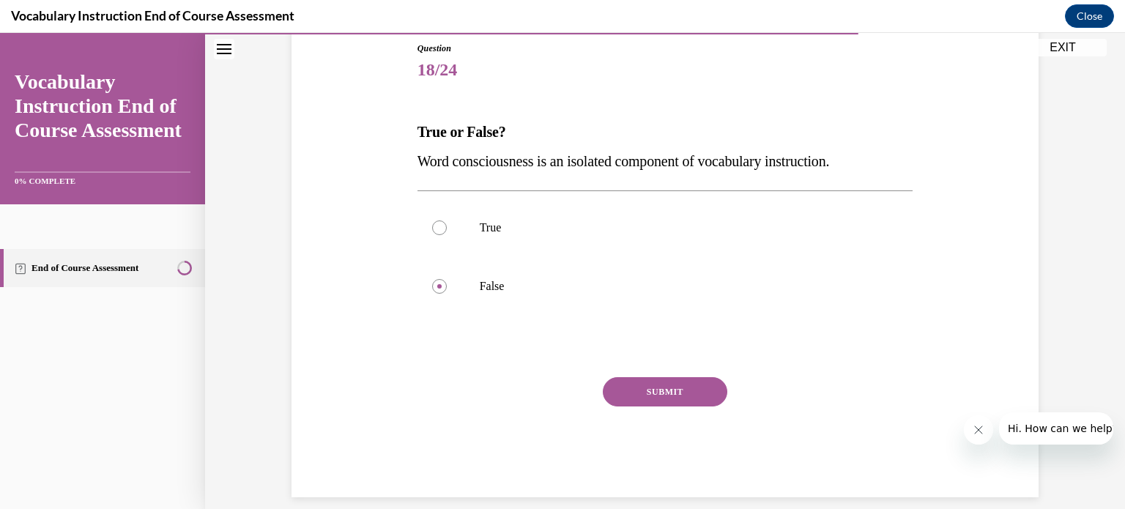
click at [619, 388] on button "SUBMIT" at bounding box center [665, 391] width 125 height 29
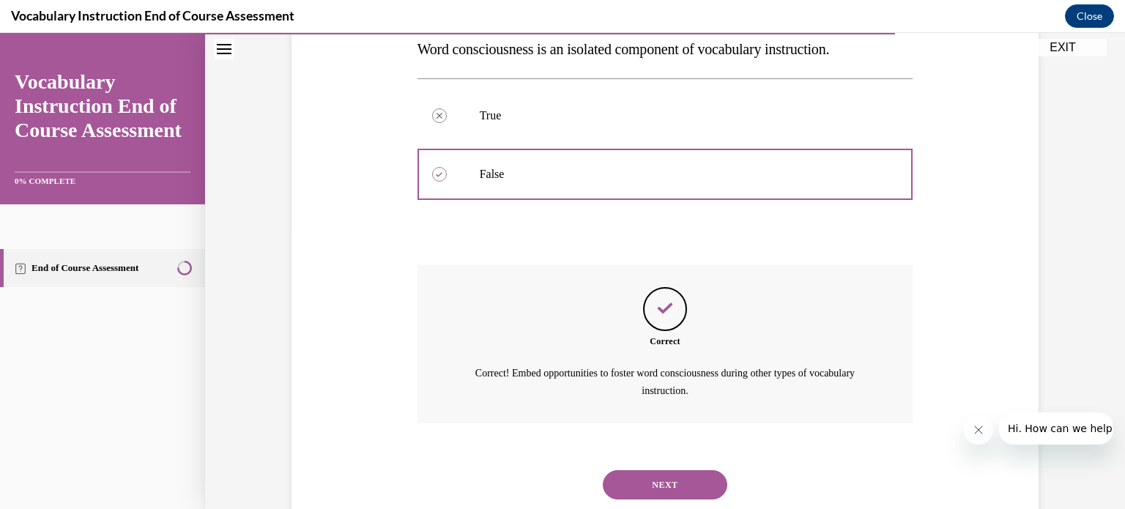
scroll to position [305, 0]
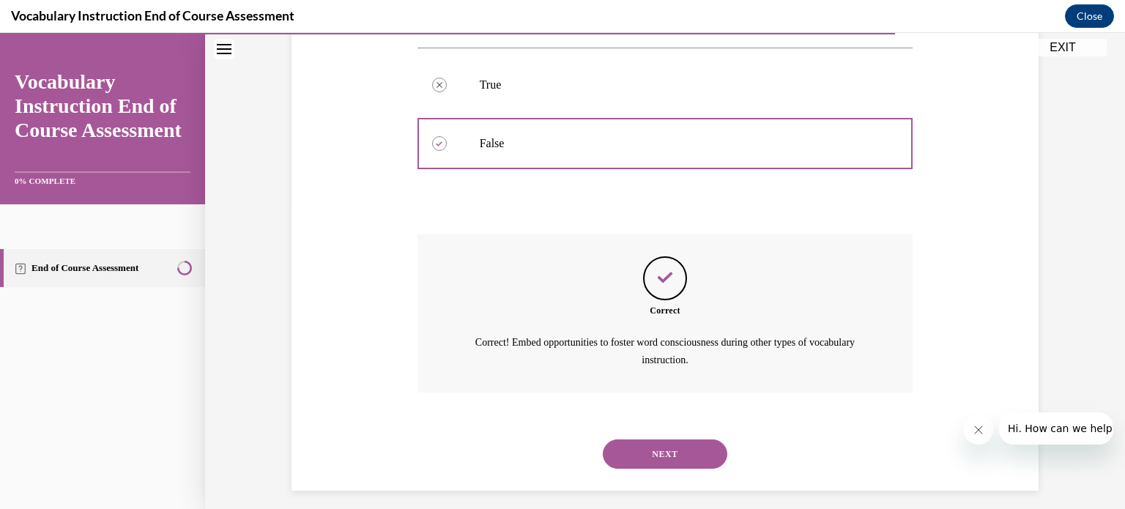
click at [621, 456] on button "NEXT" at bounding box center [665, 453] width 125 height 29
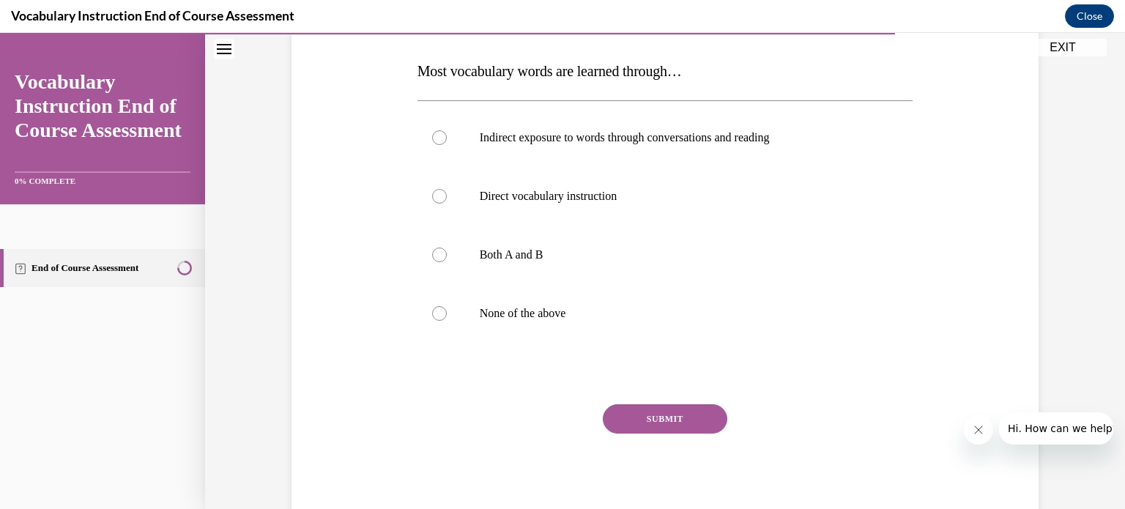
scroll to position [225, 0]
click at [480, 246] on p "Both A and B" at bounding box center [678, 252] width 397 height 15
click at [447, 246] on input "Both A and B" at bounding box center [439, 252] width 15 height 15
radio input "true"
click at [636, 415] on button "SUBMIT" at bounding box center [665, 416] width 125 height 29
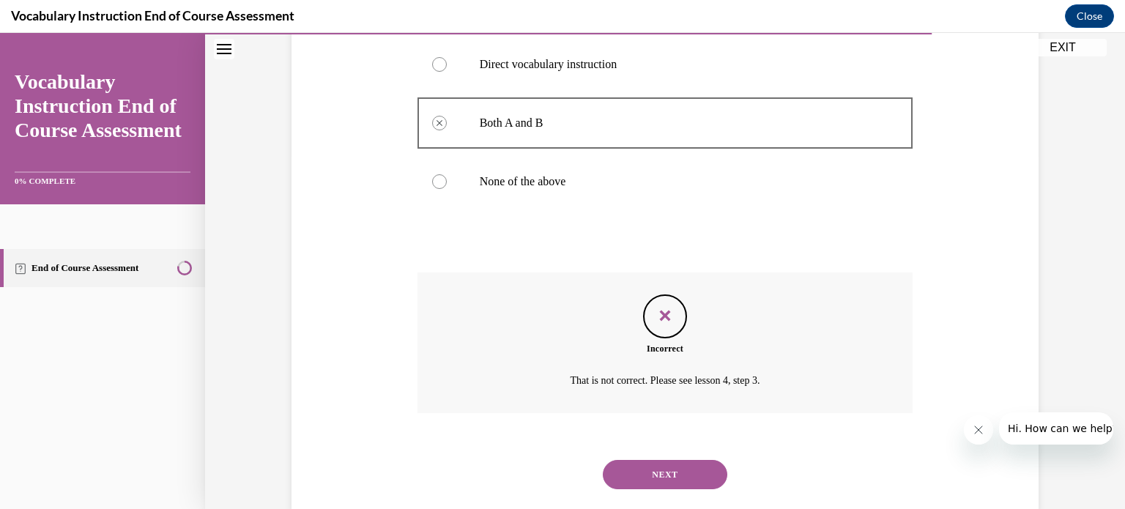
scroll to position [385, 0]
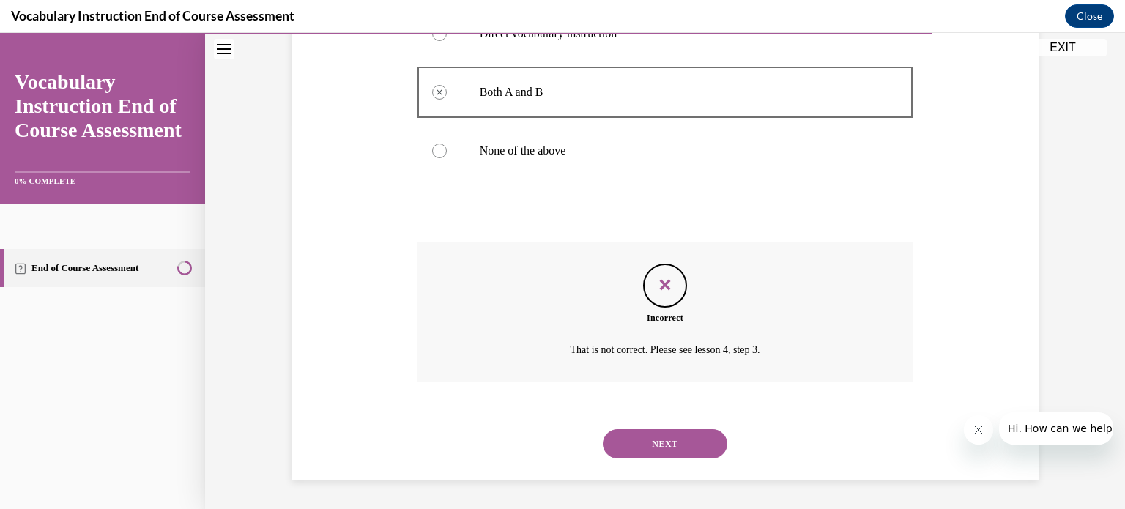
click at [621, 445] on button "NEXT" at bounding box center [665, 443] width 125 height 29
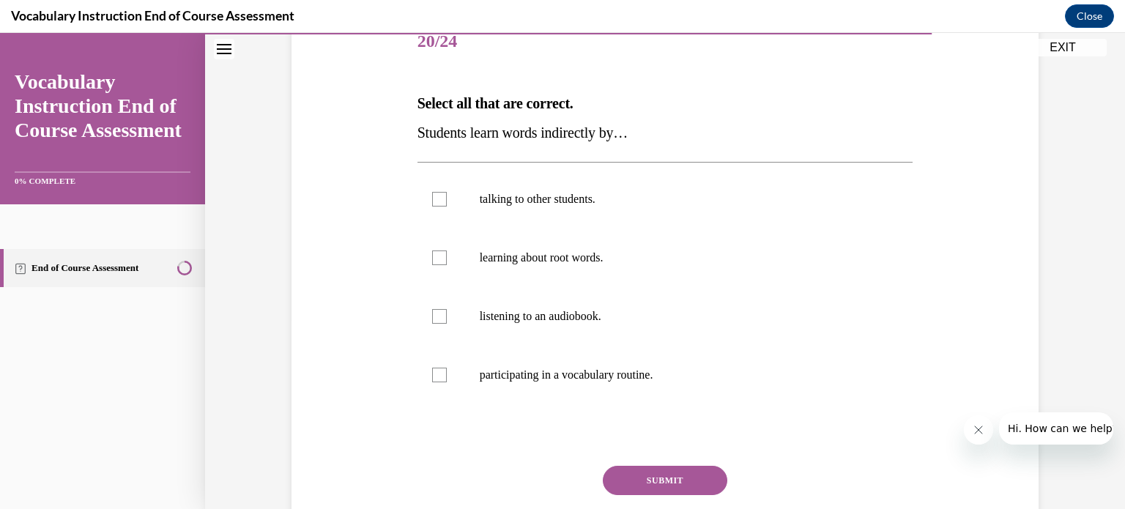
scroll to position [195, 0]
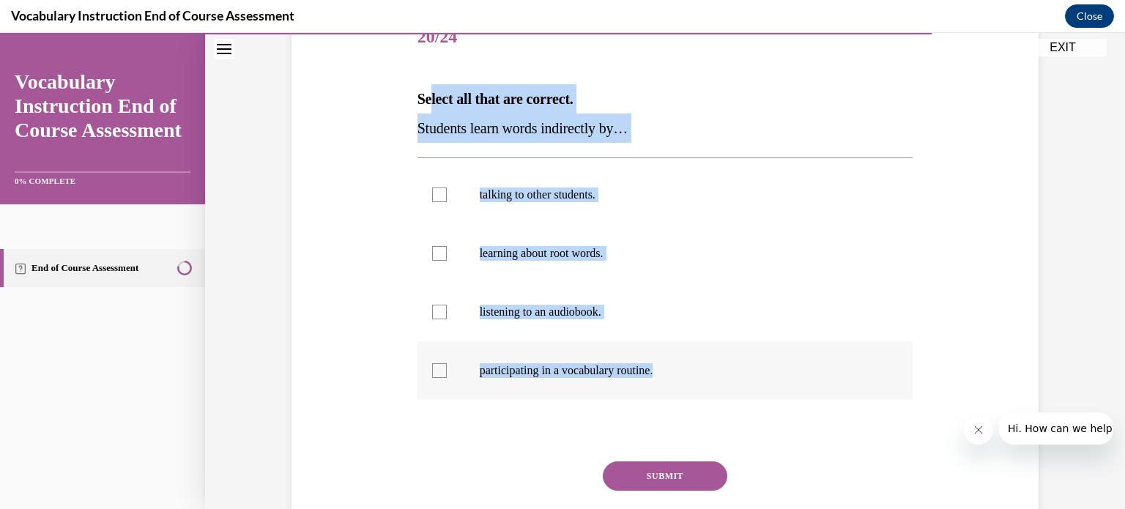
drag, startPoint x: 425, startPoint y: 105, endPoint x: 708, endPoint y: 373, distance: 389.6
click at [708, 373] on div "Question 20/24 Select all that are correct. Students learn words indirectly by……" at bounding box center [665, 295] width 496 height 573
click at [467, 184] on label "talking to other students." at bounding box center [665, 195] width 496 height 59
click at [447, 187] on input "talking to other students." at bounding box center [439, 194] width 15 height 15
checkbox input "true"
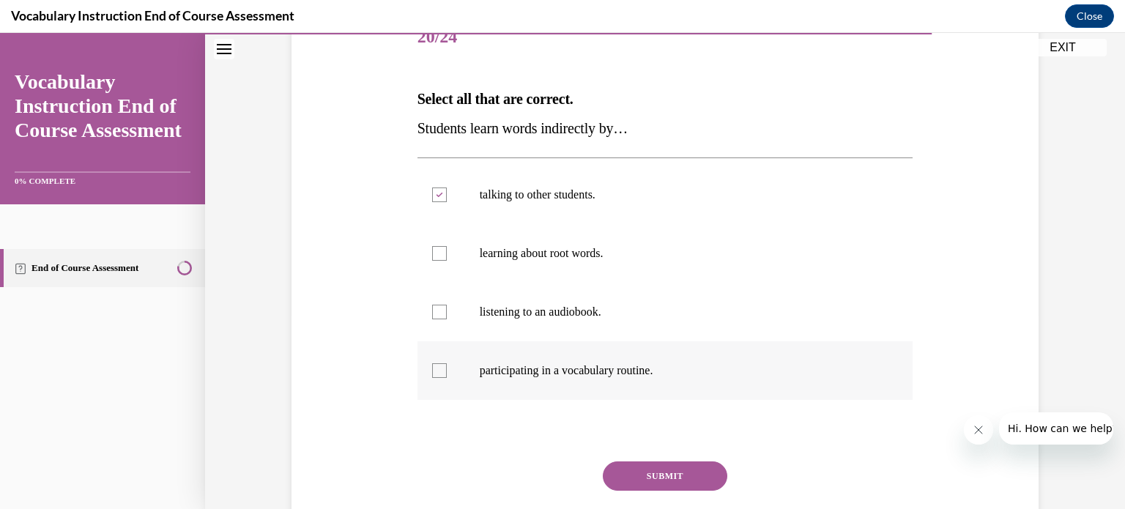
click at [530, 383] on label "participating in a vocabulary routine." at bounding box center [665, 370] width 496 height 59
click at [447, 378] on input "participating in a vocabulary routine." at bounding box center [439, 370] width 15 height 15
checkbox input "true"
click at [544, 336] on label "listening to an audiobook." at bounding box center [665, 312] width 496 height 59
click at [447, 319] on input "listening to an audiobook." at bounding box center [439, 312] width 15 height 15
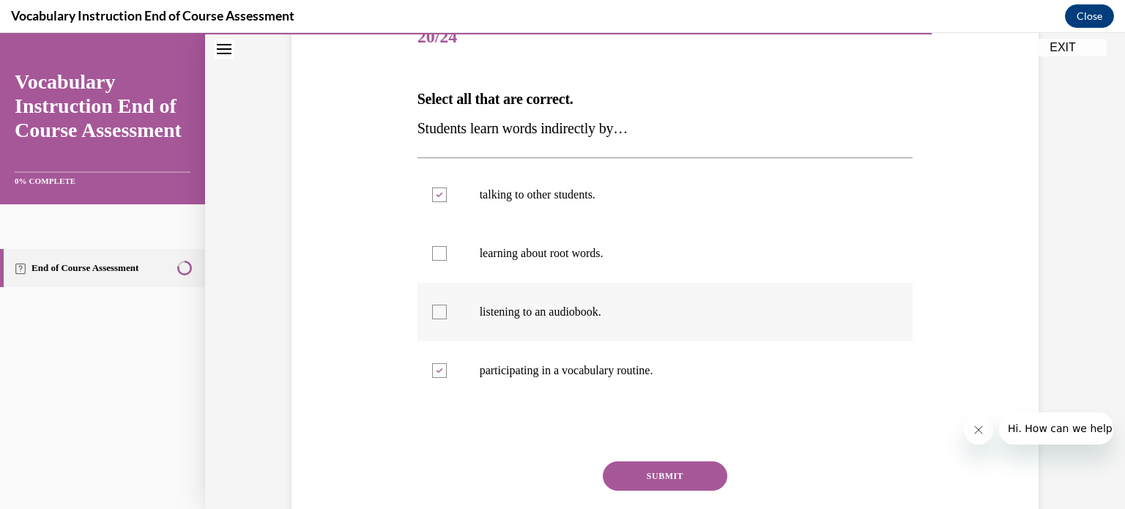
checkbox input "true"
click at [538, 275] on label "learning about root words." at bounding box center [665, 253] width 496 height 59
click at [447, 261] on input "learning about root words." at bounding box center [439, 253] width 15 height 15
checkbox input "true"
click at [647, 477] on button "SUBMIT" at bounding box center [665, 475] width 125 height 29
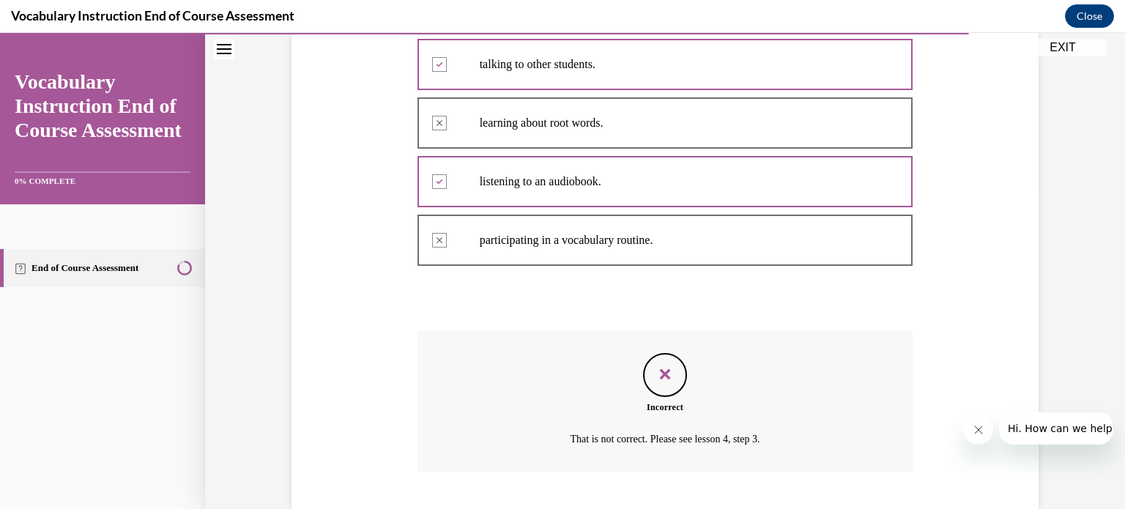
scroll to position [415, 0]
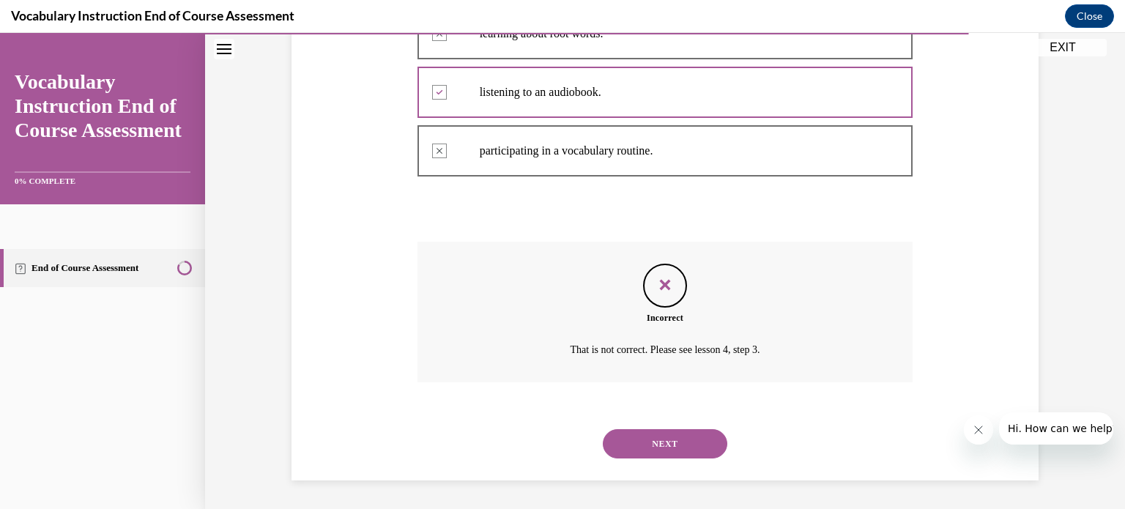
click at [702, 436] on button "NEXT" at bounding box center [665, 443] width 125 height 29
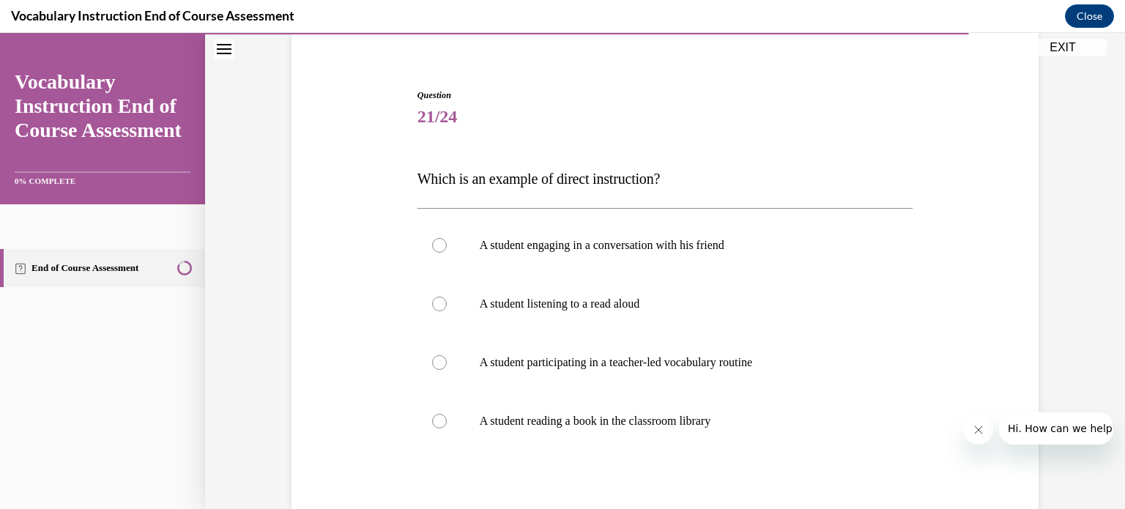
scroll to position [123, 0]
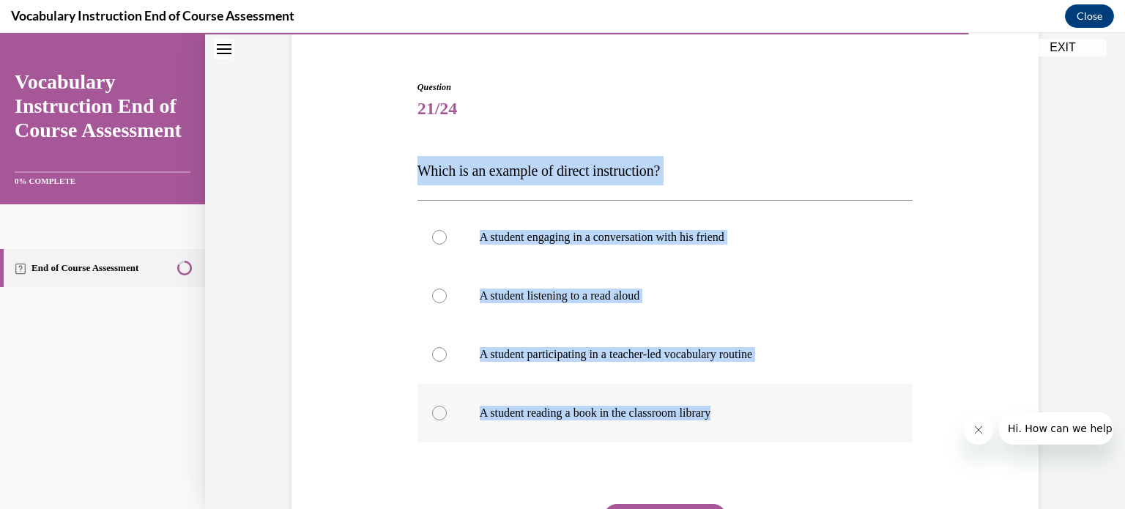
drag, startPoint x: 398, startPoint y: 181, endPoint x: 769, endPoint y: 441, distance: 452.7
click at [769, 441] on div "Question 21/24 Which is an example of direct instruction? A student engaging in…" at bounding box center [665, 330] width 754 height 587
click at [523, 354] on p "A student participating in a teacher-led vocabulary routine" at bounding box center [678, 354] width 397 height 15
click at [447, 354] on input "A student participating in a teacher-led vocabulary routine" at bounding box center [439, 354] width 15 height 15
radio input "true"
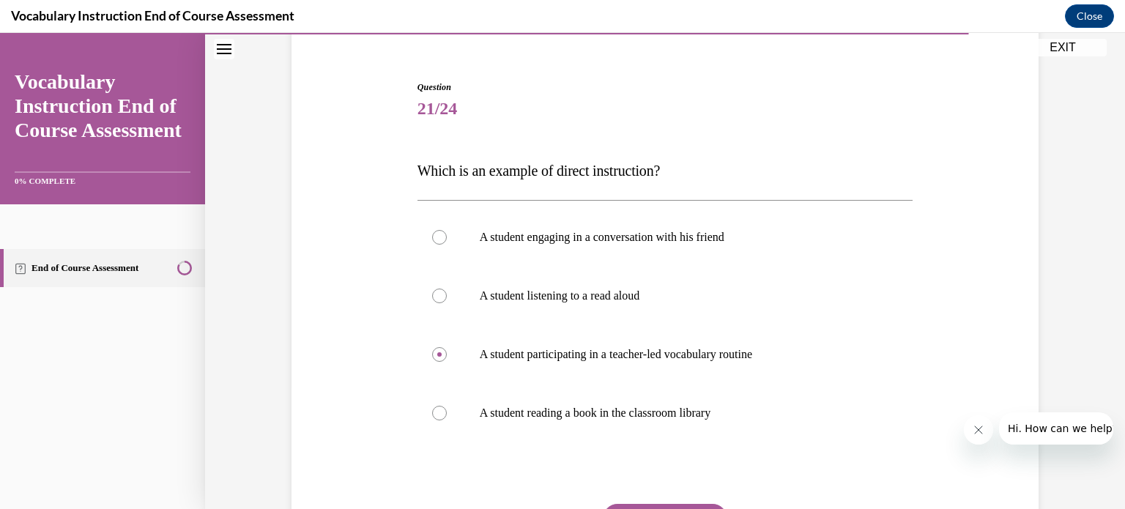
scroll to position [267, 0]
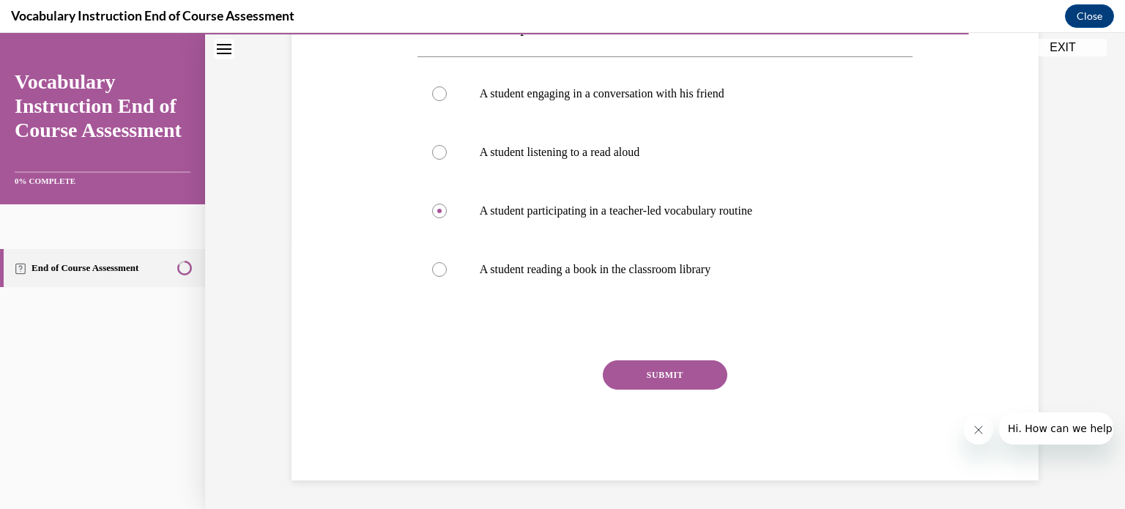
click at [708, 378] on button "SUBMIT" at bounding box center [665, 374] width 125 height 29
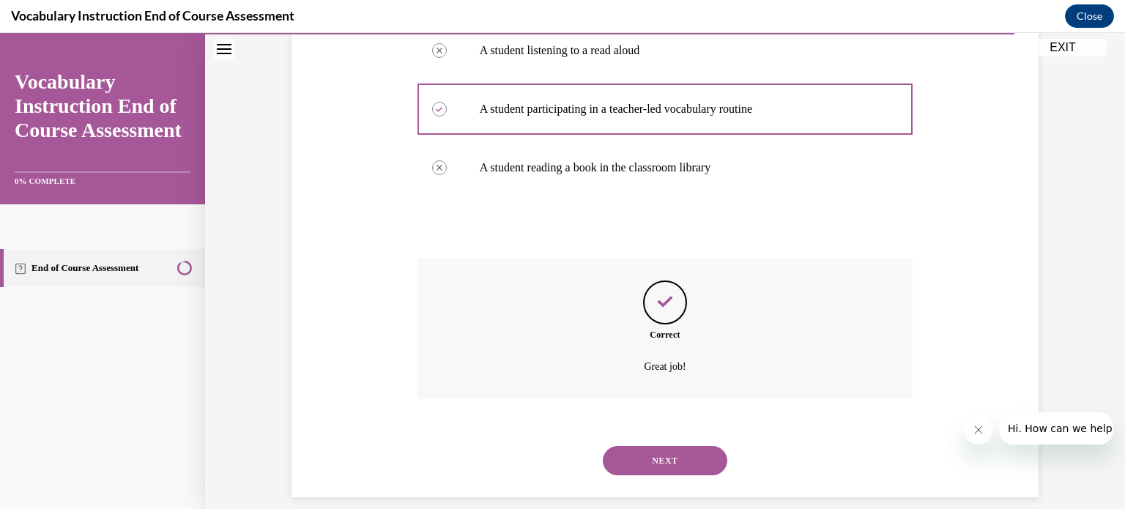
scroll to position [385, 0]
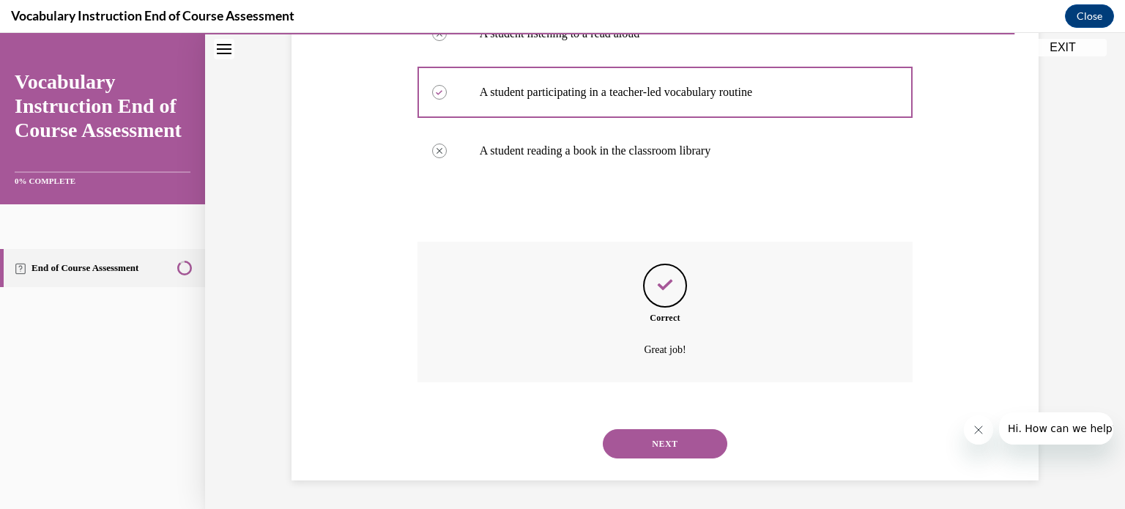
click at [666, 457] on button "NEXT" at bounding box center [665, 443] width 125 height 29
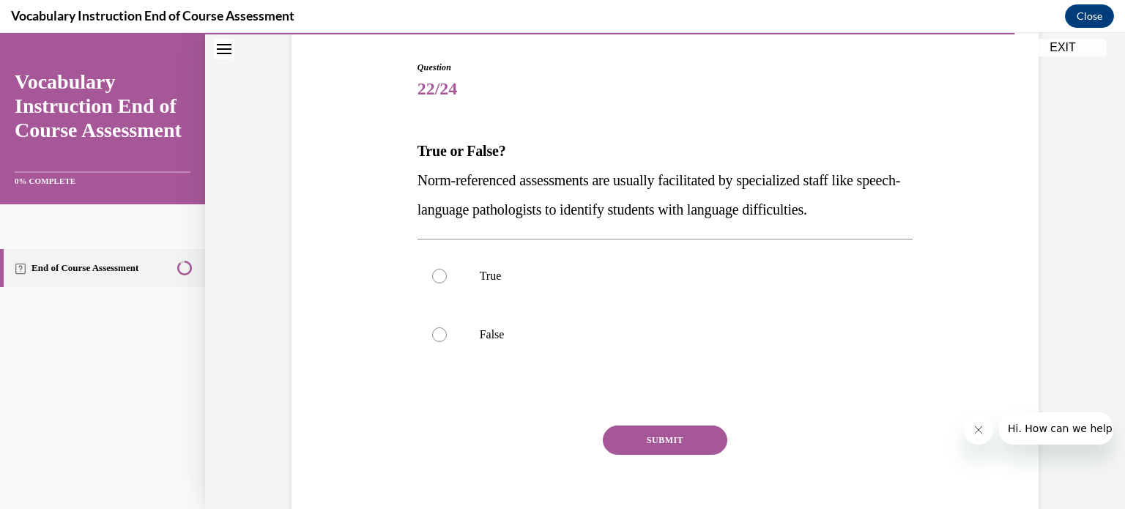
scroll to position [144, 0]
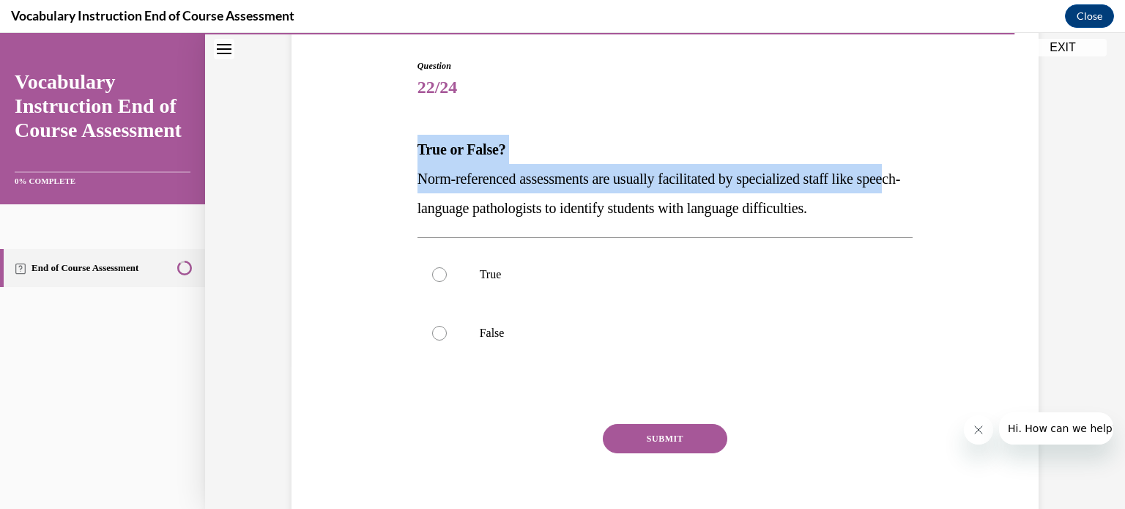
drag, startPoint x: 398, startPoint y: 152, endPoint x: 437, endPoint y: 218, distance: 77.5
click at [437, 218] on div "Question 22/24 True or False? Norm-referenced assessments are usually facilitat…" at bounding box center [665, 279] width 754 height 529
click at [414, 210] on div "Question 22/24 True or False? Norm-referenced assessments are usually facilitat…" at bounding box center [665, 290] width 503 height 507
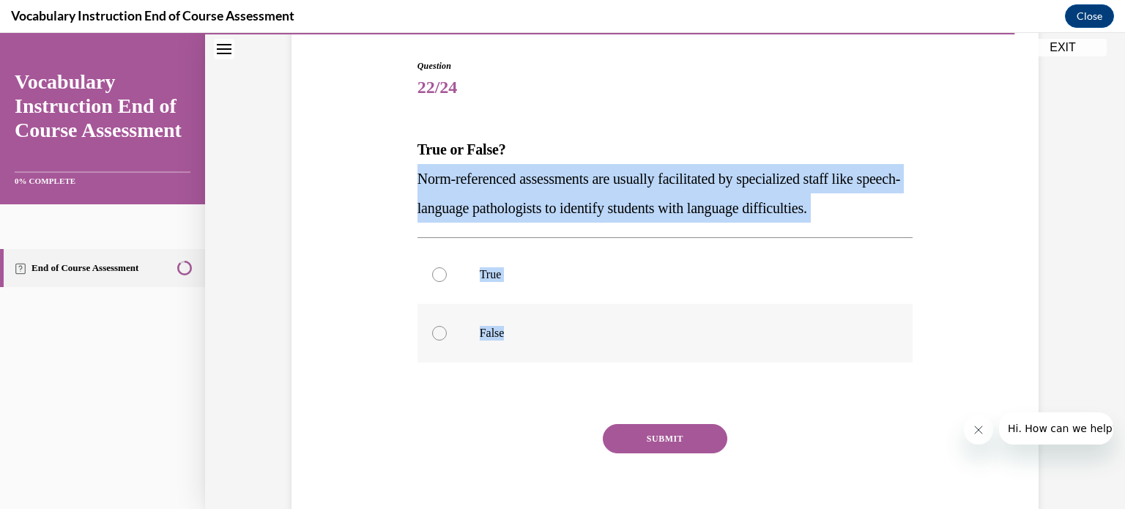
drag, startPoint x: 408, startPoint y: 173, endPoint x: 634, endPoint y: 354, distance: 289.2
click at [634, 354] on div "Question 22/24 True or False? Norm-referenced assessments are usually facilitat…" at bounding box center [665, 290] width 503 height 507
click at [466, 256] on label "True" at bounding box center [665, 274] width 496 height 59
click at [447, 267] on input "True" at bounding box center [439, 274] width 15 height 15
radio input "true"
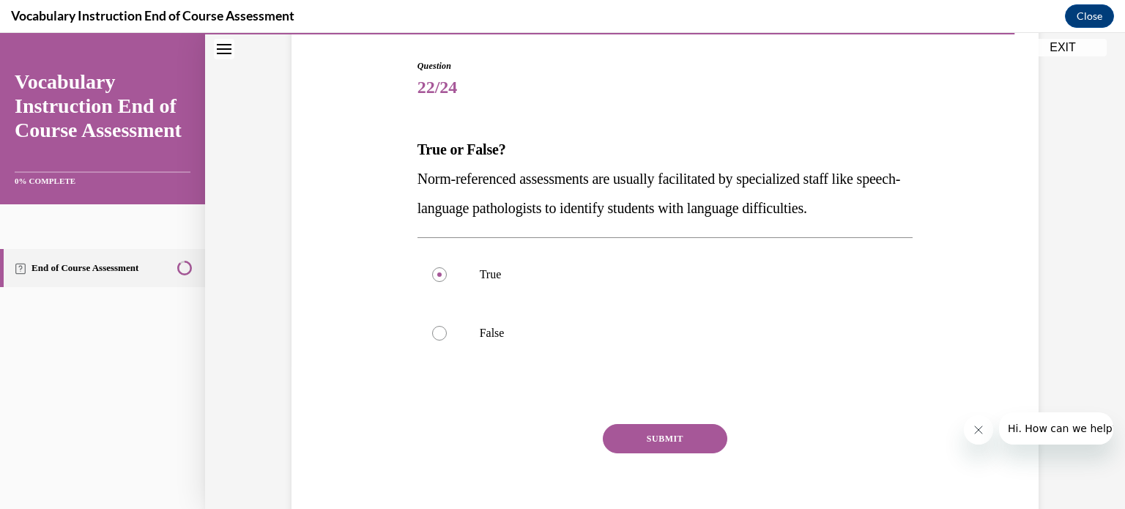
click at [643, 430] on button "SUBMIT" at bounding box center [665, 438] width 125 height 29
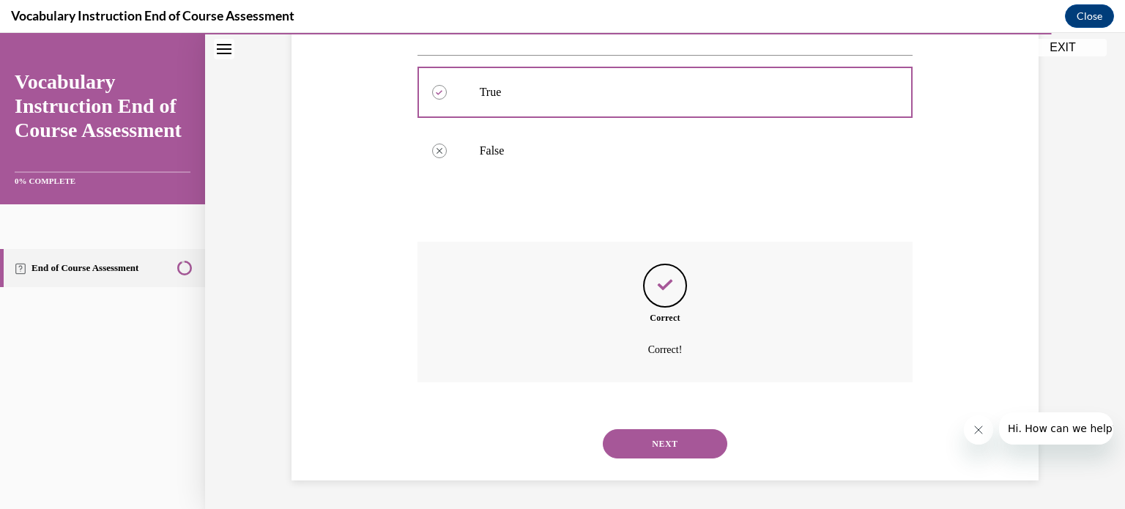
scroll to position [327, 0]
click at [683, 437] on button "NEXT" at bounding box center [665, 443] width 125 height 29
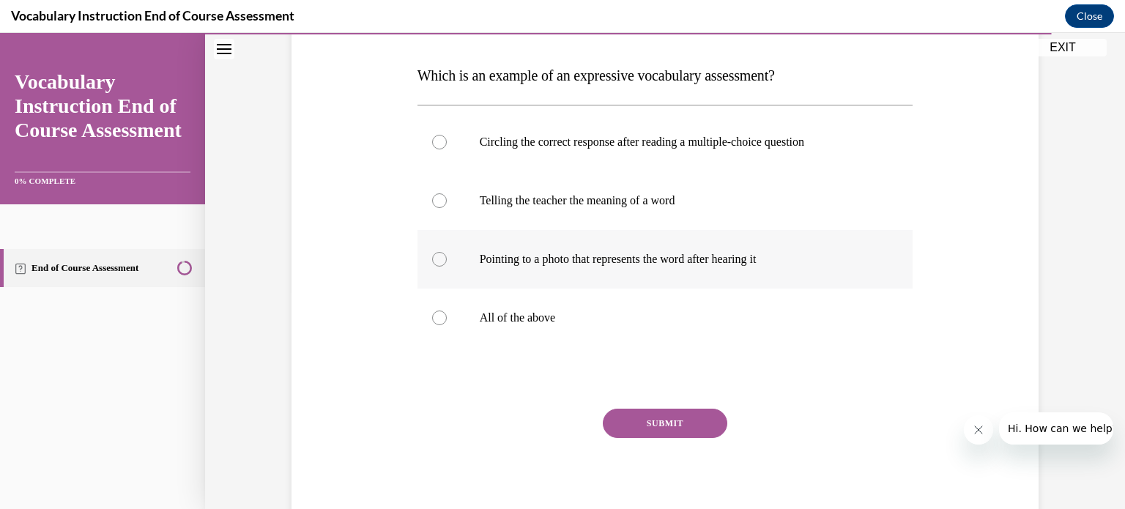
scroll to position [226, 0]
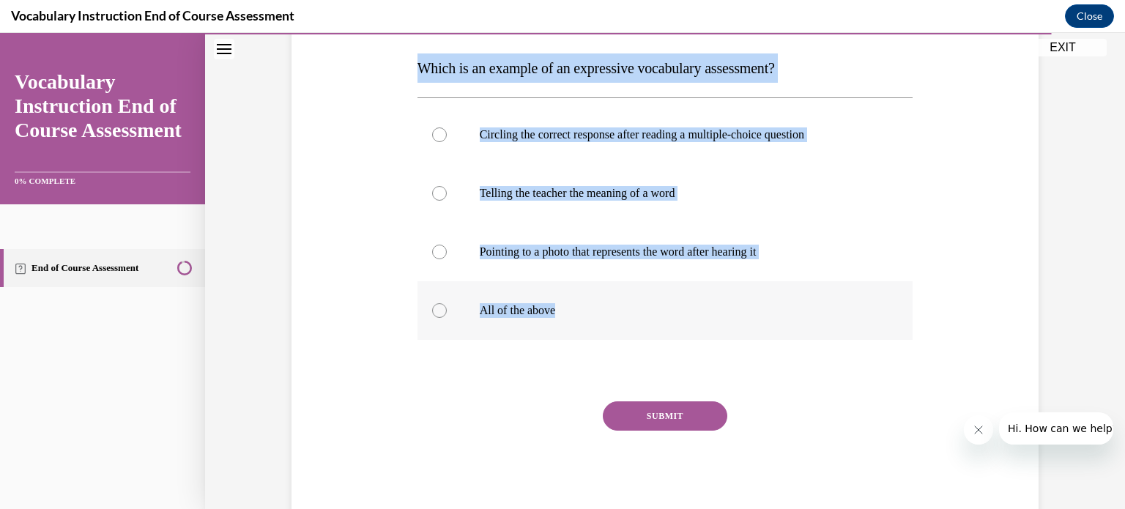
drag, startPoint x: 401, startPoint y: 81, endPoint x: 686, endPoint y: 313, distance: 367.1
click at [686, 313] on div "Question 23/24 Which is an example of an expressive vocabulary assessment? Circ…" at bounding box center [665, 227] width 754 height 587
click at [639, 327] on label "All of the above" at bounding box center [665, 310] width 496 height 59
click at [447, 318] on input "All of the above" at bounding box center [439, 310] width 15 height 15
radio input "true"
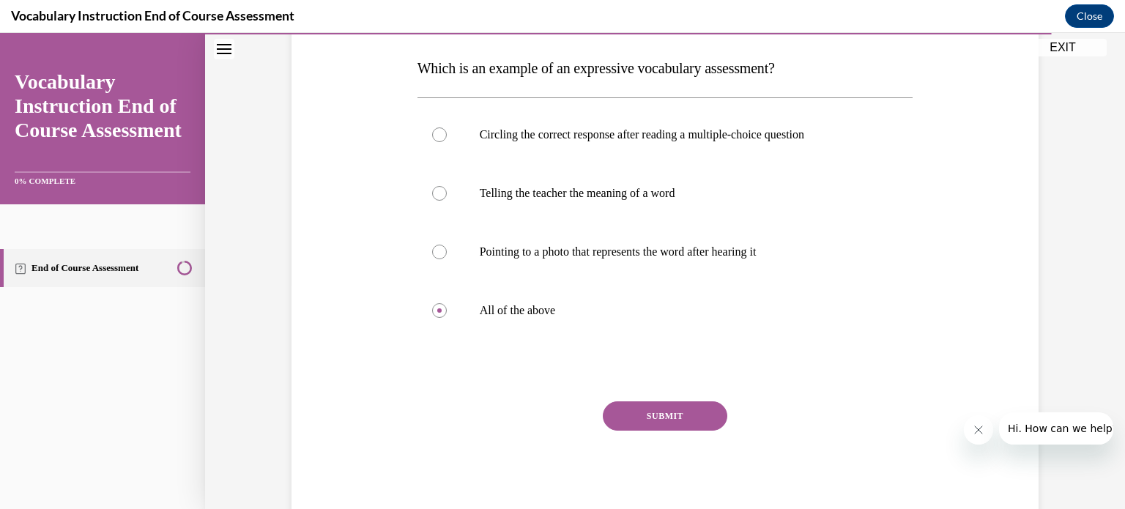
click at [649, 415] on button "SUBMIT" at bounding box center [665, 415] width 125 height 29
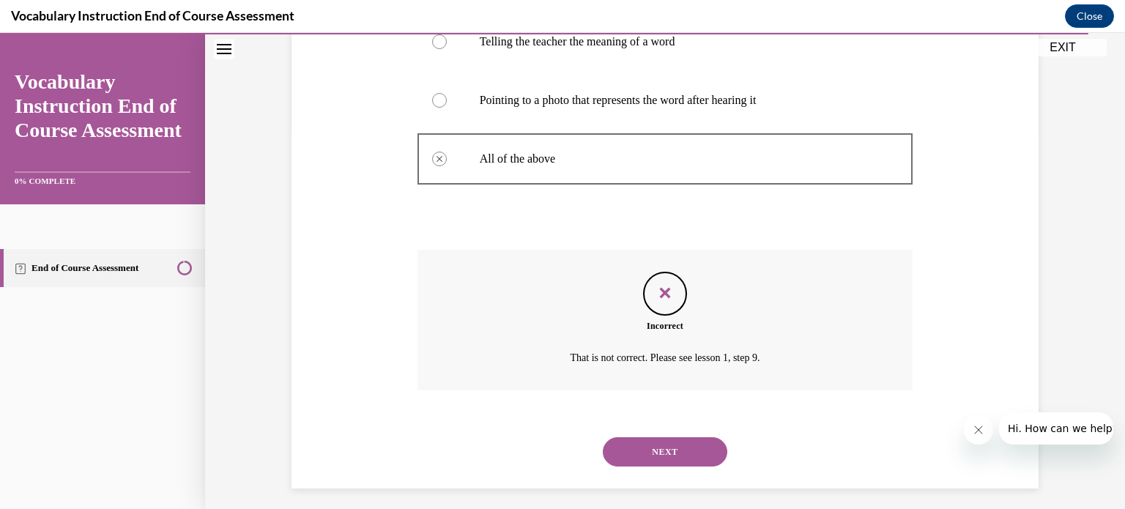
scroll to position [385, 0]
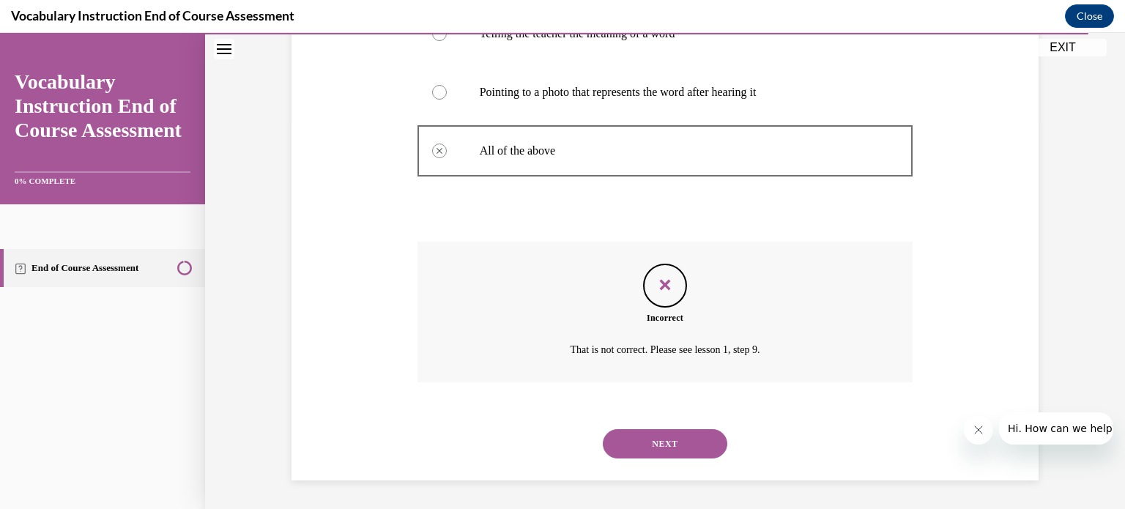
click at [666, 448] on button "NEXT" at bounding box center [665, 443] width 125 height 29
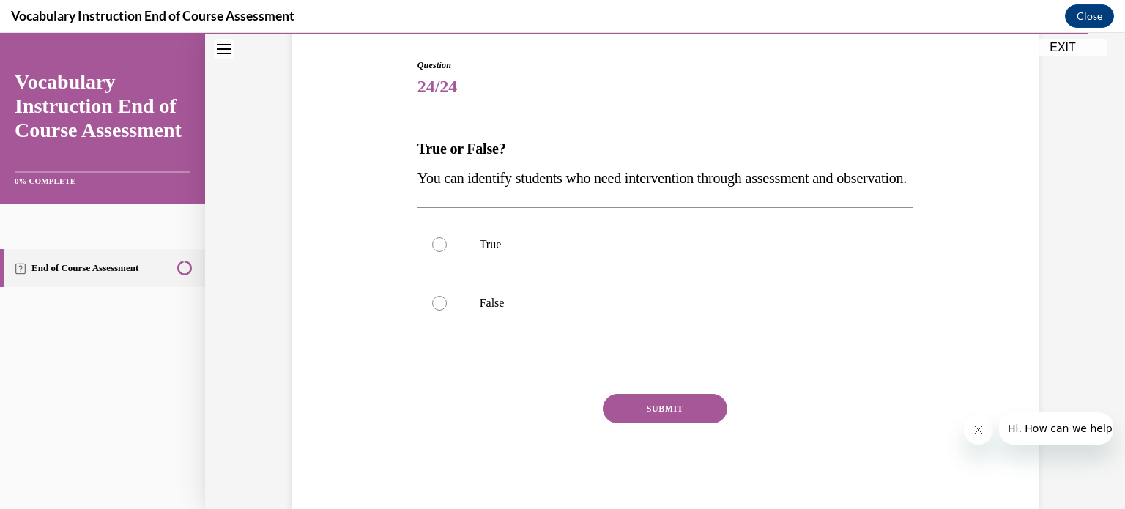
scroll to position [155, 0]
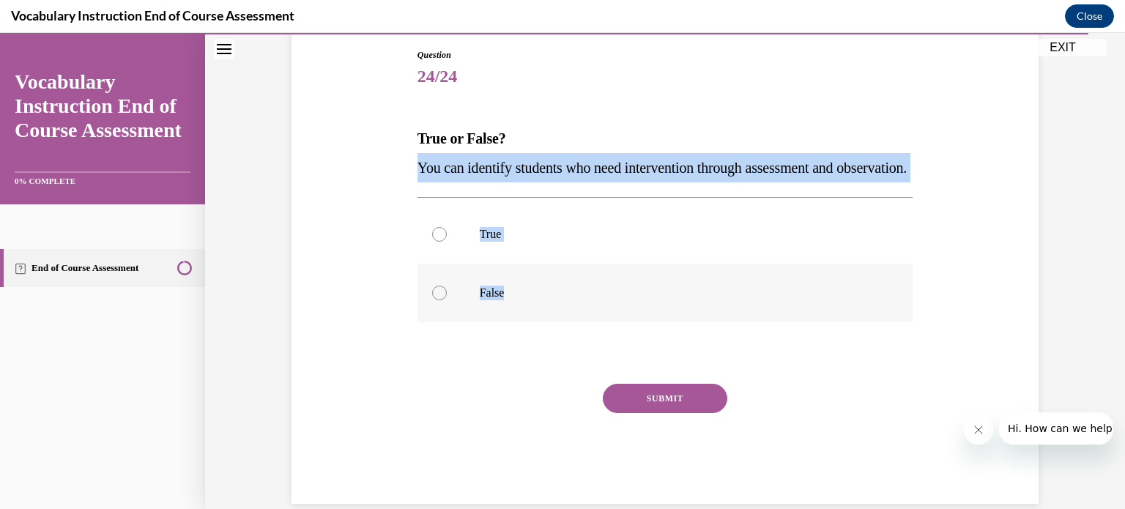
drag, startPoint x: 406, startPoint y: 168, endPoint x: 557, endPoint y: 340, distance: 227.8
click at [557, 340] on div "Question 24/24 True or False? You can identify students who need intervention t…" at bounding box center [665, 253] width 754 height 499
click at [462, 264] on label "True" at bounding box center [665, 234] width 496 height 59
click at [447, 242] on input "True" at bounding box center [439, 234] width 15 height 15
radio input "true"
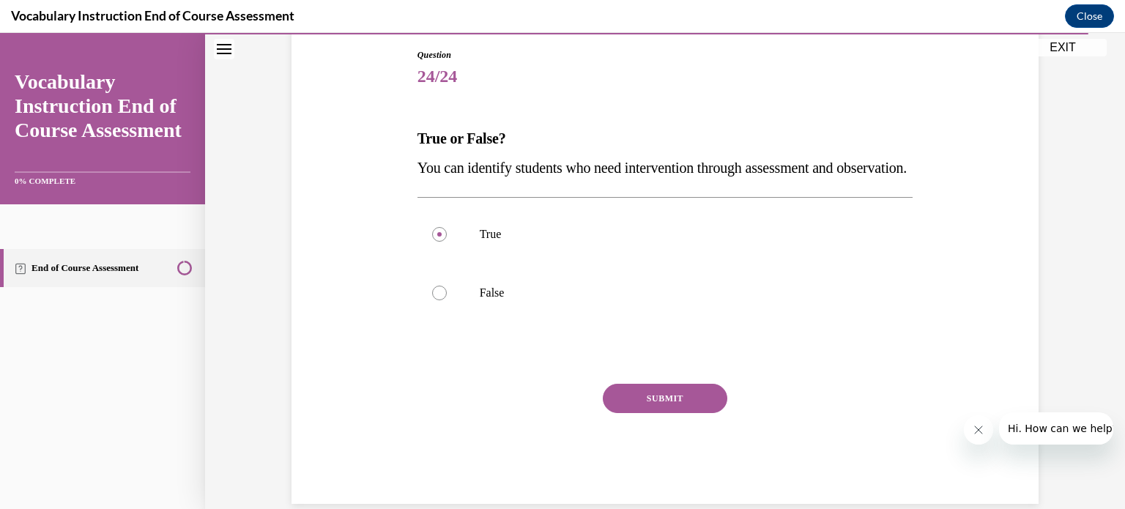
click at [633, 413] on button "SUBMIT" at bounding box center [665, 398] width 125 height 29
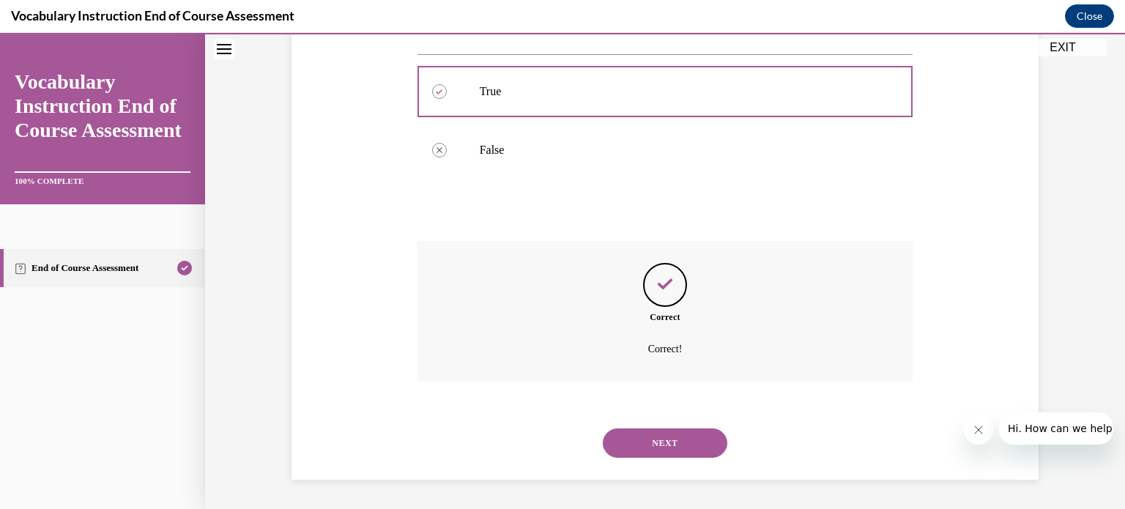
scroll to position [327, 0]
click at [662, 453] on button "NEXT" at bounding box center [665, 442] width 125 height 29
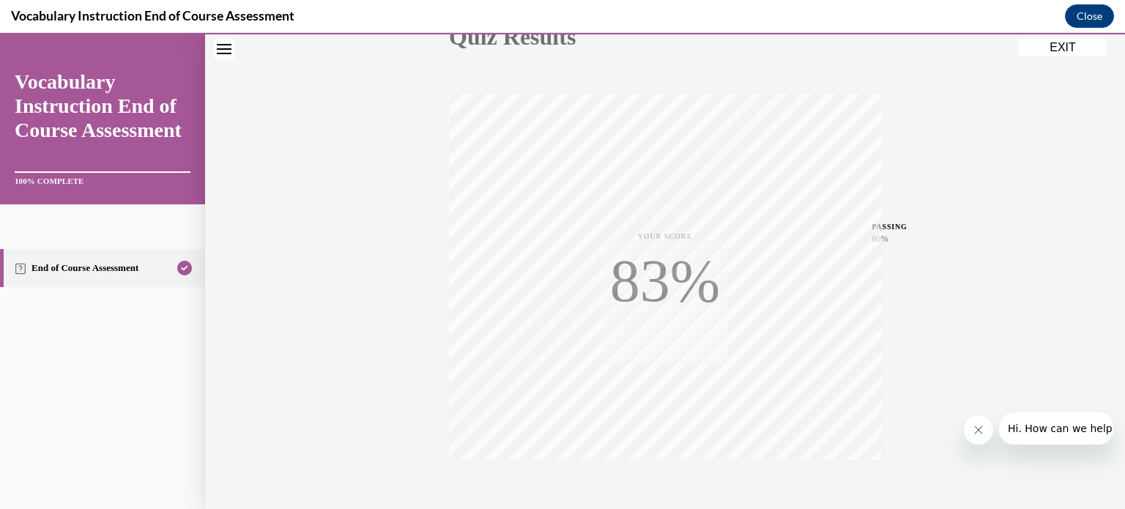
scroll to position [274, 0]
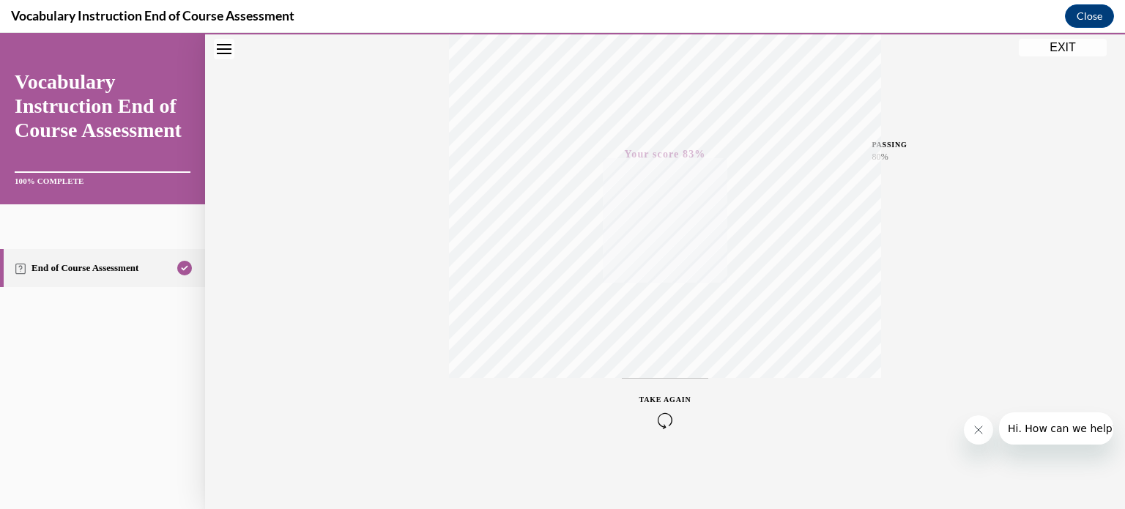
click at [1052, 55] on button "EXIT" at bounding box center [1063, 48] width 88 height 18
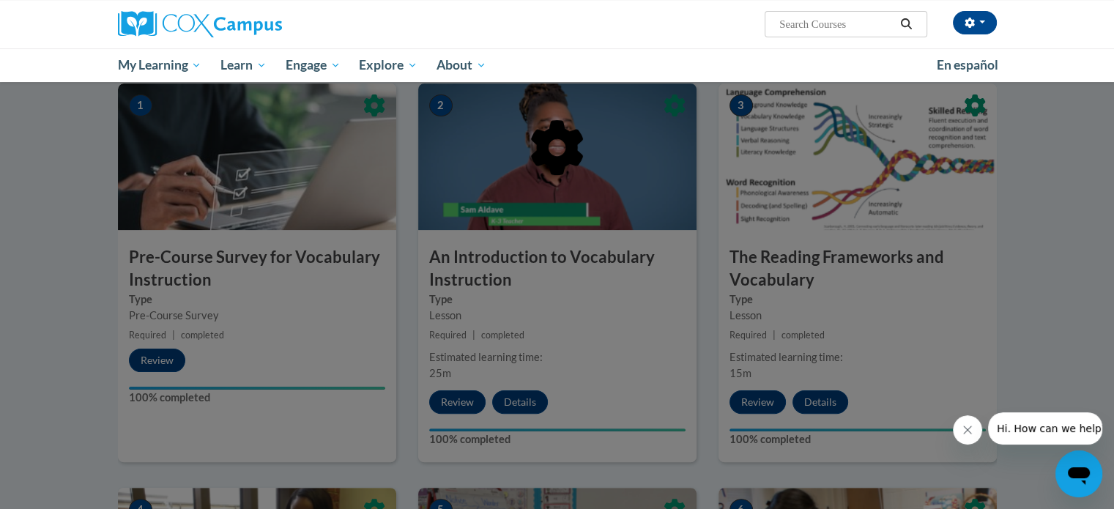
scroll to position [0, 0]
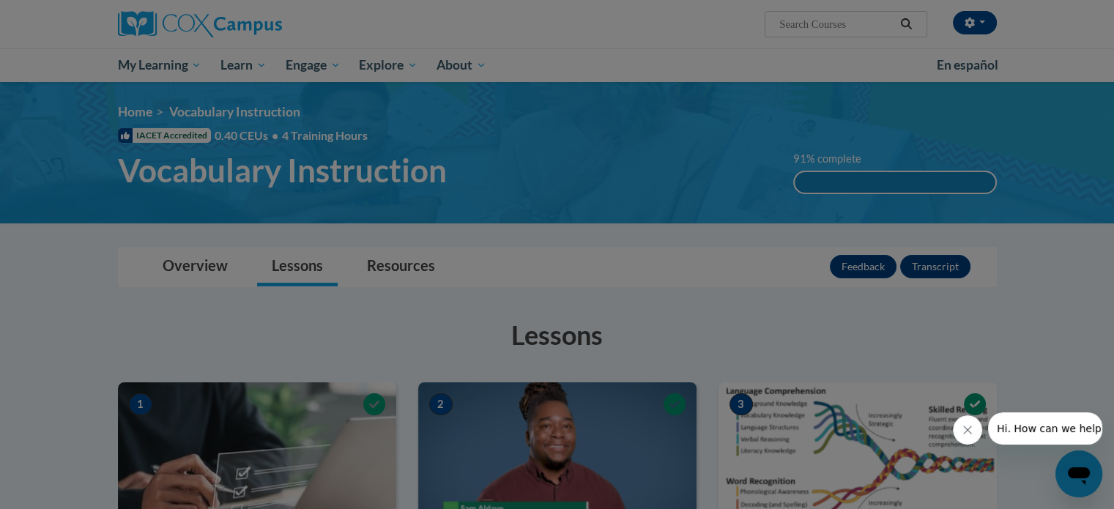
click at [1113, 83] on html "Jacob Jenkins (America/New_York UTC-04:00) My Profile Inbox My Transcripts Log …" at bounding box center [557, 254] width 1114 height 509
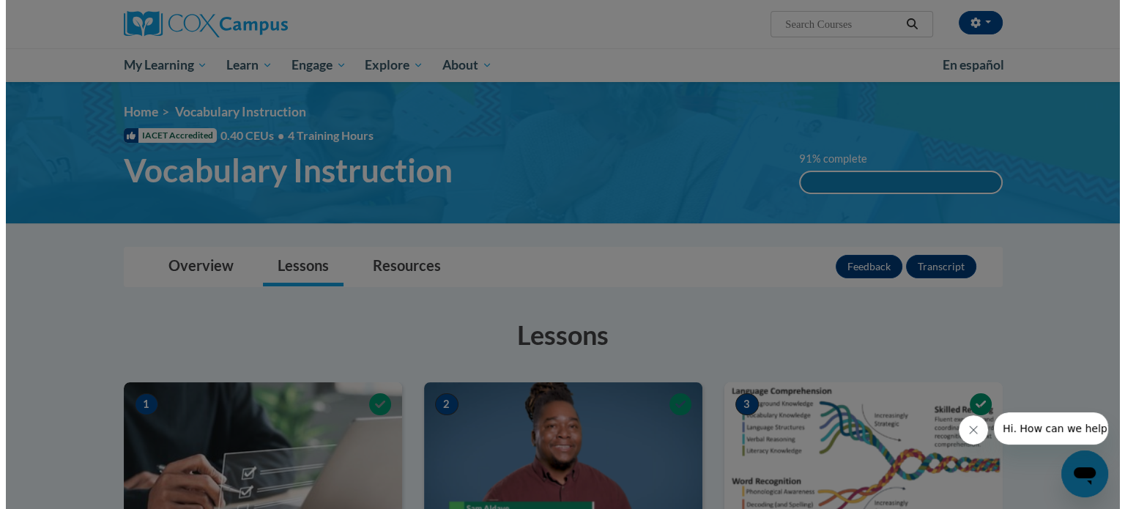
scroll to position [5, 0]
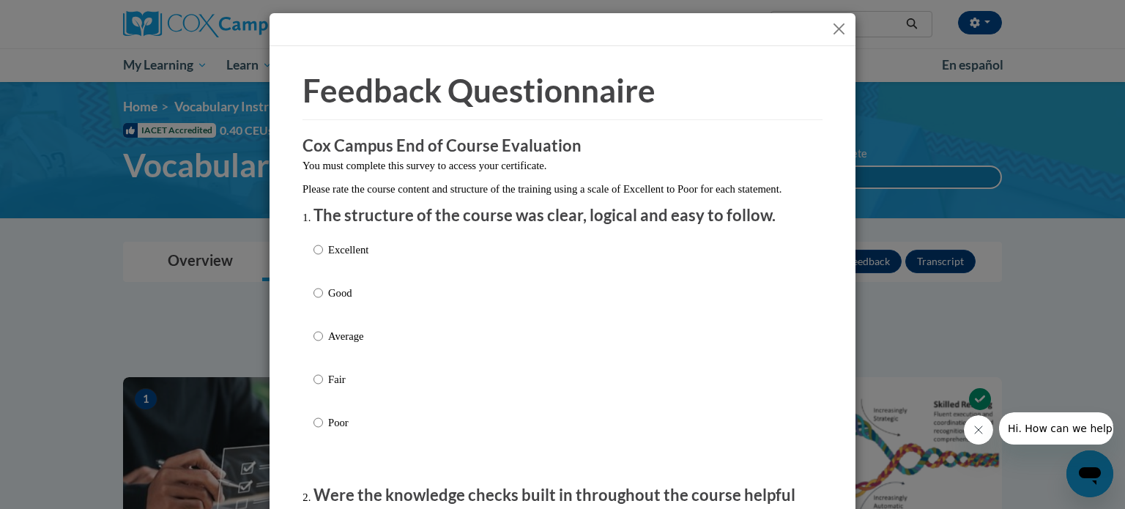
click at [590, 279] on div "Excellent Good Average Fair Poor" at bounding box center [562, 353] width 498 height 239
click at [555, 260] on div "Excellent Good Average Fair Poor" at bounding box center [562, 353] width 498 height 239
click at [355, 258] on p "Excellent" at bounding box center [348, 250] width 40 height 16
click at [323, 258] on input "Excellent" at bounding box center [318, 250] width 10 height 16
radio input "true"
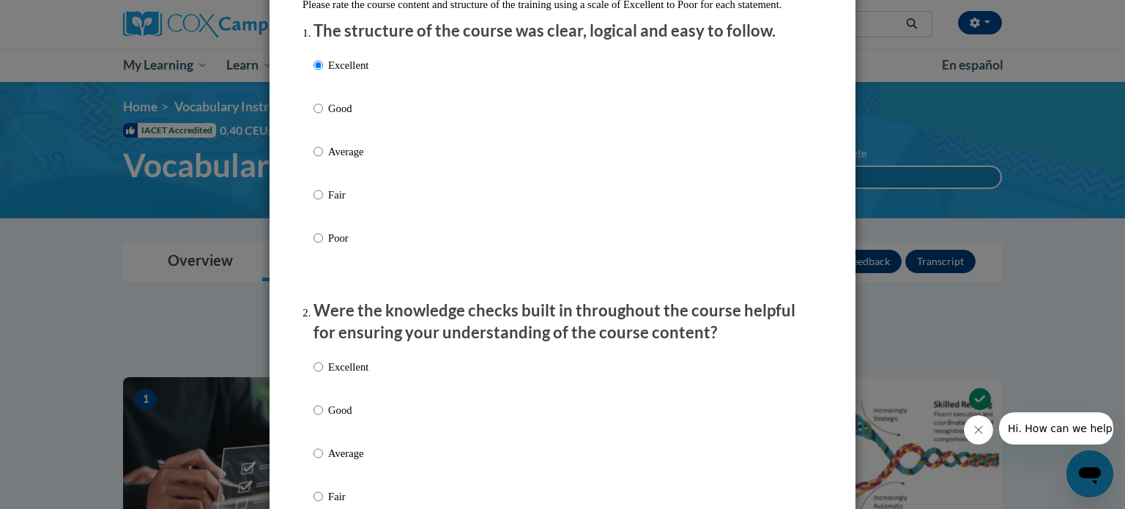
scroll to position [293, 0]
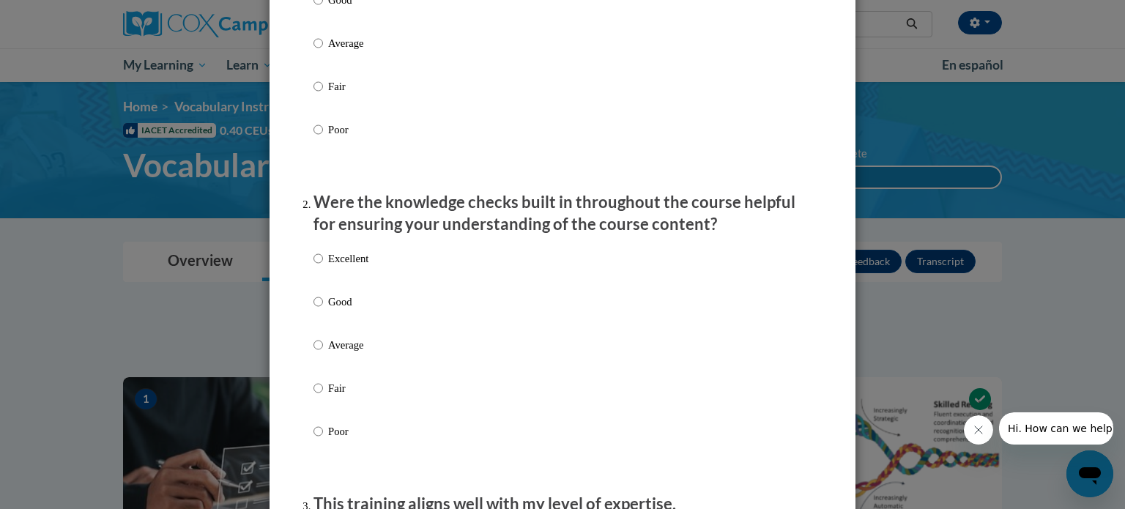
click at [368, 270] on div "Excellent Good Average Fair Poor" at bounding box center [562, 362] width 498 height 239
click at [350, 267] on p "Excellent" at bounding box center [348, 258] width 40 height 16
click at [323, 267] on input "Excellent" at bounding box center [318, 258] width 10 height 16
radio input "true"
click at [379, 253] on li "Were the knowledge checks built in throughout the course helpful for ensuring y…" at bounding box center [562, 336] width 498 height 291
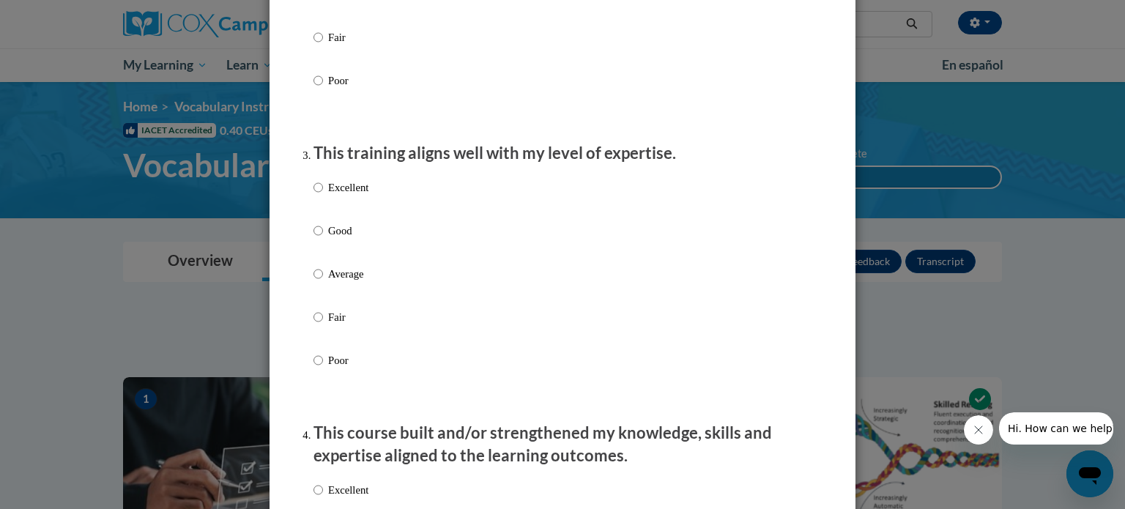
scroll to position [645, 0]
click at [337, 195] on p "Excellent" at bounding box center [348, 187] width 40 height 16
click at [323, 195] on input "Excellent" at bounding box center [318, 187] width 10 height 16
radio input "true"
click at [382, 164] on p "This training aligns well with my level of expertise." at bounding box center [562, 152] width 498 height 23
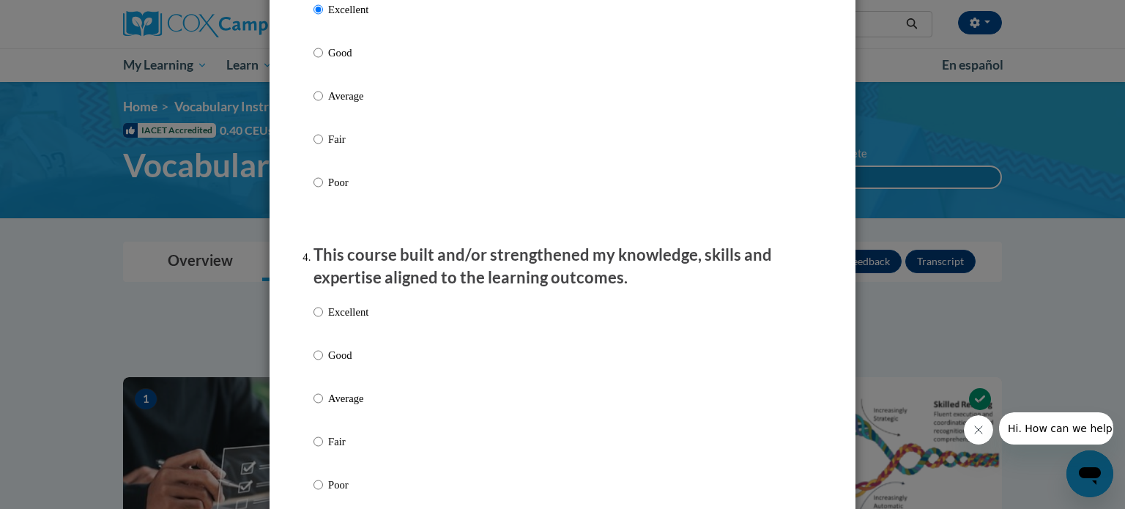
scroll to position [937, 0]
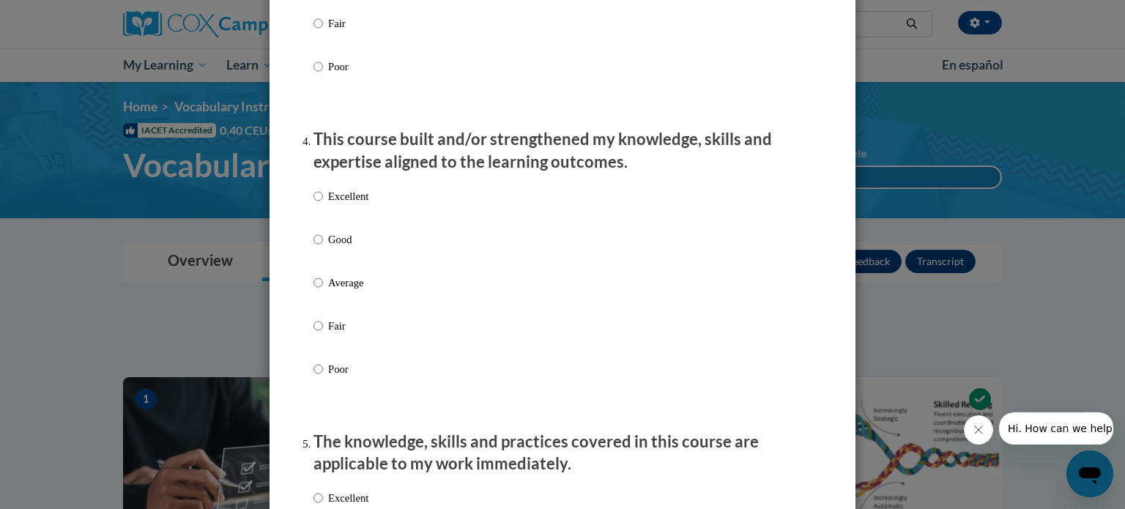
click at [335, 204] on p "Excellent" at bounding box center [348, 196] width 40 height 16
click at [323, 204] on input "Excellent" at bounding box center [318, 196] width 10 height 16
radio input "true"
click at [385, 174] on p "This course built and/or strengthened my knowledge, skills and expertise aligne…" at bounding box center [562, 150] width 498 height 45
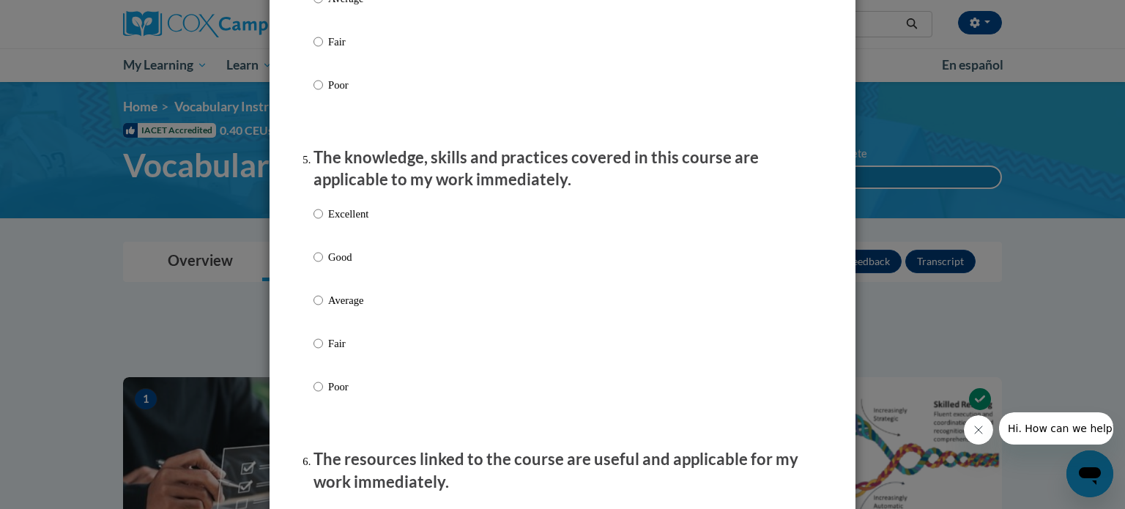
scroll to position [1230, 0]
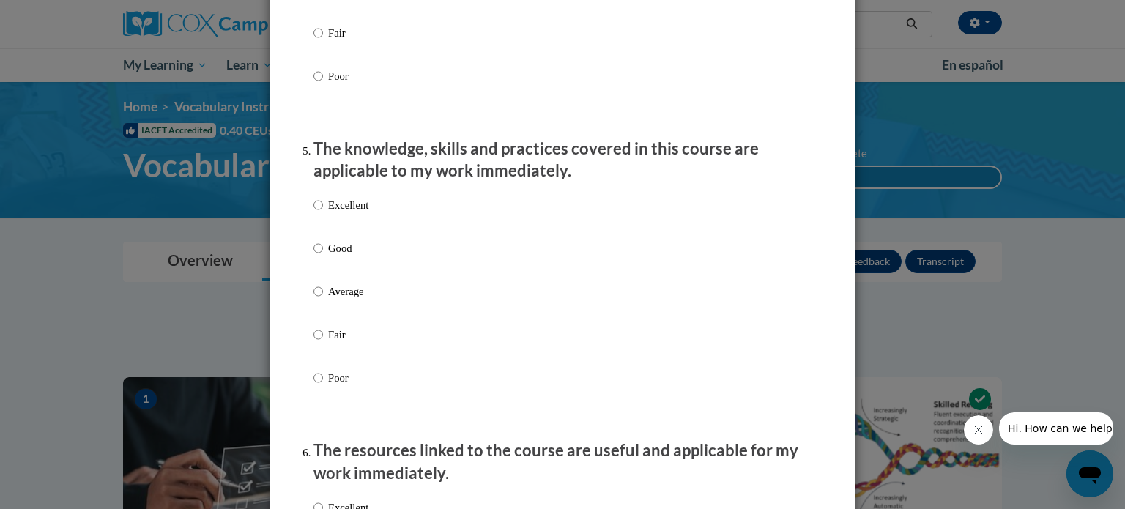
click at [347, 213] on p "Excellent" at bounding box center [348, 205] width 40 height 16
click at [323, 213] on input "Excellent" at bounding box center [318, 205] width 10 height 16
radio input "true"
click at [387, 183] on p "The knowledge, skills and practices covered in this course are applicable to my…" at bounding box center [562, 160] width 498 height 45
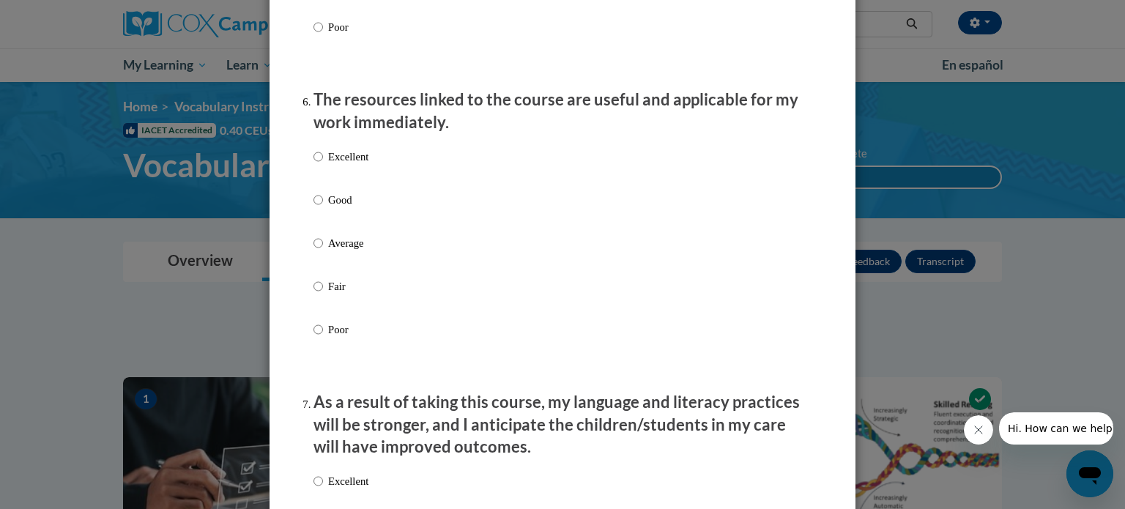
scroll to position [1582, 0]
click at [379, 185] on div "Excellent Good Average Fair Poor" at bounding box center [562, 260] width 498 height 239
click at [377, 166] on div "Excellent Good Average Fair Poor" at bounding box center [562, 260] width 498 height 239
click at [341, 164] on p "Excellent" at bounding box center [348, 156] width 40 height 16
click at [323, 164] on input "Excellent" at bounding box center [318, 156] width 10 height 16
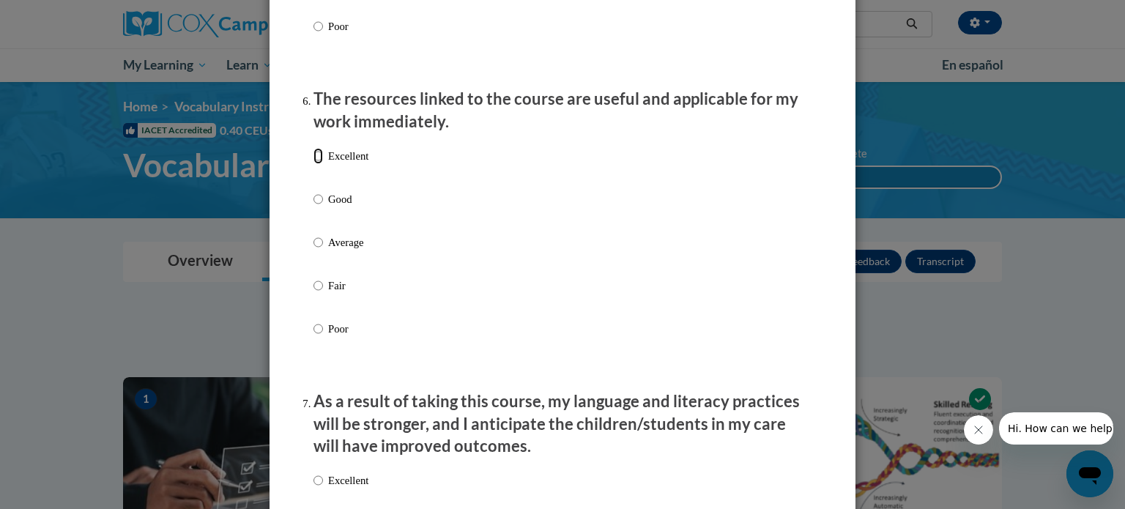
radio input "true"
click at [313, 191] on input "Good" at bounding box center [318, 199] width 10 height 16
radio input "true"
click at [313, 148] on input "Excellent" at bounding box center [318, 156] width 10 height 16
radio input "true"
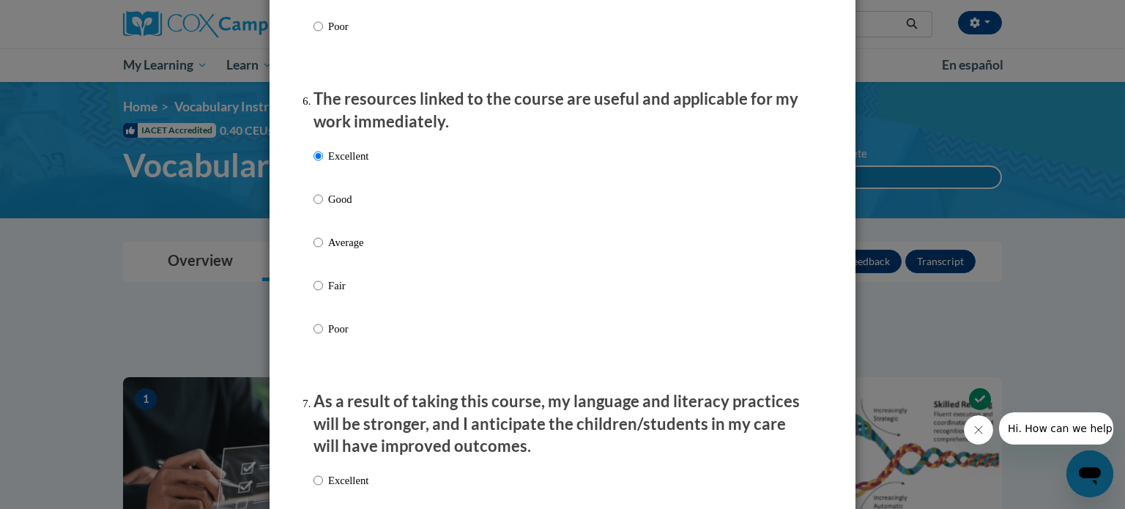
click at [445, 112] on p "The resources linked to the course are useful and applicable for my work immedi…" at bounding box center [562, 110] width 498 height 45
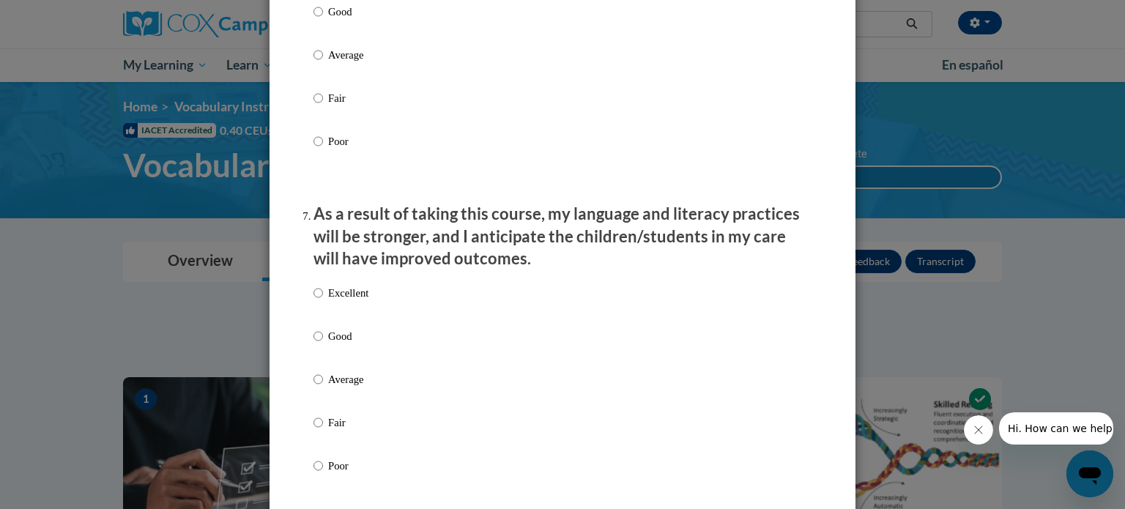
scroll to position [1904, 0]
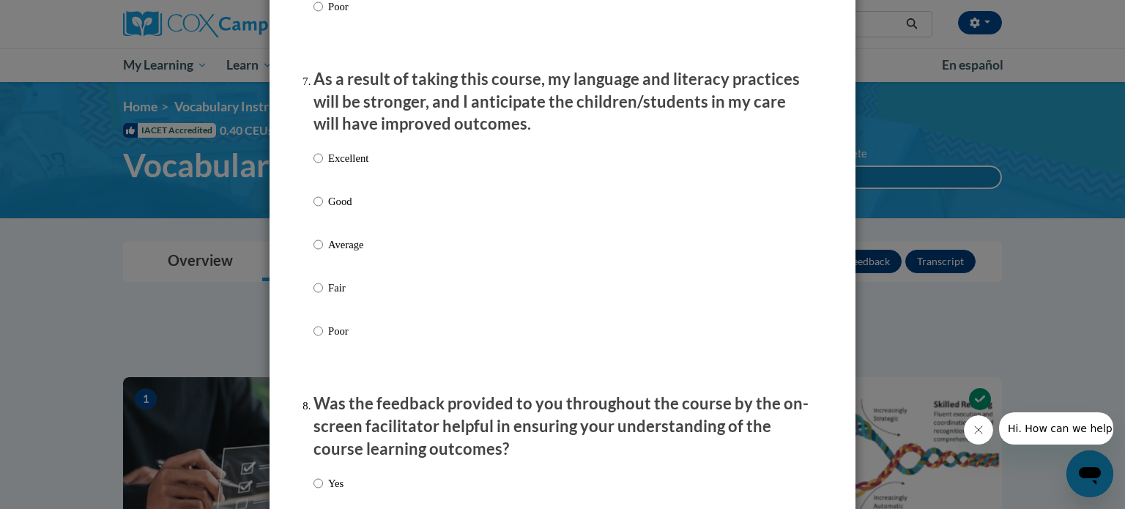
click at [333, 184] on label "Excellent" at bounding box center [340, 170] width 55 height 40
click at [323, 166] on input "Excellent" at bounding box center [318, 158] width 10 height 16
radio input "true"
click at [415, 135] on p "As a result of taking this course, my language and literacy practices will be s…" at bounding box center [562, 101] width 498 height 67
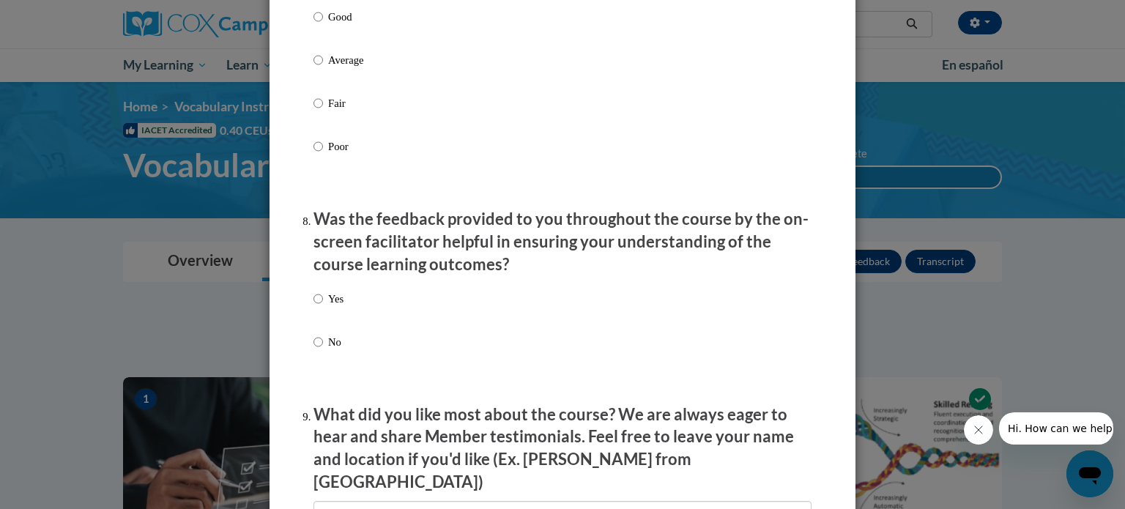
scroll to position [2227, 0]
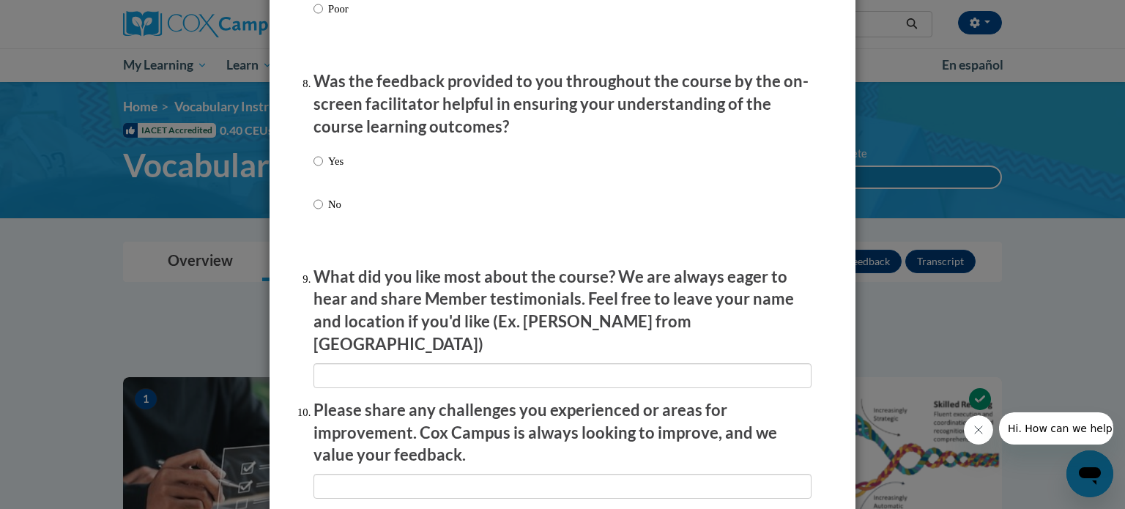
click at [357, 171] on div "Yes No" at bounding box center [562, 200] width 498 height 109
click at [334, 169] on p "Yes" at bounding box center [335, 161] width 15 height 16
click at [323, 169] on input "Yes" at bounding box center [318, 161] width 10 height 16
radio input "true"
click at [437, 122] on p "Was the feedback provided to you throughout the course by the on-screen facilit…" at bounding box center [562, 103] width 498 height 67
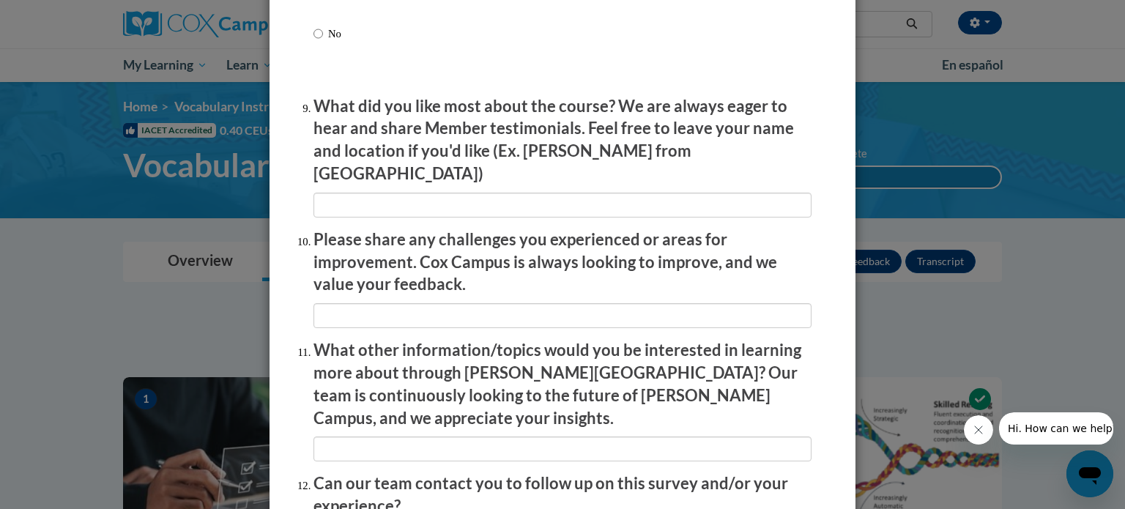
scroll to position [2541, 0]
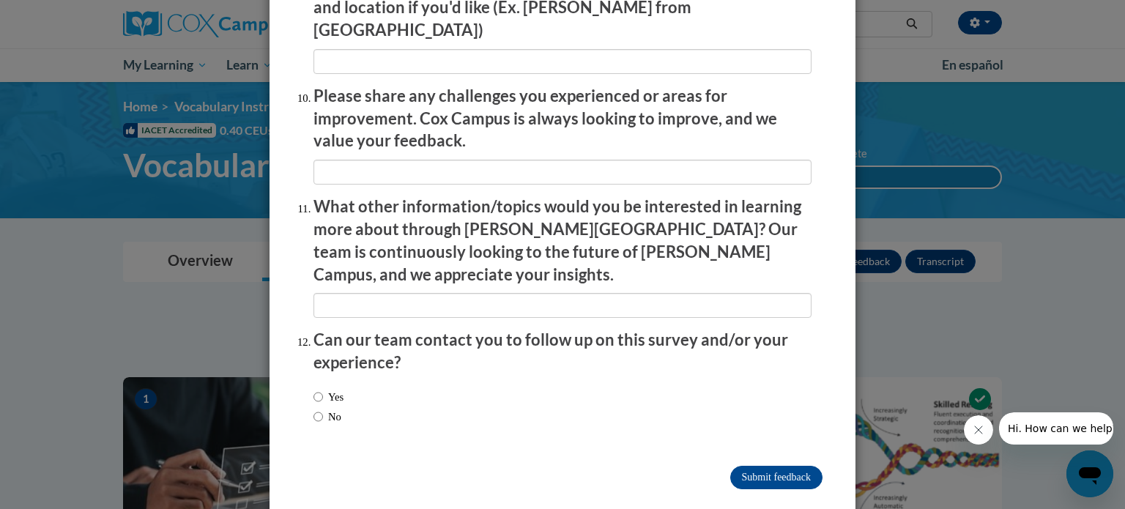
click at [571, 390] on div "Yes No" at bounding box center [562, 409] width 498 height 55
click at [330, 409] on label "No" at bounding box center [327, 417] width 28 height 16
click at [323, 409] on input "No" at bounding box center [318, 417] width 10 height 16
radio input "true"
click at [751, 466] on input "Submit feedback" at bounding box center [776, 477] width 92 height 23
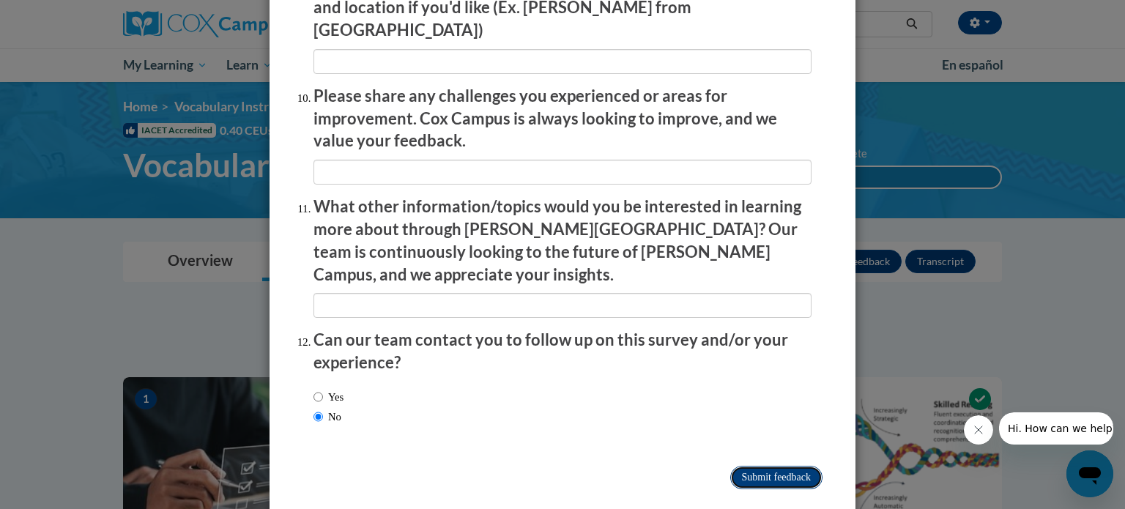
click at [748, 466] on input "Submitting" at bounding box center [776, 477] width 92 height 23
